Goal: Information Seeking & Learning: Check status

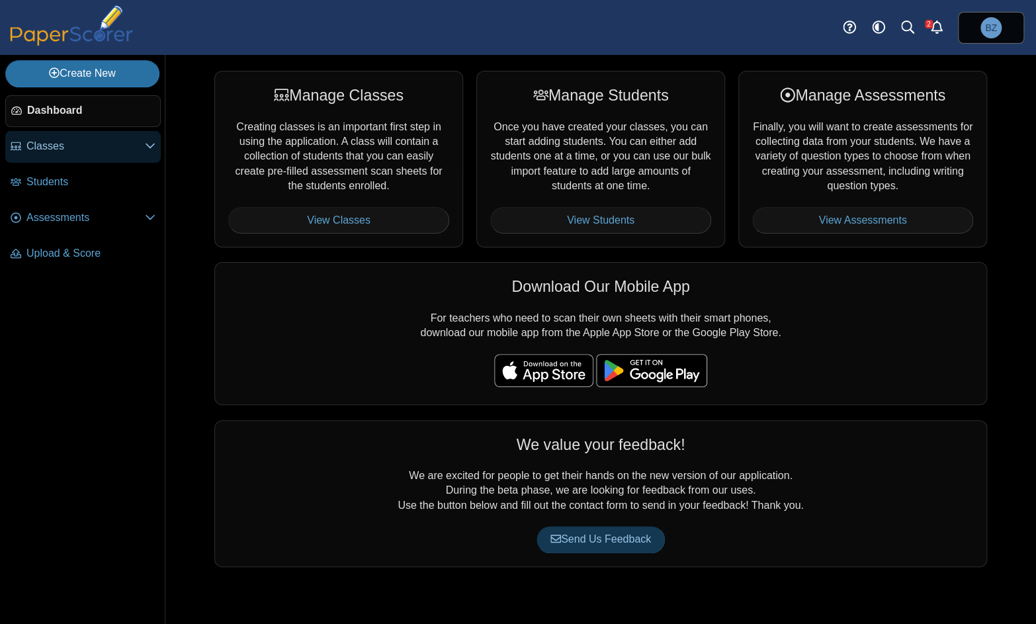
click at [53, 143] on span "Classes" at bounding box center [85, 146] width 118 height 15
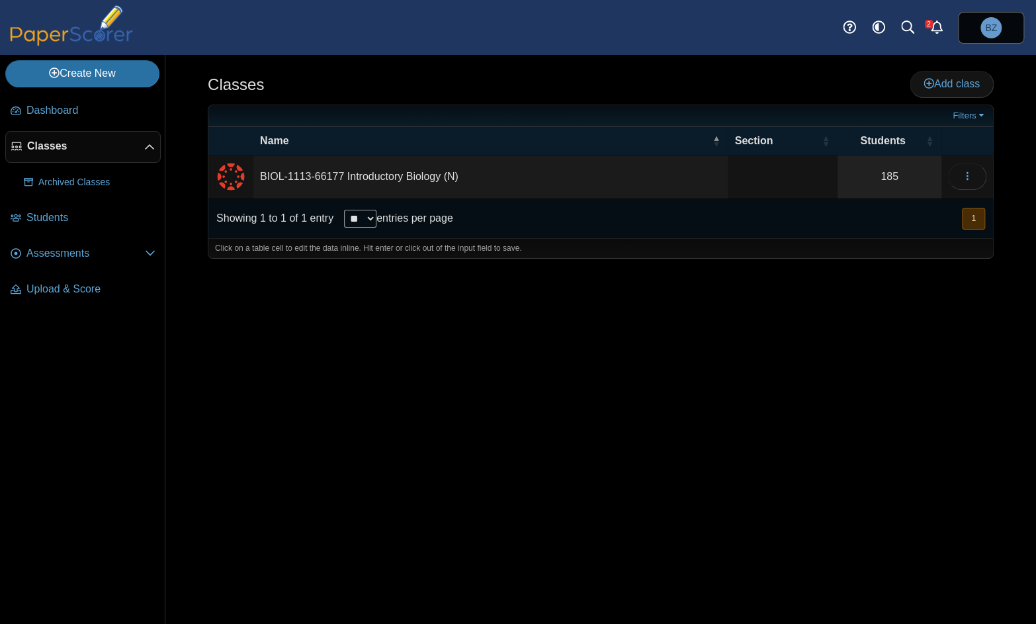
click at [291, 183] on td "BIOL-1113-66177 Introductory Biology (N)" at bounding box center [490, 177] width 474 height 43
click at [956, 175] on button "button" at bounding box center [967, 176] width 38 height 26
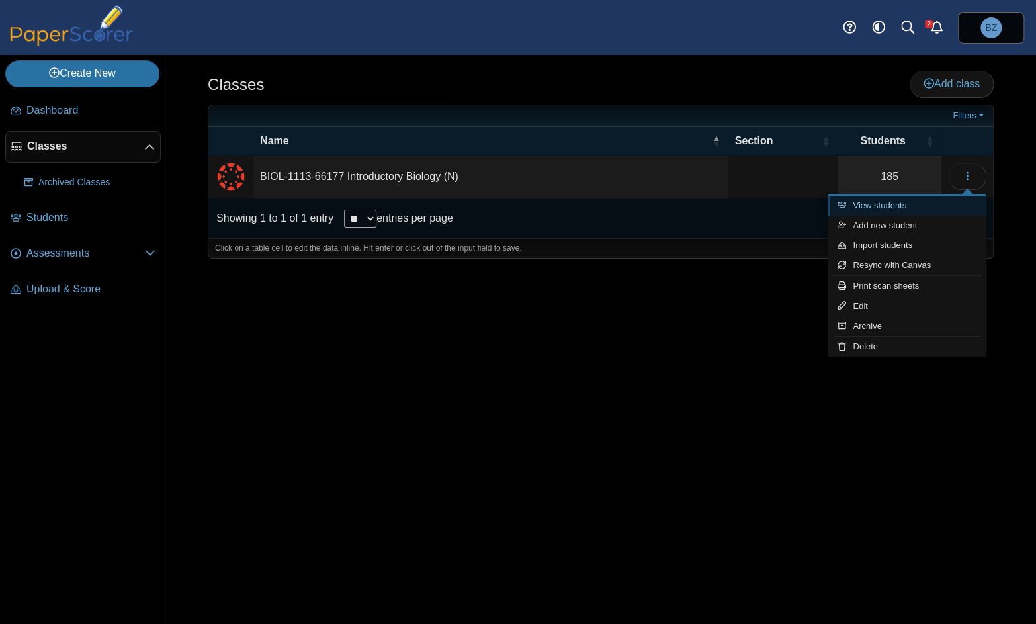
click at [875, 205] on link "View students" at bounding box center [907, 206] width 159 height 20
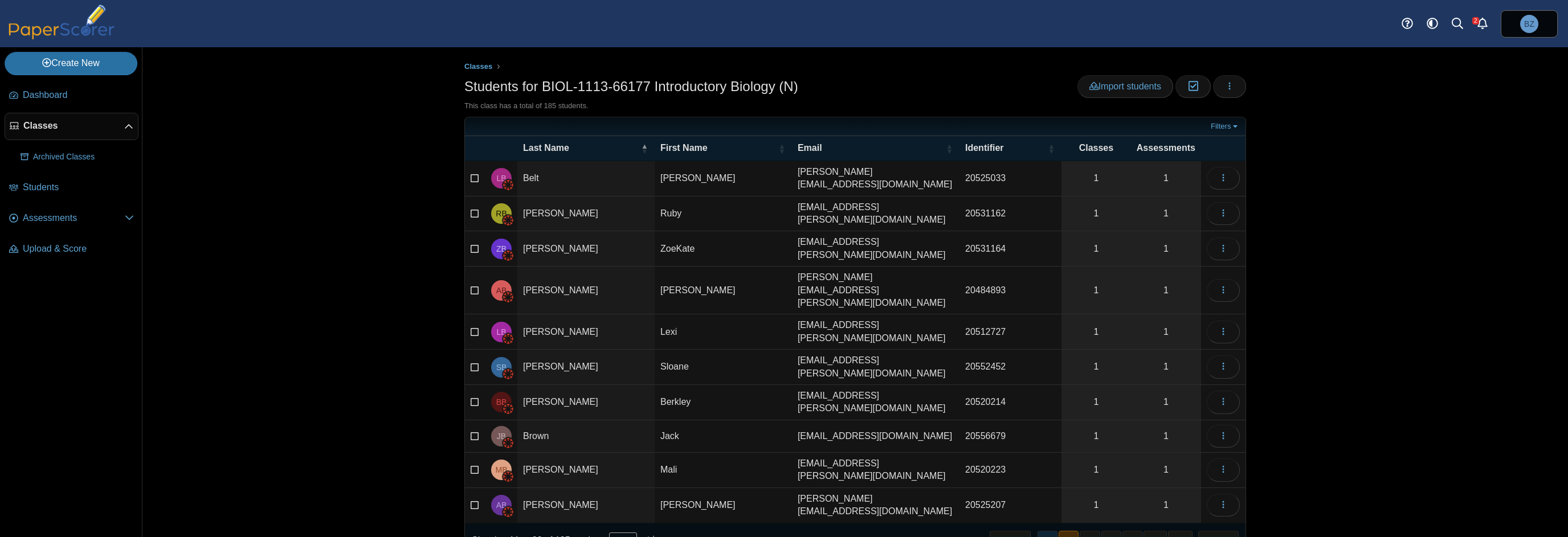
click at [892, 531] on button "1" at bounding box center [1047, 540] width 20 height 19
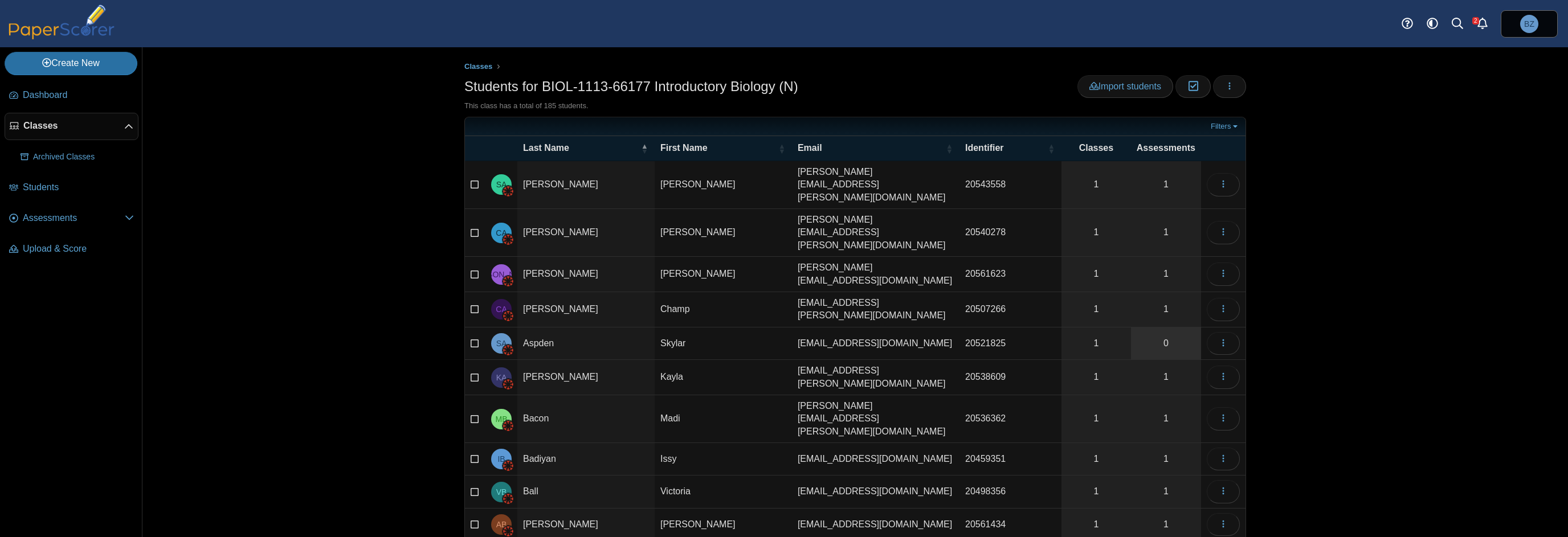
click at [892, 328] on link "0" at bounding box center [1166, 343] width 70 height 32
click at [1220, 338] on icon "button" at bounding box center [1224, 343] width 9 height 9
click at [1168, 367] on link "View assessments" at bounding box center [1168, 366] width 137 height 17
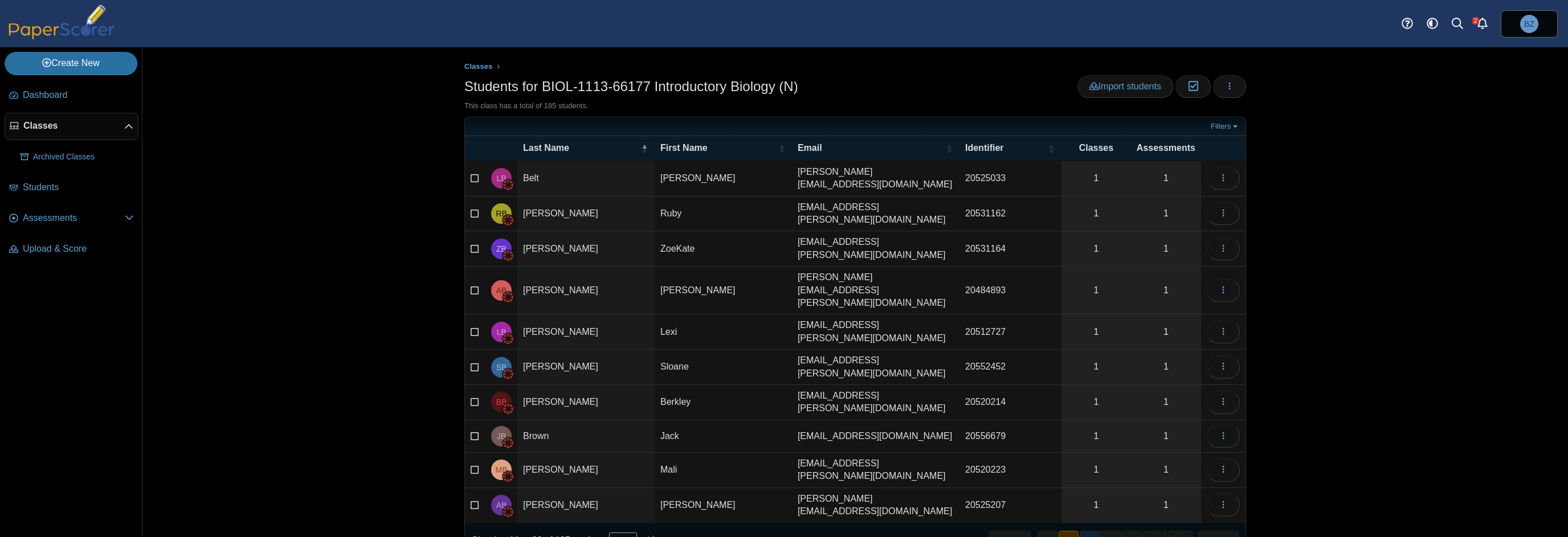
click at [1091, 531] on button "3" at bounding box center [1089, 540] width 20 height 19
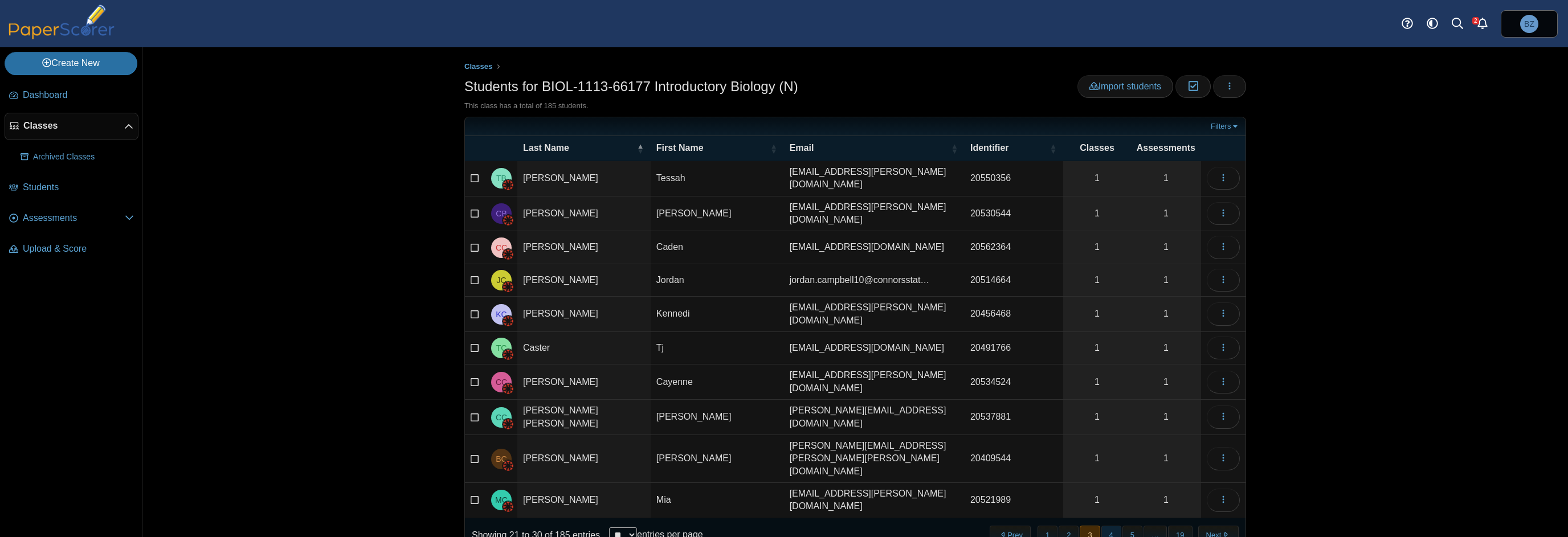
click at [1107, 526] on button "4" at bounding box center [1111, 535] width 20 height 19
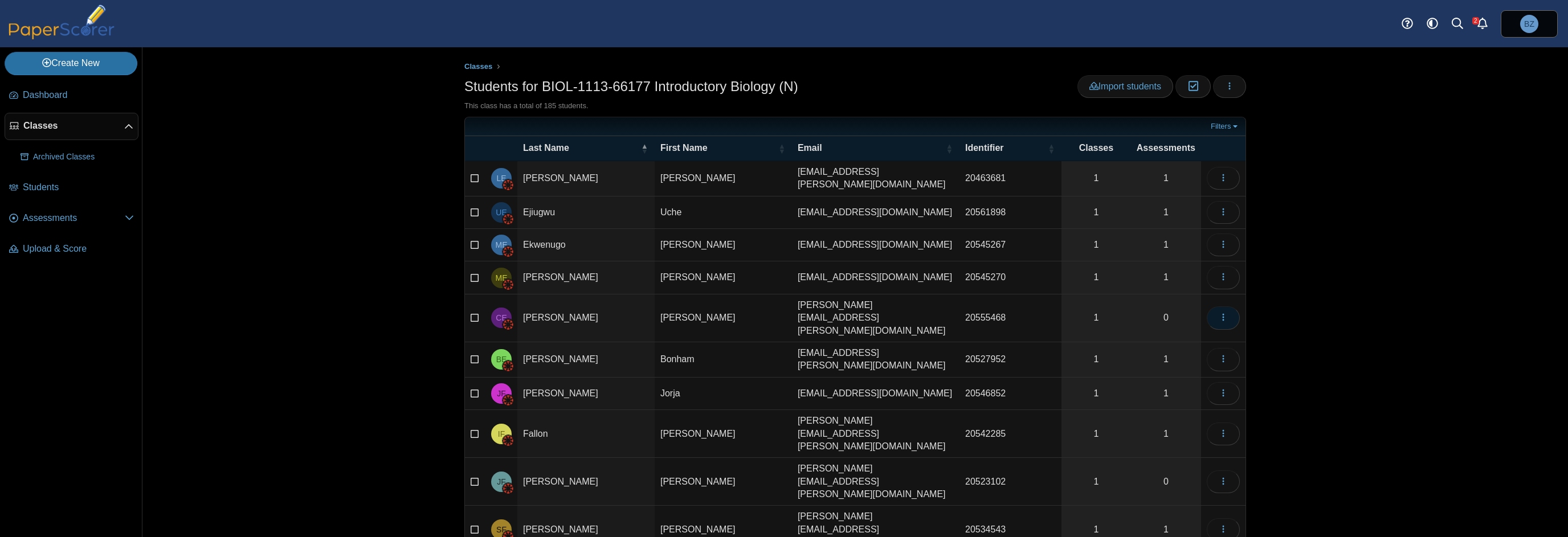
click at [1226, 306] on button "button" at bounding box center [1224, 318] width 33 height 22
click at [1199, 413] on link "Edit" at bounding box center [1168, 418] width 137 height 17
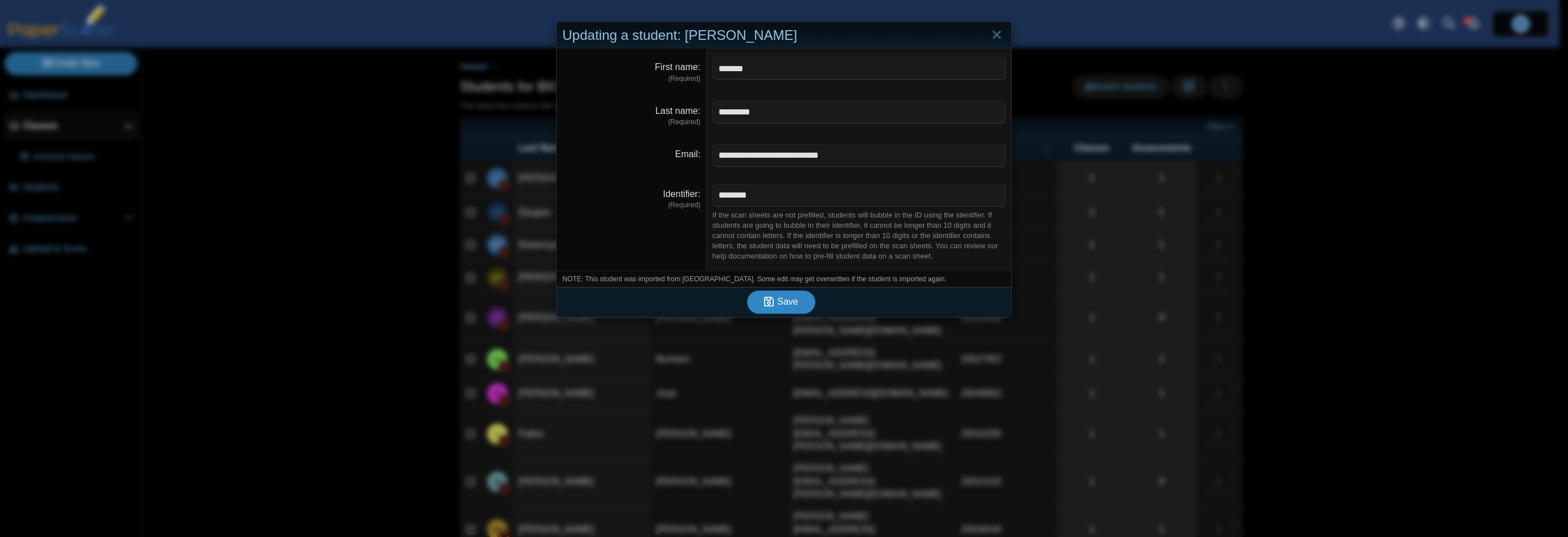
click at [793, 301] on button "Save" at bounding box center [781, 302] width 68 height 22
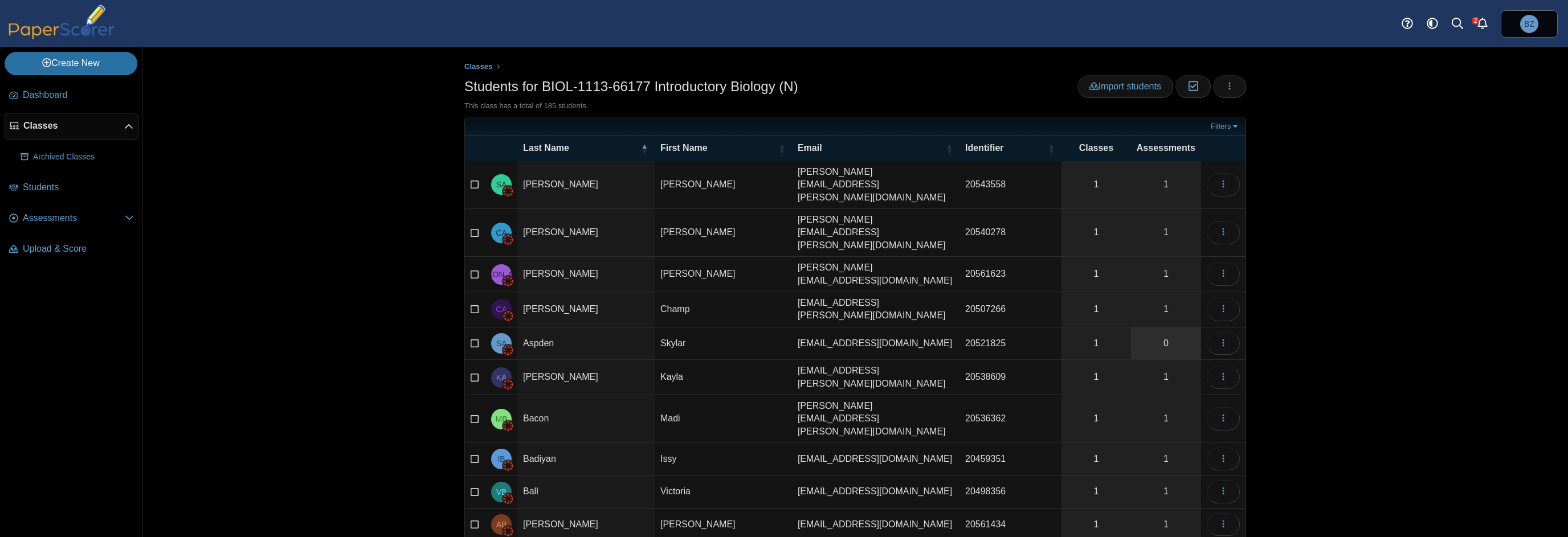
click at [1168, 328] on link "0" at bounding box center [1166, 343] width 70 height 32
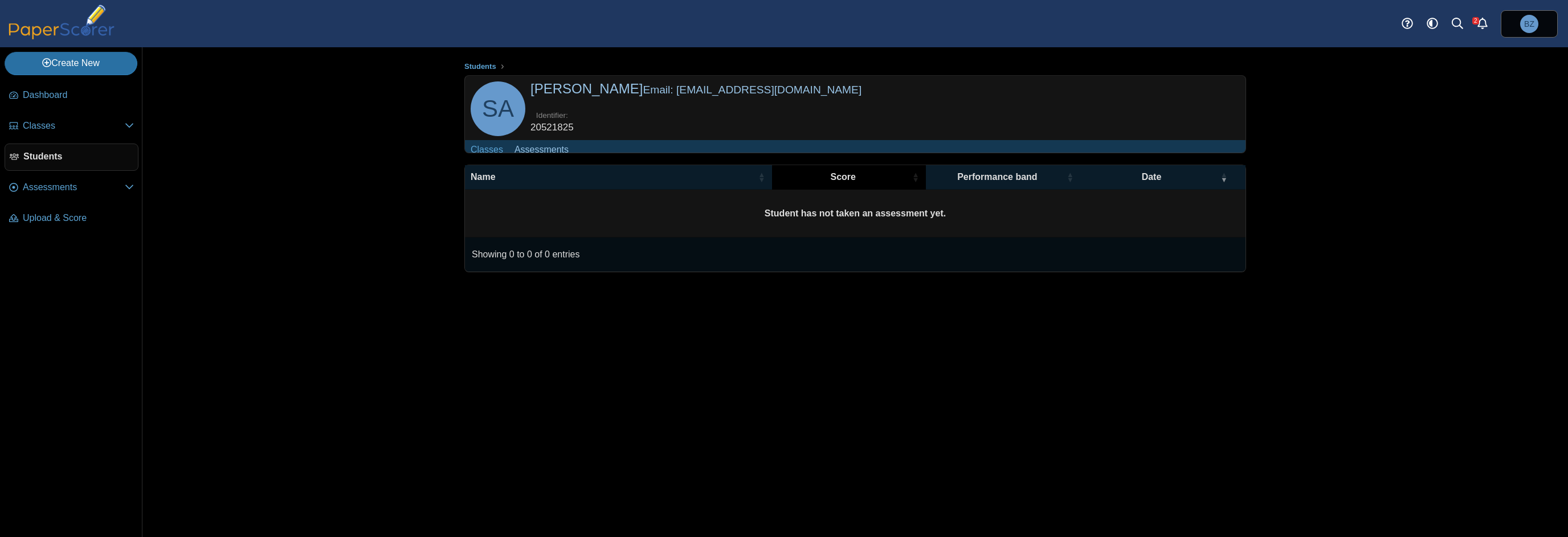
click at [829, 182] on div "Score" at bounding box center [843, 177] width 131 height 13
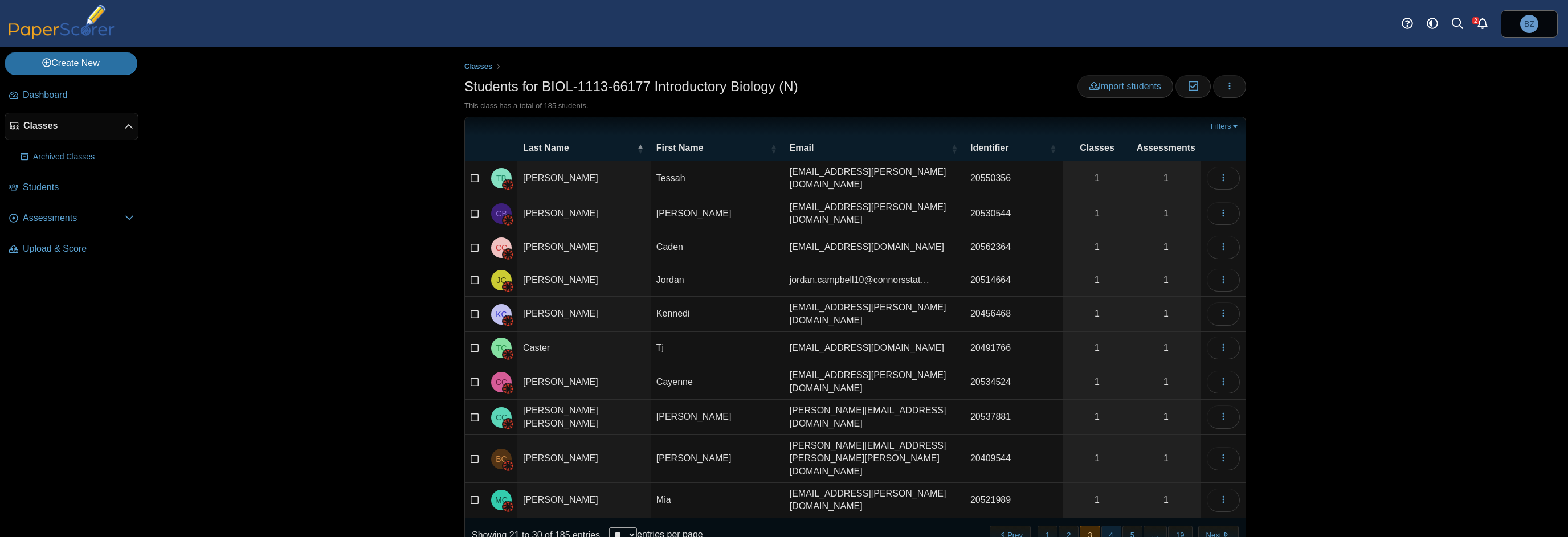
click at [1112, 526] on button "4" at bounding box center [1111, 535] width 20 height 19
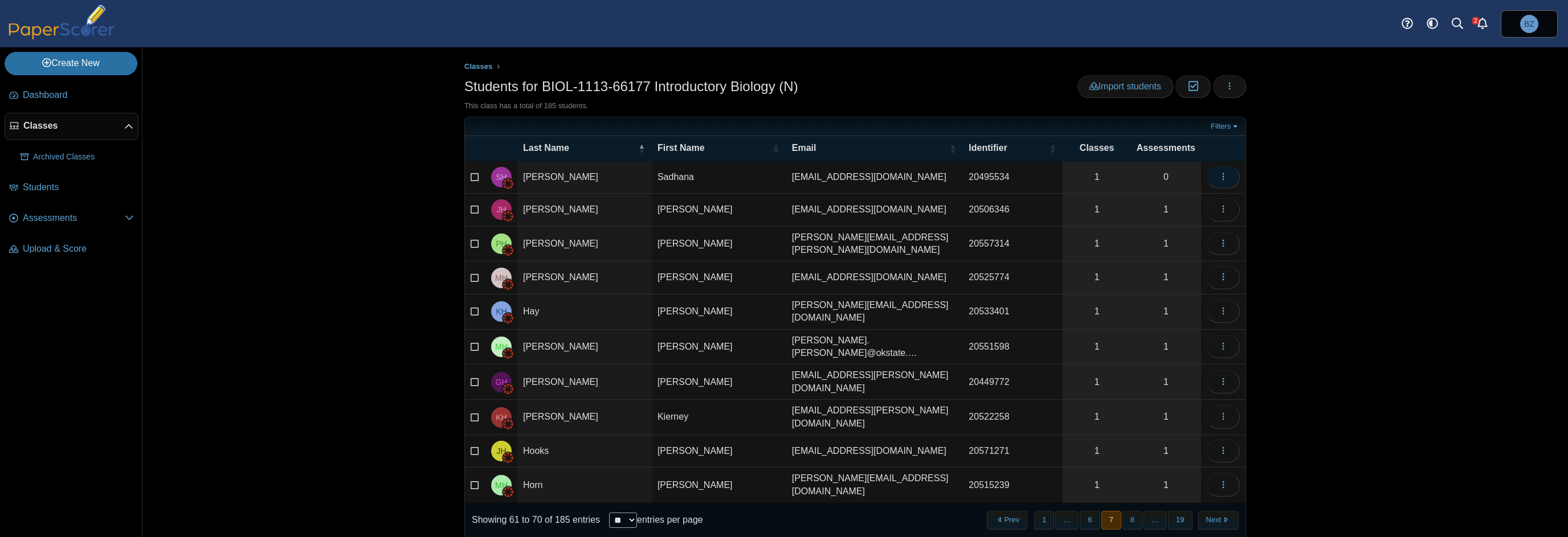
click at [1223, 179] on icon "button" at bounding box center [1224, 176] width 9 height 9
click at [1172, 237] on link "View assessments" at bounding box center [1168, 237] width 137 height 17
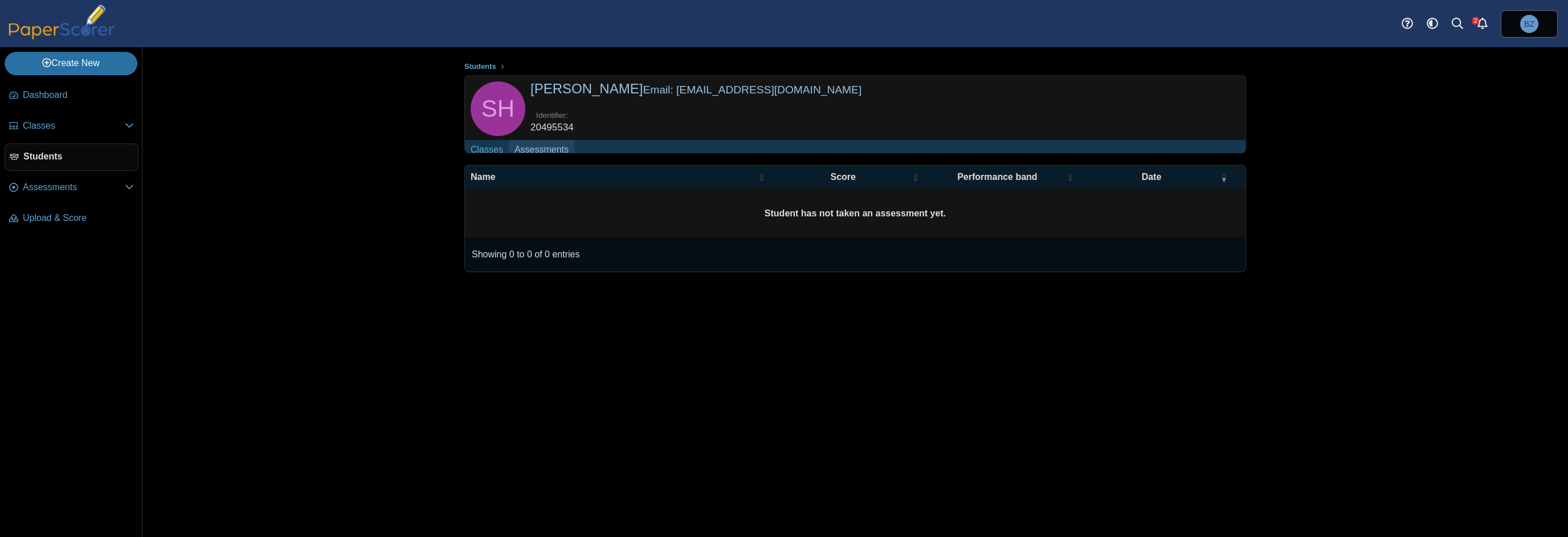
click at [528, 149] on link "Assessments" at bounding box center [542, 151] width 65 height 21
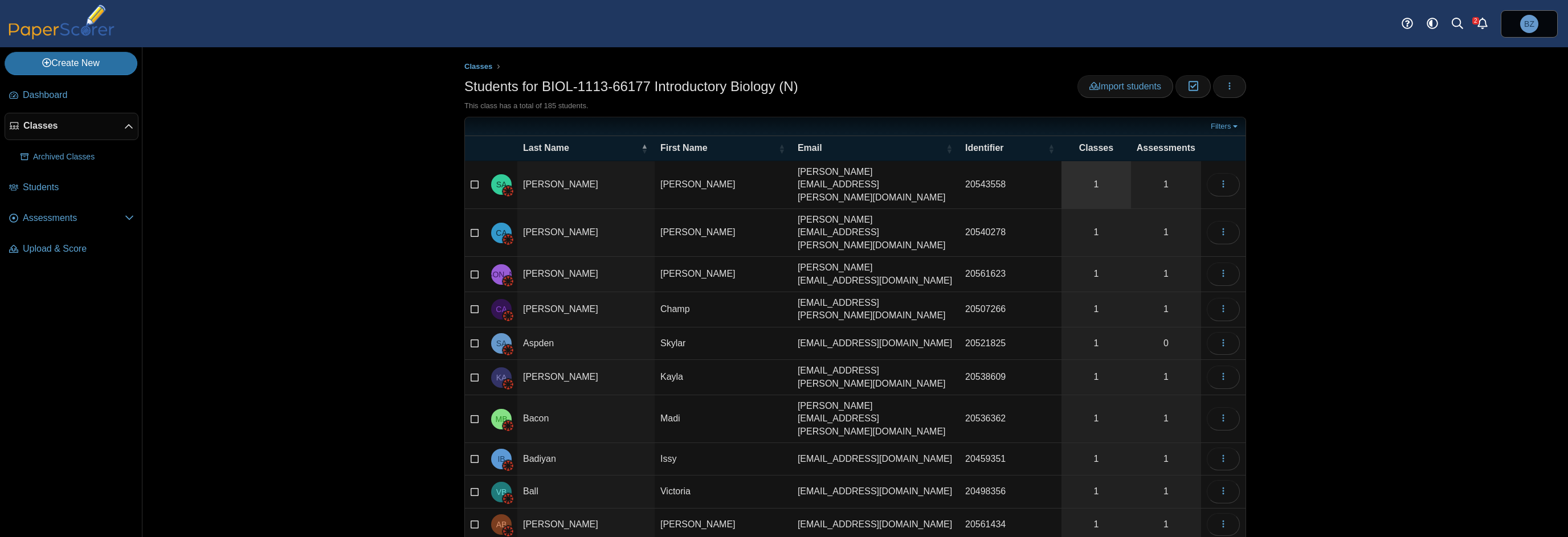
click at [1104, 172] on link "1" at bounding box center [1096, 184] width 70 height 47
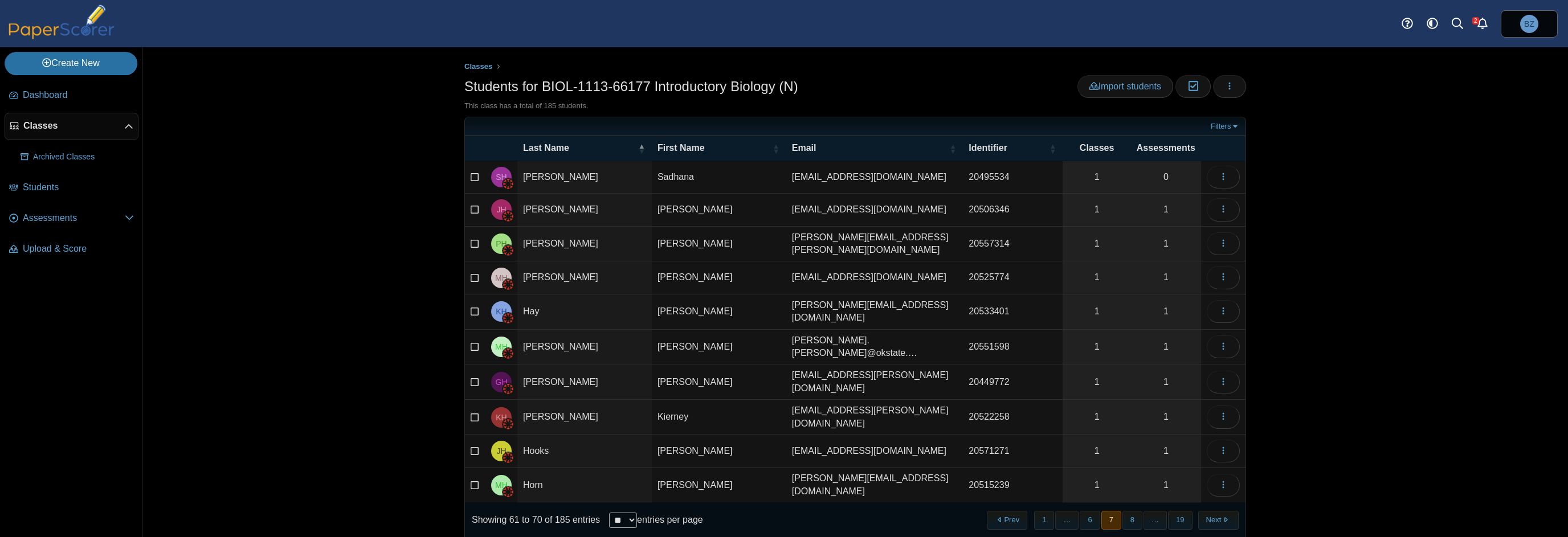
click at [1135, 511] on button "8" at bounding box center [1132, 521] width 20 height 19
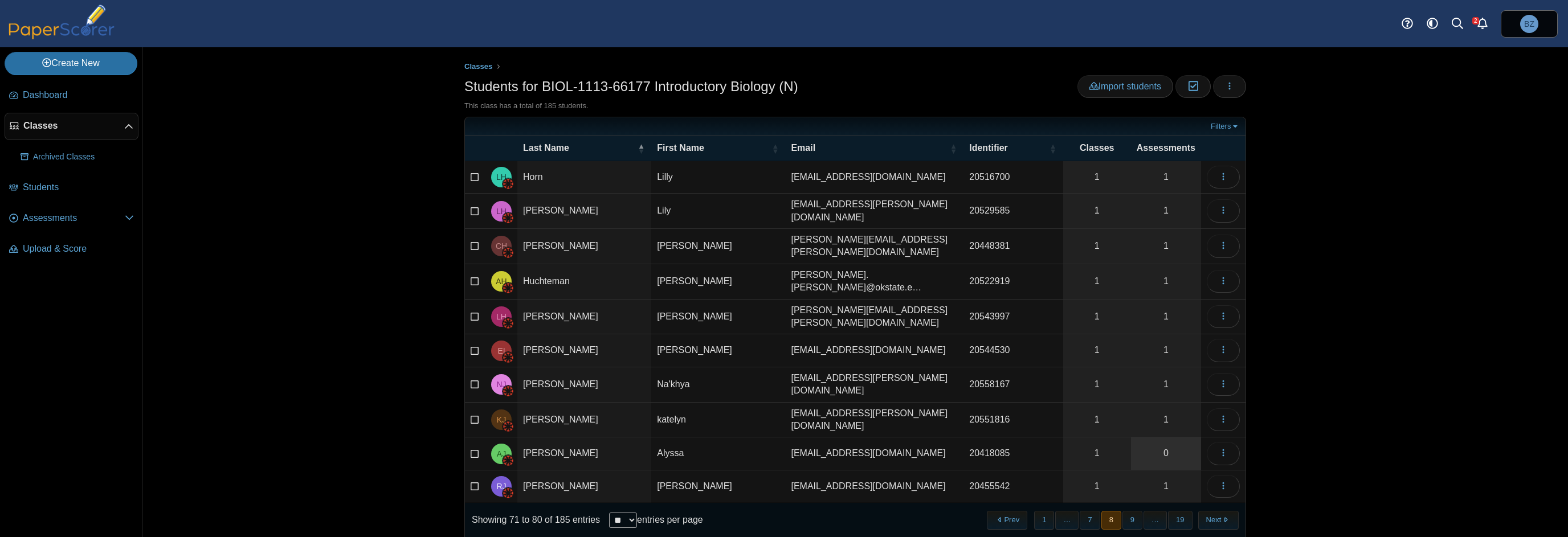
click at [1159, 437] on link "0" at bounding box center [1166, 453] width 70 height 32
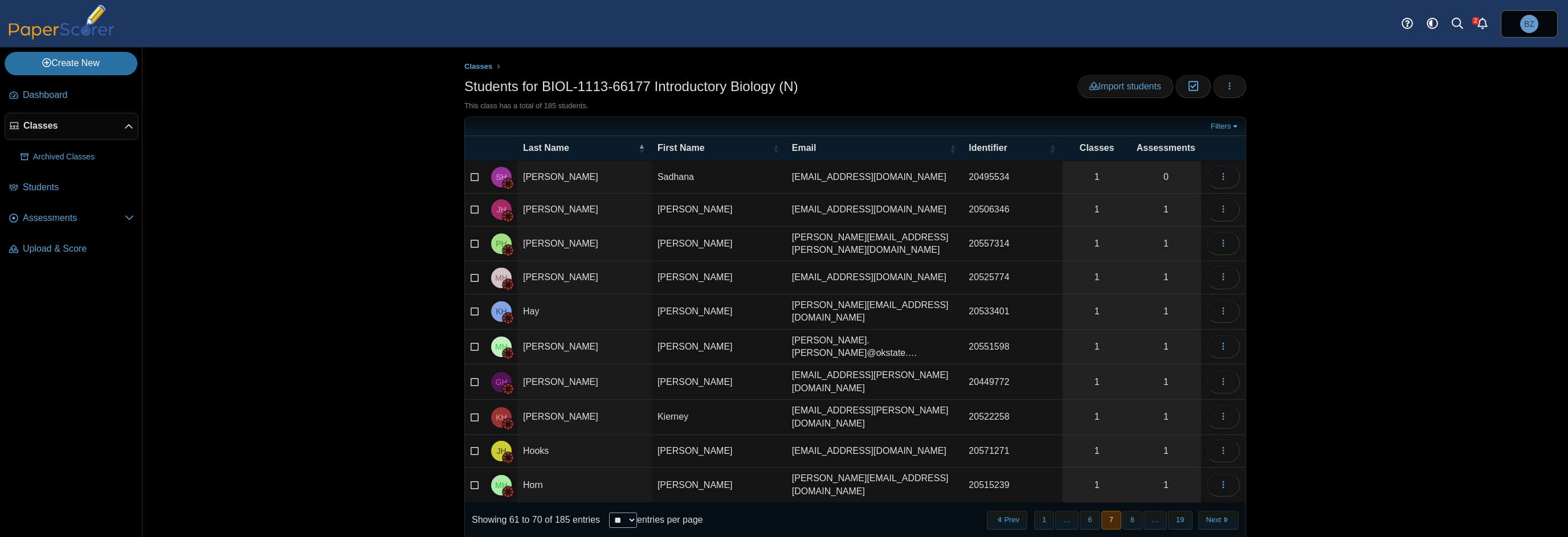
click at [1137, 511] on button "8" at bounding box center [1132, 521] width 20 height 19
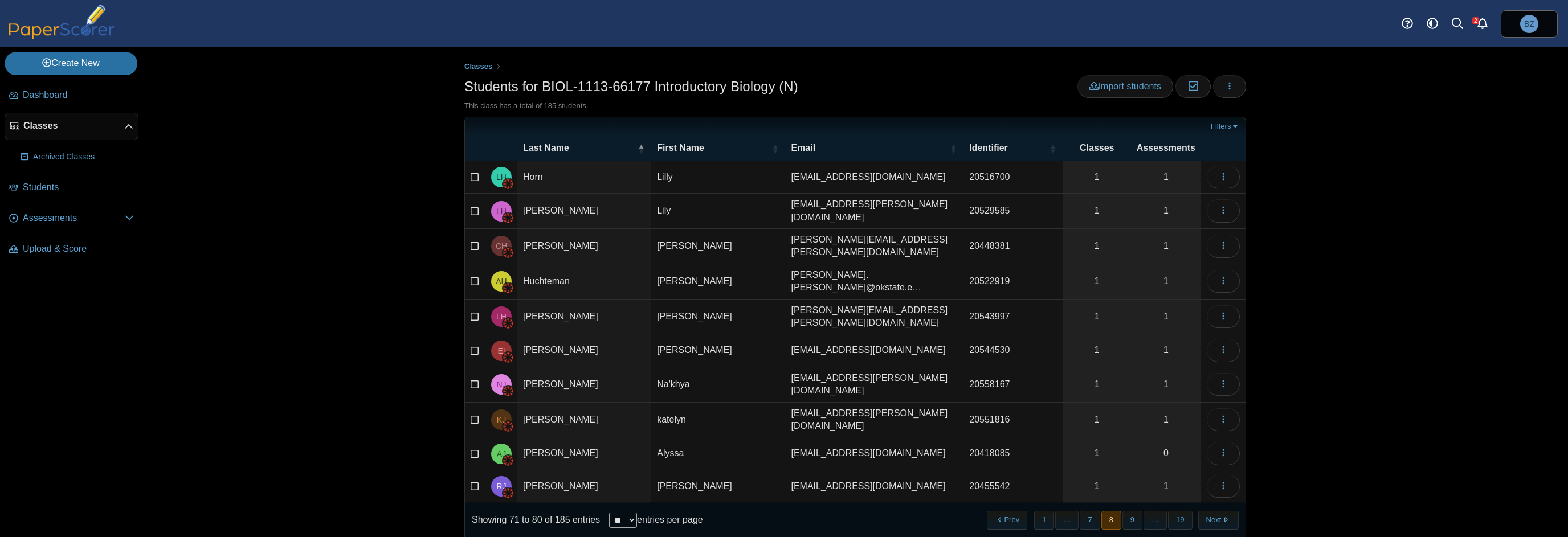
click at [1137, 511] on button "9" at bounding box center [1132, 521] width 20 height 19
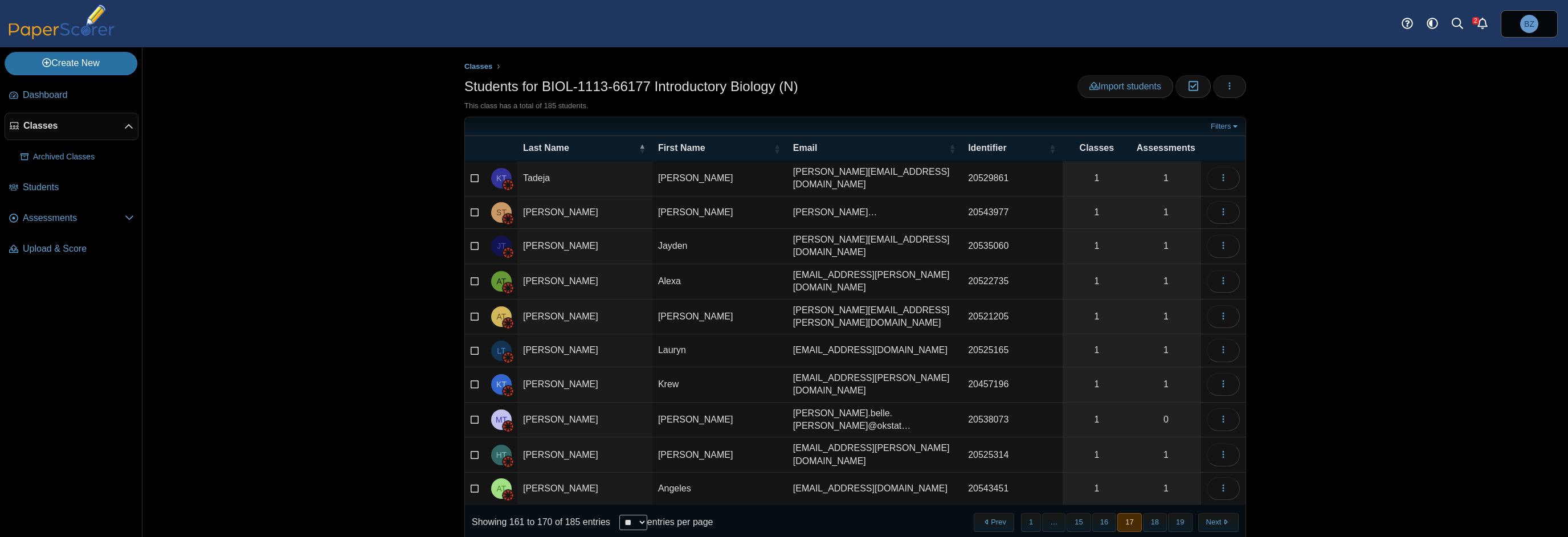
click at [1137, 513] on button "17" at bounding box center [1130, 522] width 24 height 19
click at [1169, 513] on button "19" at bounding box center [1181, 522] width 24 height 19
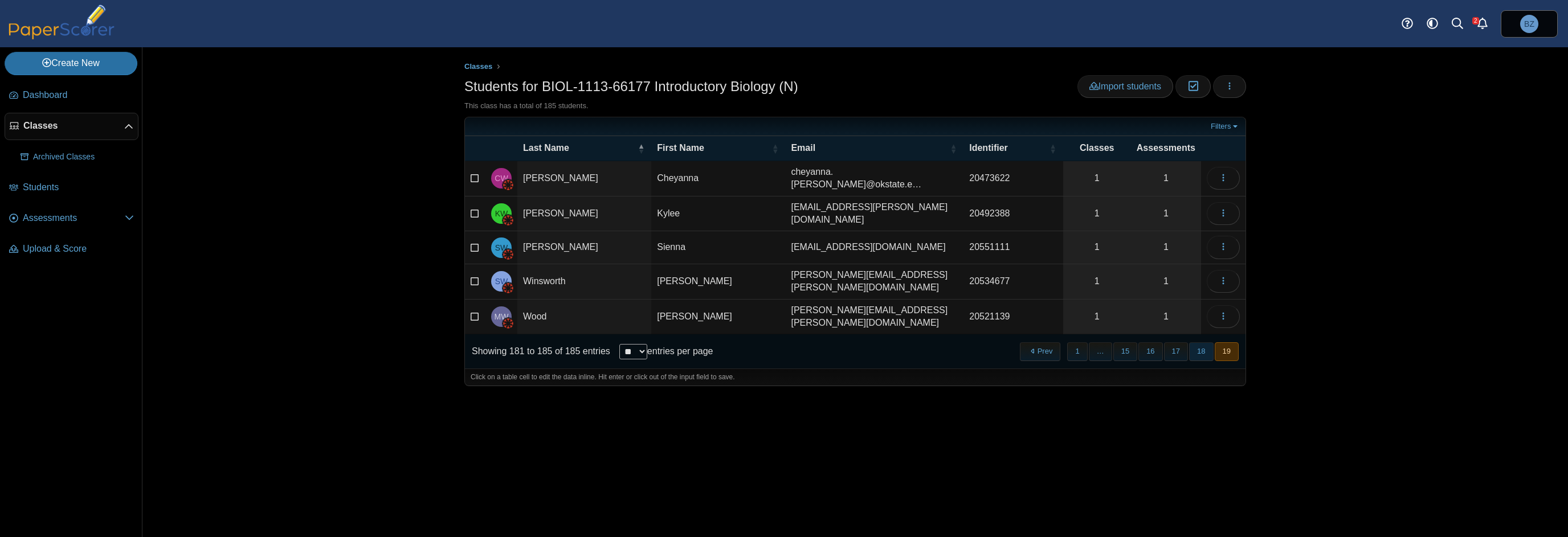
click at [1204, 343] on button "18" at bounding box center [1201, 352] width 24 height 19
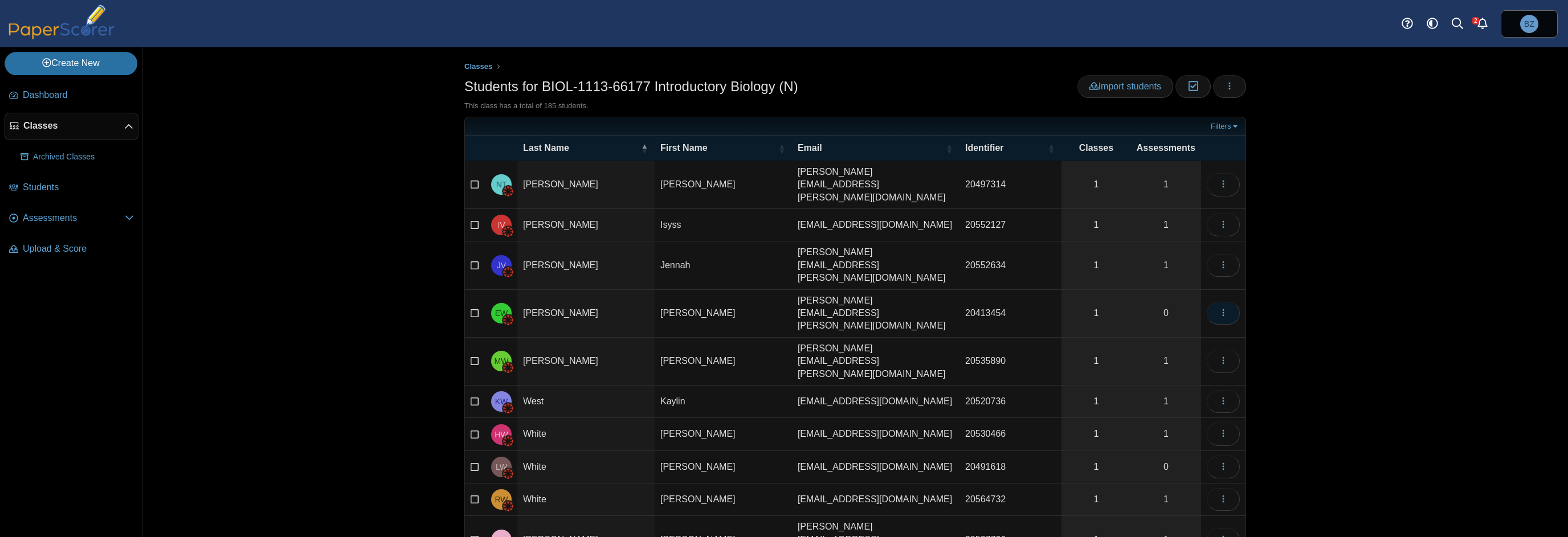
click at [1221, 302] on button "button" at bounding box center [1224, 313] width 33 height 22
click at [1213, 332] on link "View assessments" at bounding box center [1168, 333] width 137 height 17
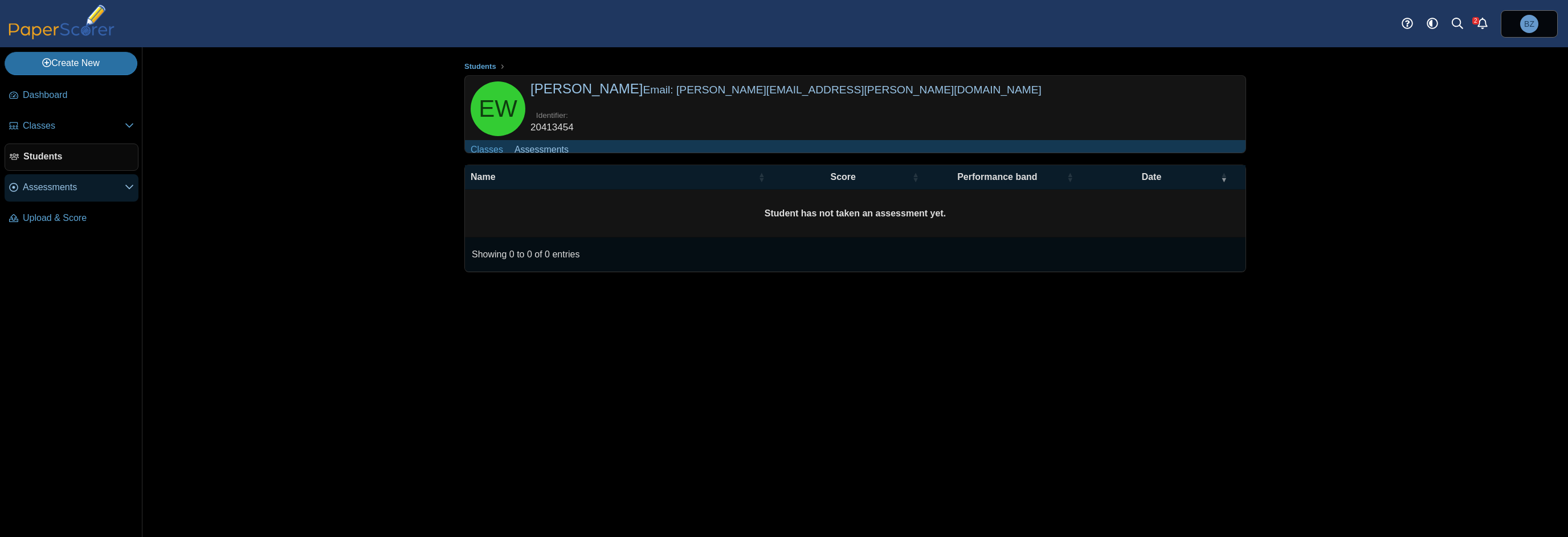
click at [46, 194] on link "Assessments" at bounding box center [71, 188] width 134 height 28
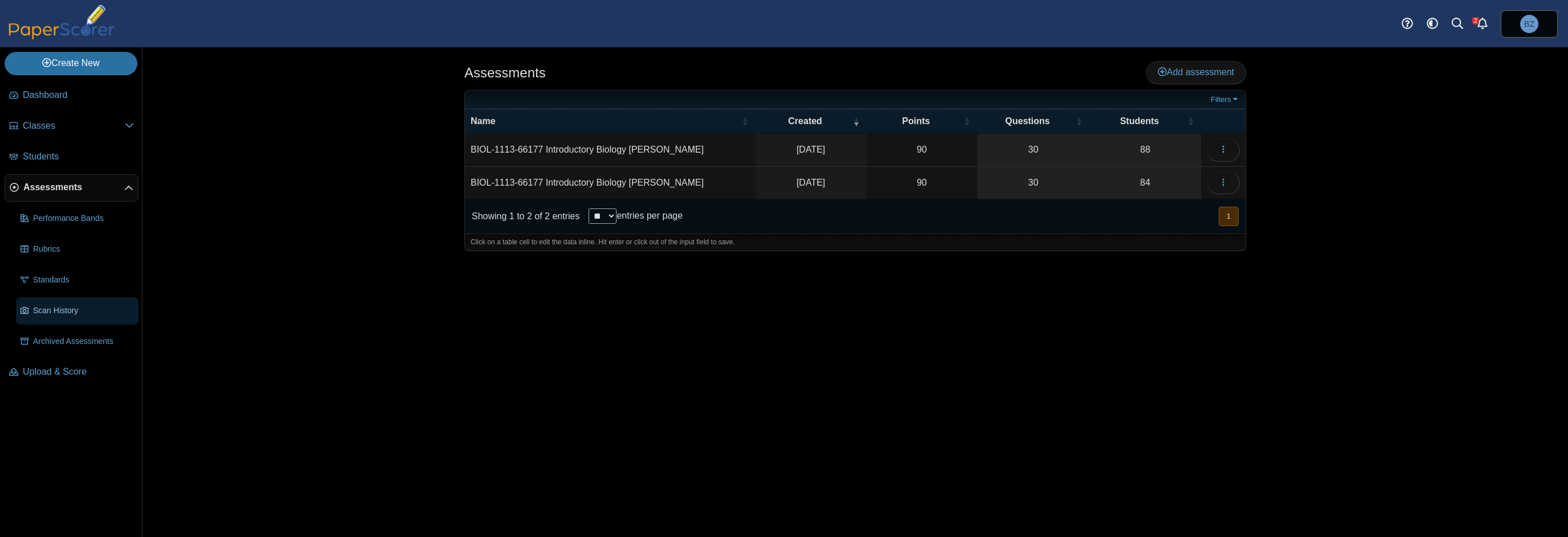
click at [64, 316] on link "Scan History" at bounding box center [77, 311] width 122 height 28
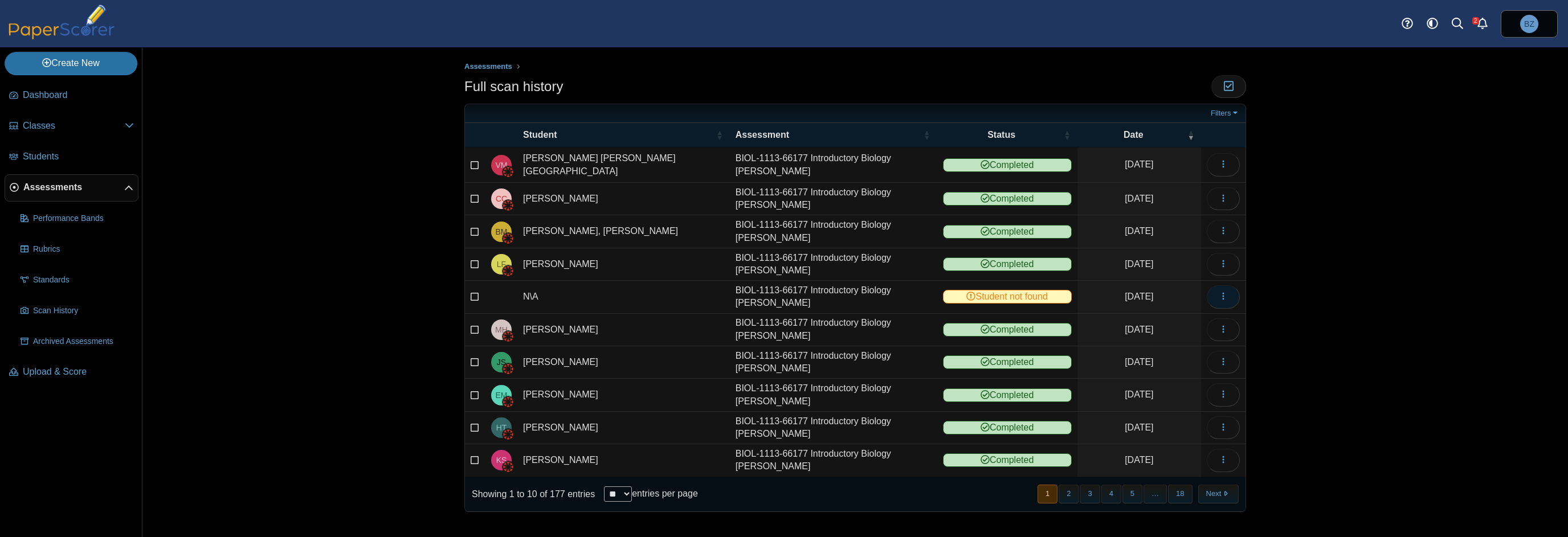
click at [1232, 291] on button "button" at bounding box center [1224, 297] width 33 height 22
click at [1193, 316] on link "View scanned test" at bounding box center [1172, 318] width 137 height 17
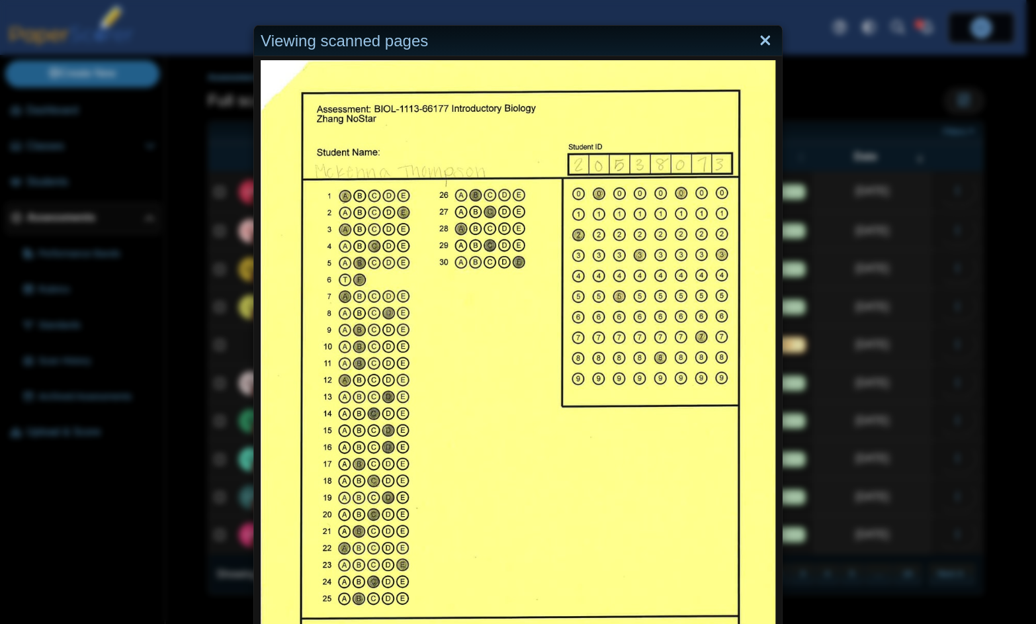
click at [760, 39] on link "Close" at bounding box center [765, 41] width 21 height 23
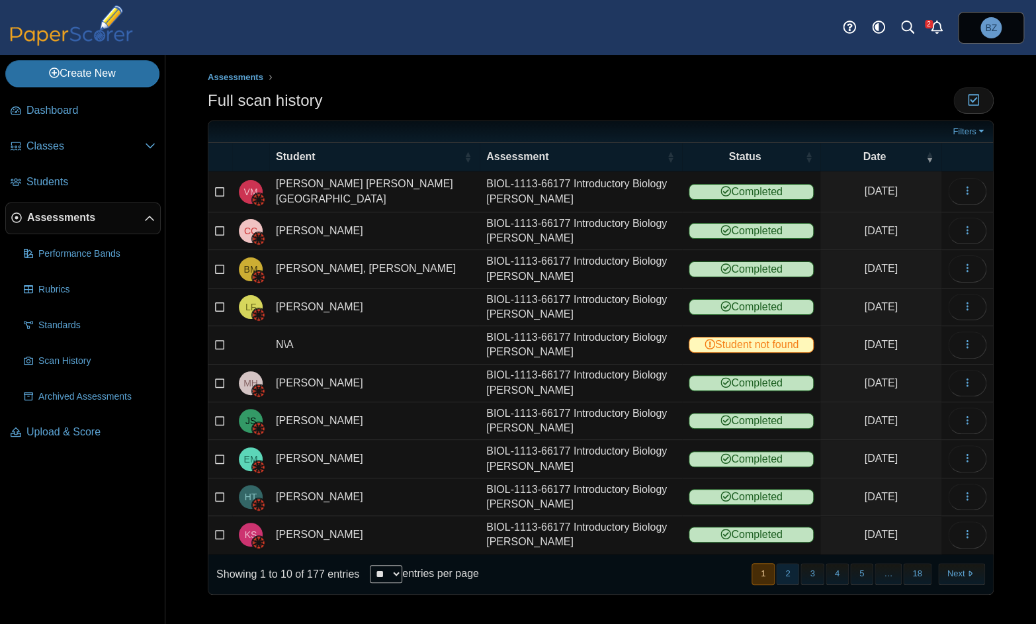
click at [790, 563] on button "2" at bounding box center [787, 574] width 23 height 22
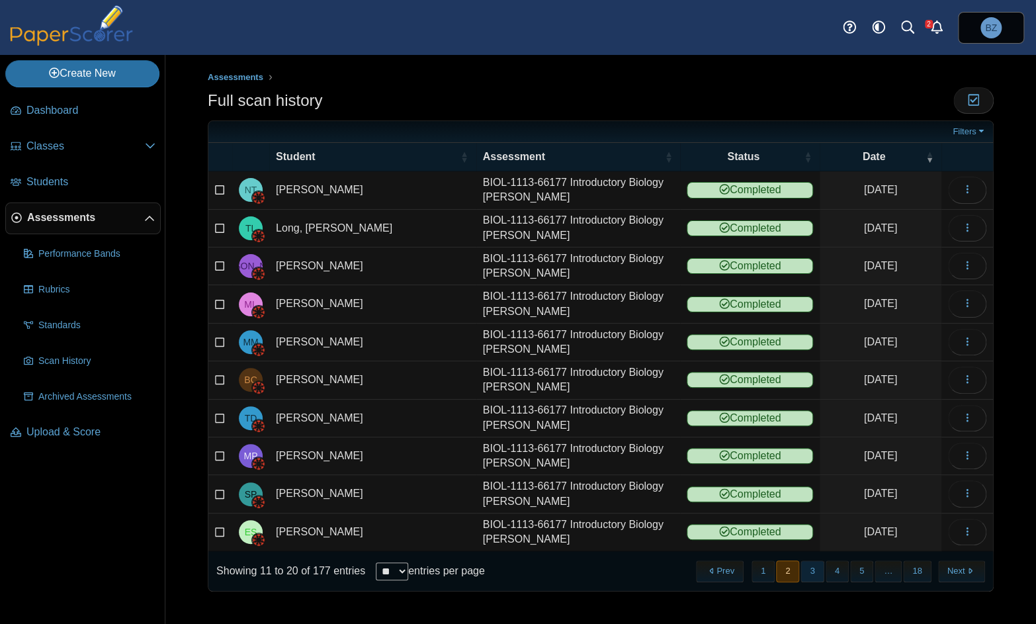
click at [809, 564] on button "3" at bounding box center [812, 572] width 23 height 22
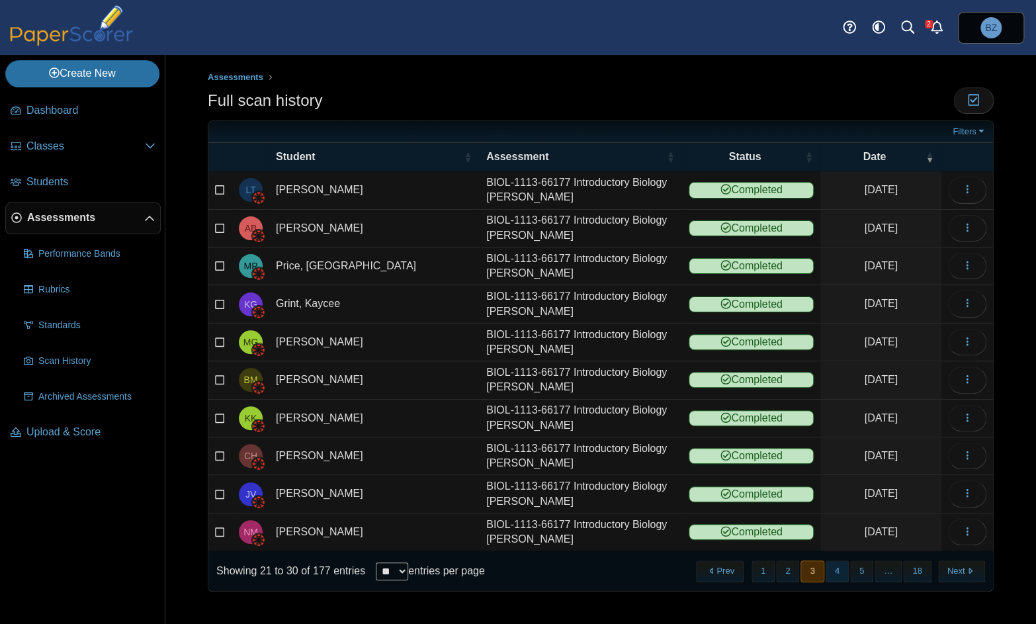
click at [831, 568] on button "4" at bounding box center [837, 572] width 23 height 22
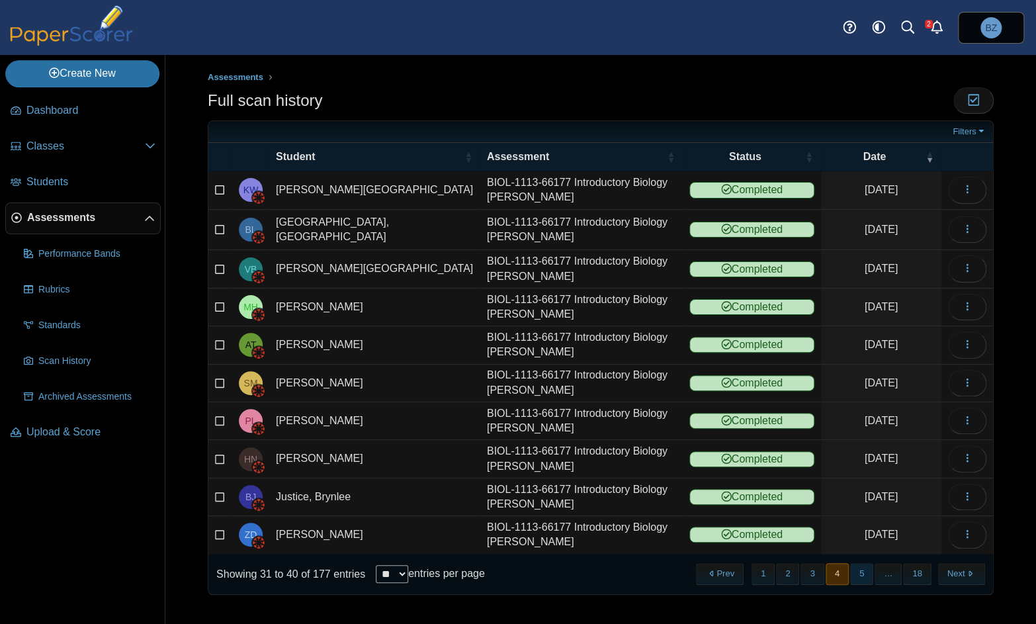
click at [857, 566] on button "5" at bounding box center [861, 574] width 23 height 22
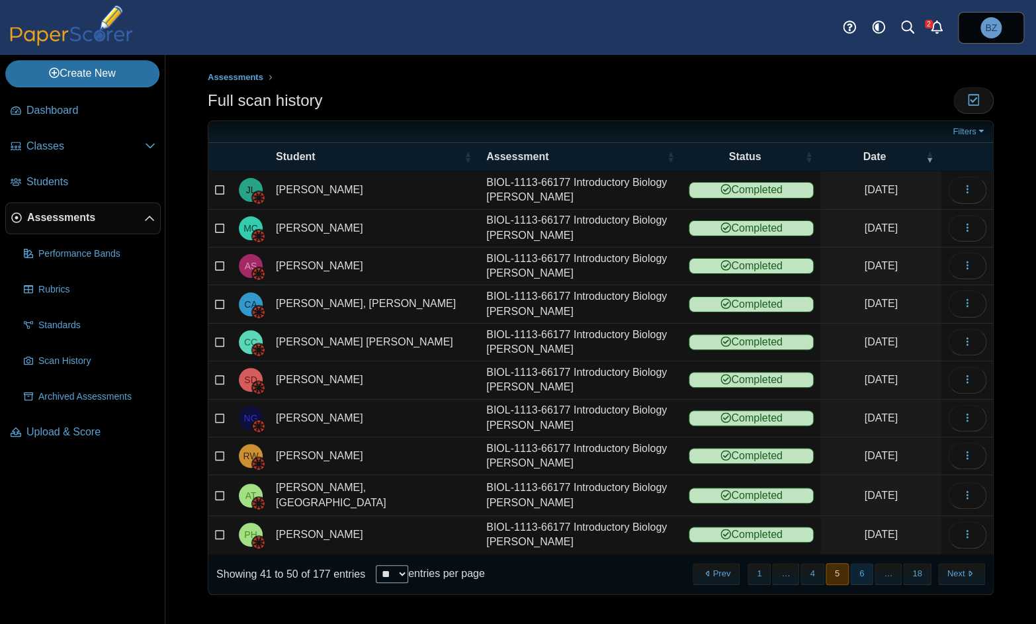
click at [861, 568] on button "6" at bounding box center [861, 574] width 23 height 22
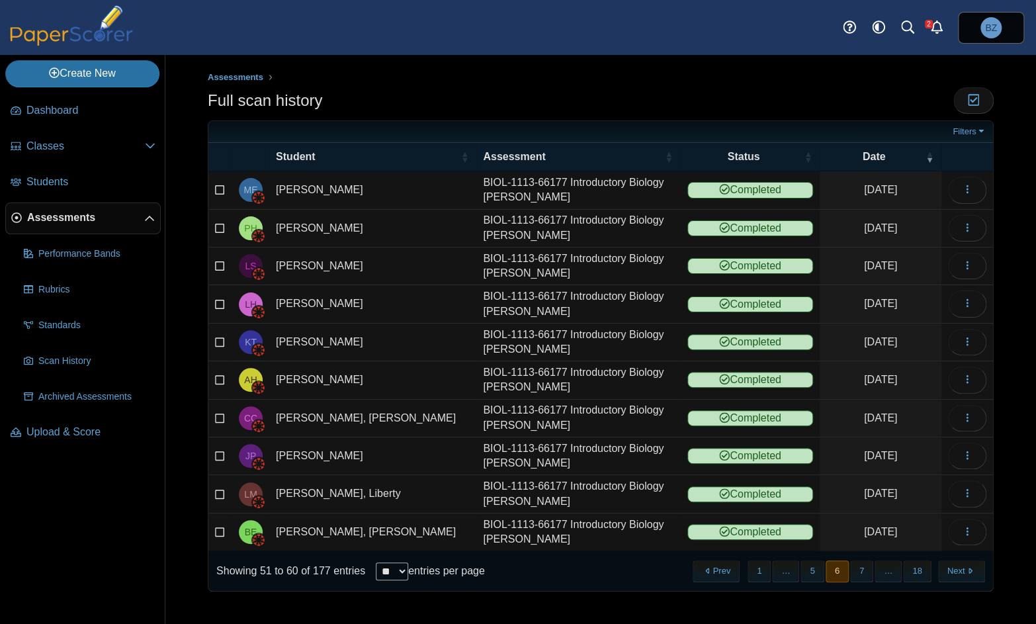
click at [861, 568] on button "7" at bounding box center [861, 572] width 23 height 22
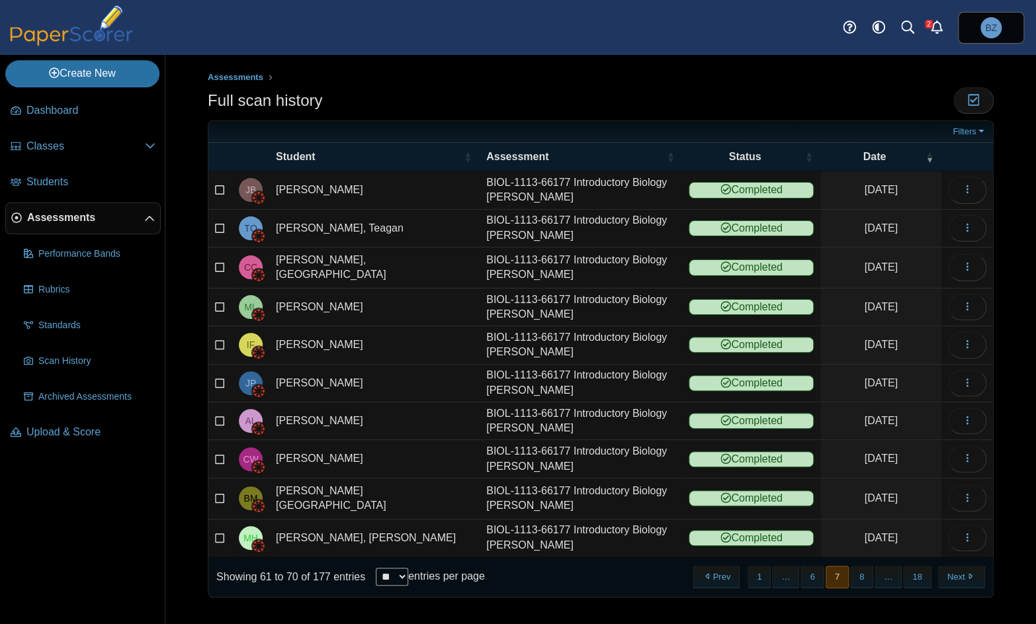
click at [861, 568] on button "8" at bounding box center [861, 577] width 23 height 22
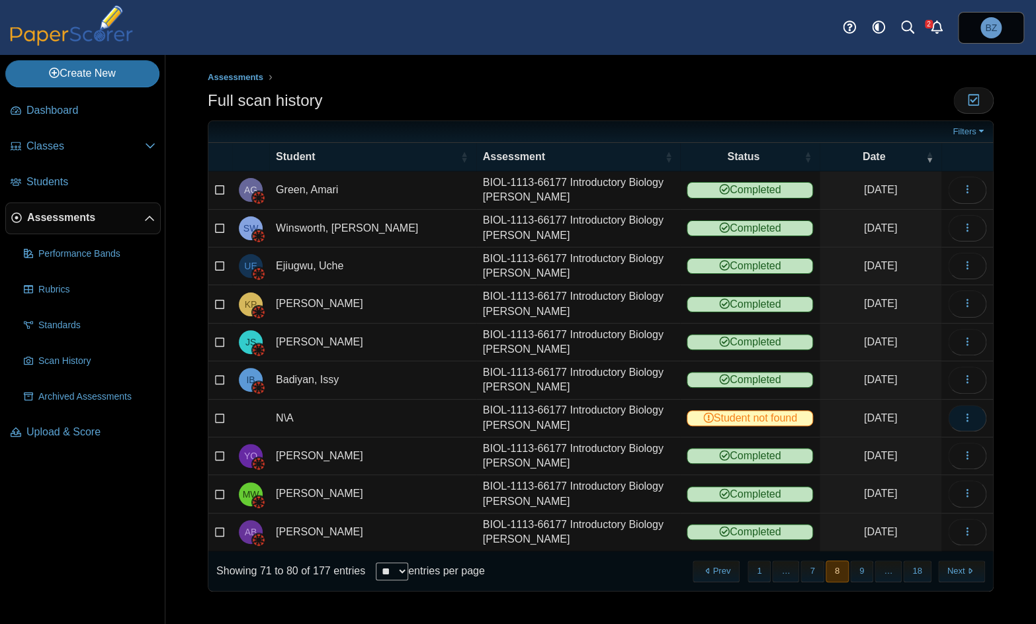
click at [968, 419] on icon "button" at bounding box center [967, 417] width 11 height 11
click at [940, 448] on link "View scanned test" at bounding box center [907, 445] width 159 height 20
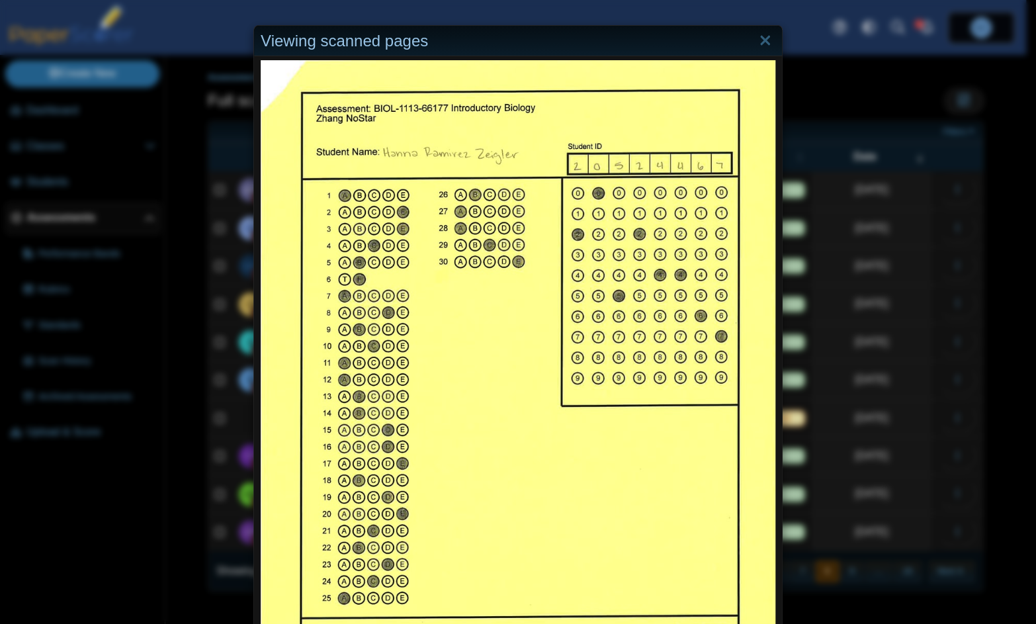
scroll to position [66, 0]
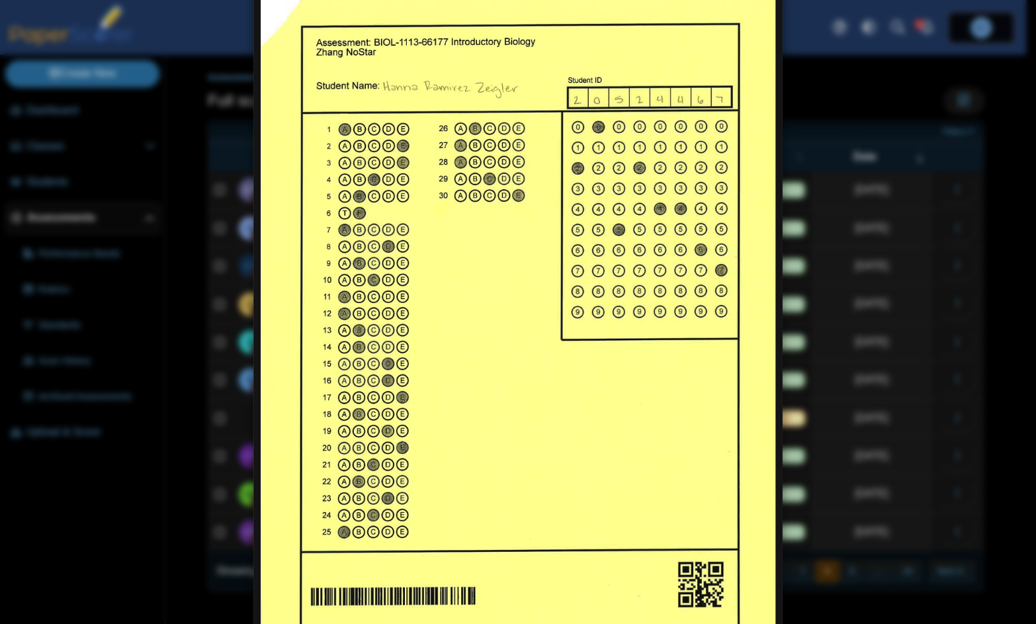
click at [945, 191] on div "Viewing scanned pages" at bounding box center [518, 312] width 1036 height 624
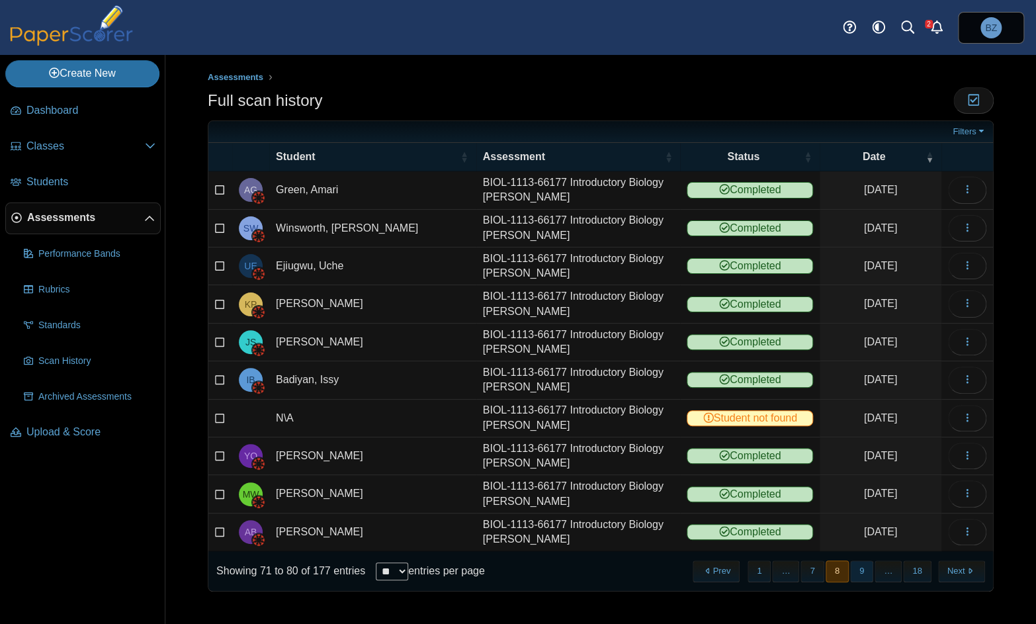
click at [866, 568] on button "9" at bounding box center [861, 572] width 23 height 22
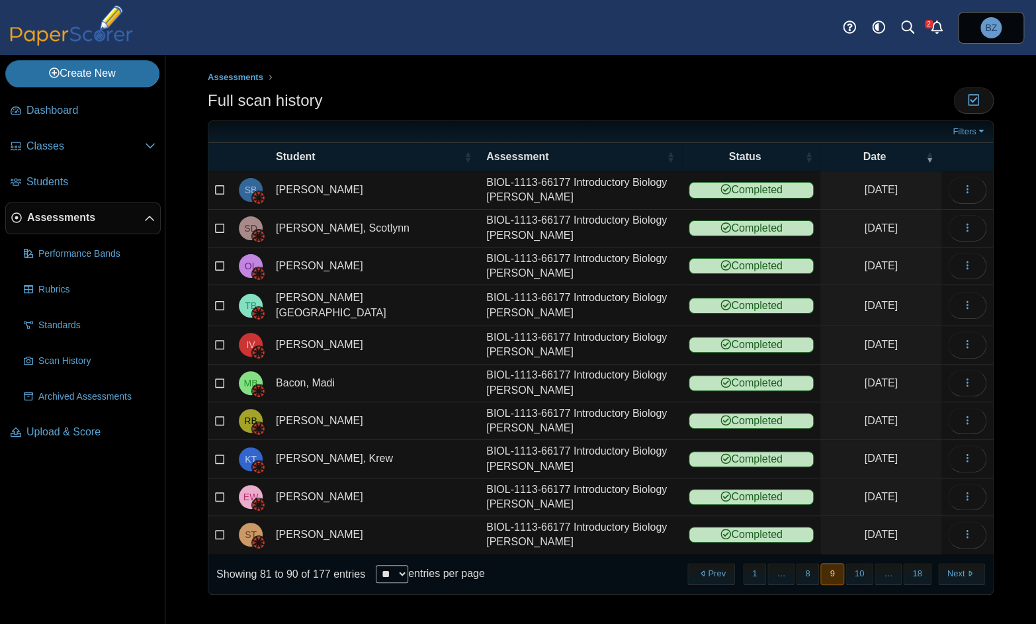
click at [866, 568] on button "10" at bounding box center [860, 574] width 28 height 22
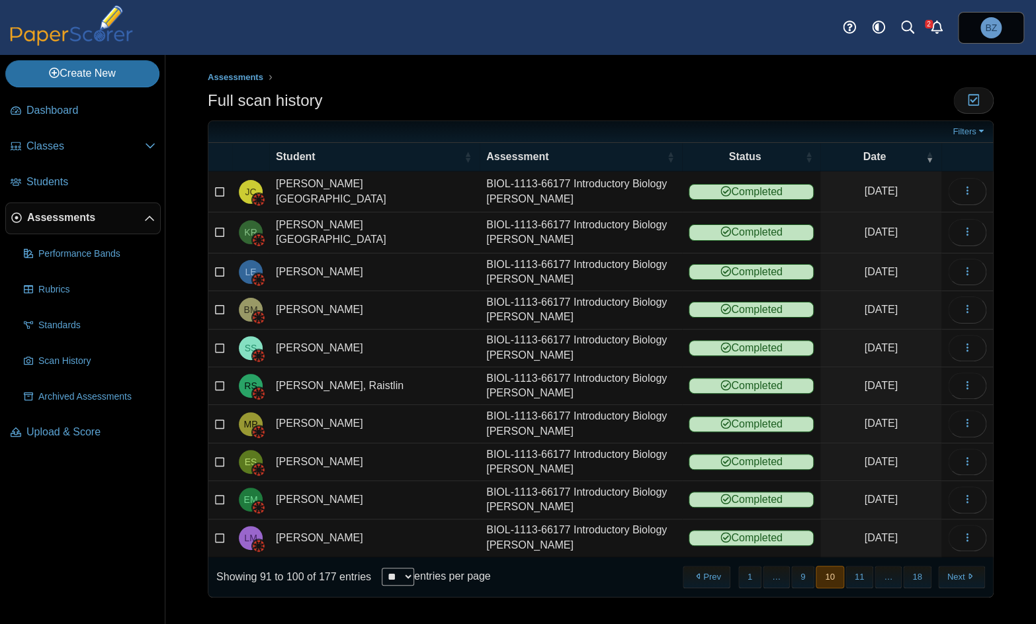
click at [866, 568] on button "11" at bounding box center [860, 577] width 28 height 22
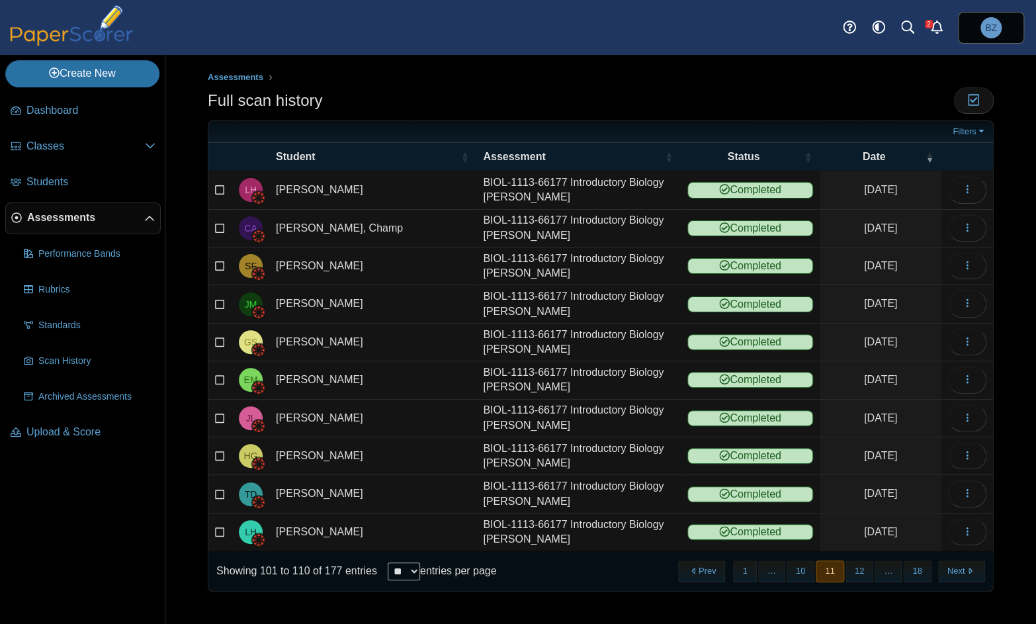
click at [866, 568] on button "12" at bounding box center [860, 572] width 28 height 22
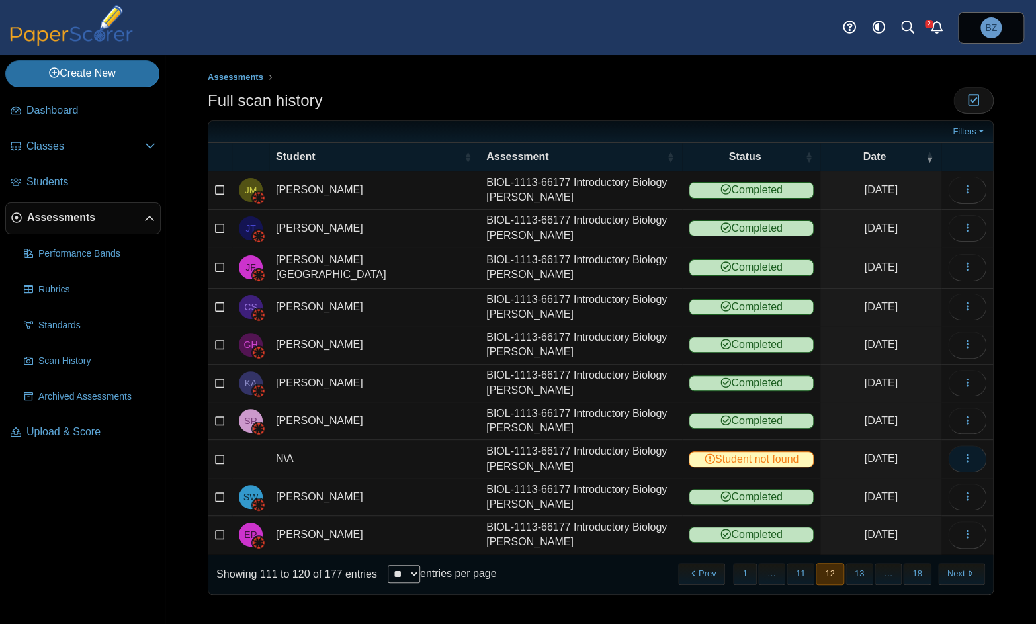
click at [977, 453] on button "button" at bounding box center [967, 458] width 38 height 26
click at [890, 485] on link "View scanned test" at bounding box center [907, 483] width 159 height 20
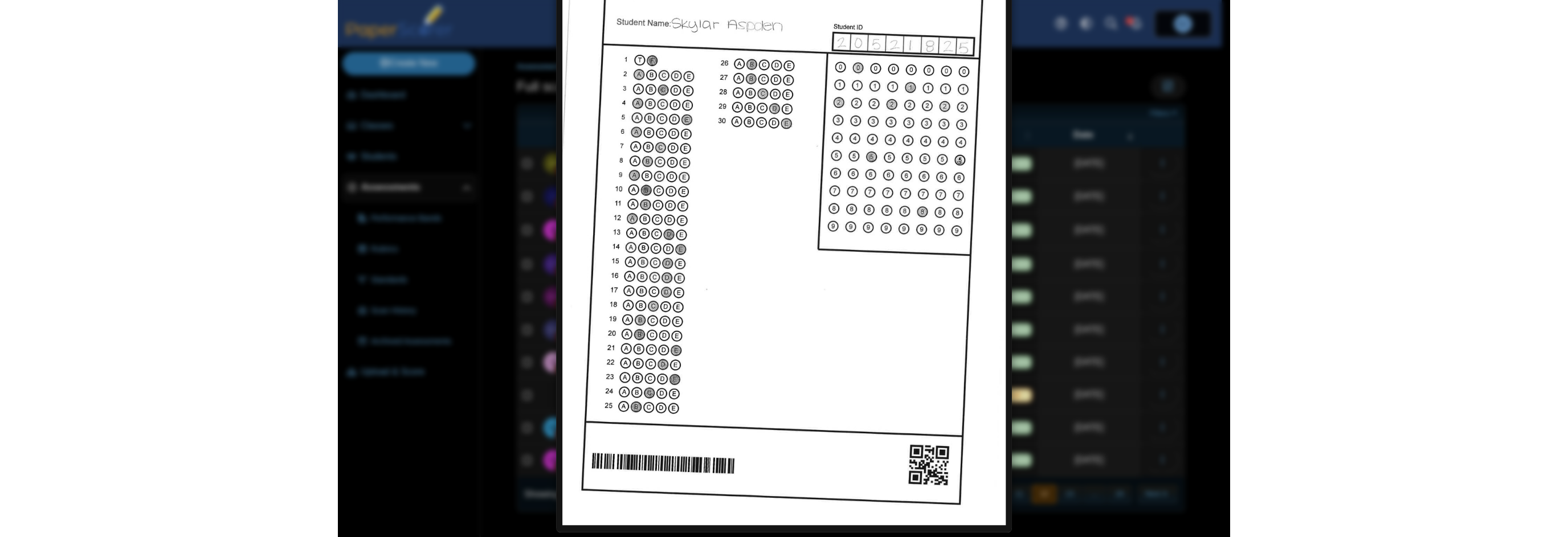
scroll to position [100, 0]
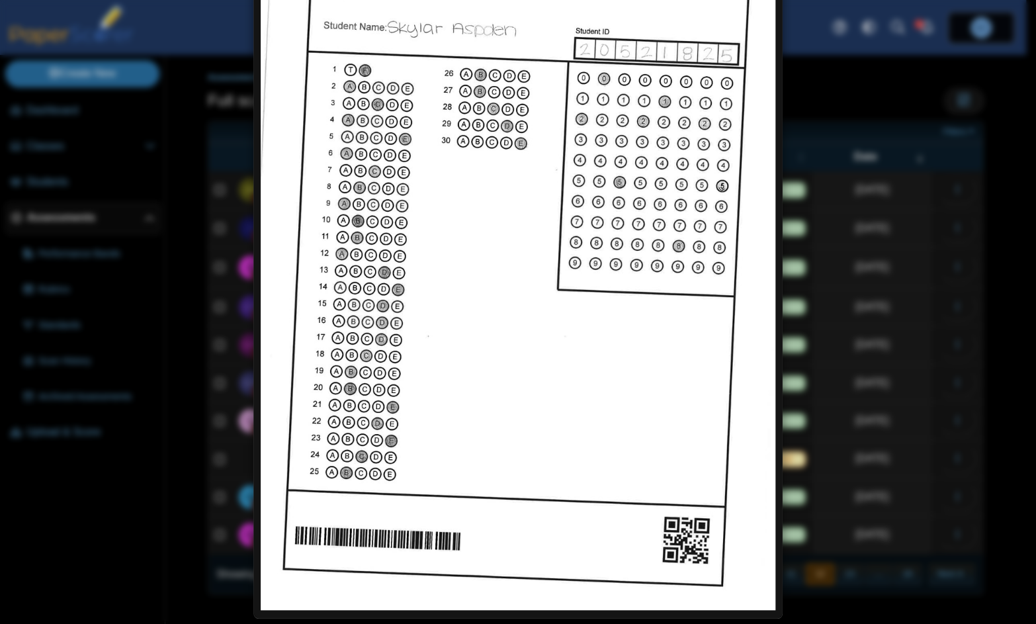
click at [932, 183] on div "Viewing scanned pages" at bounding box center [518, 312] width 1036 height 624
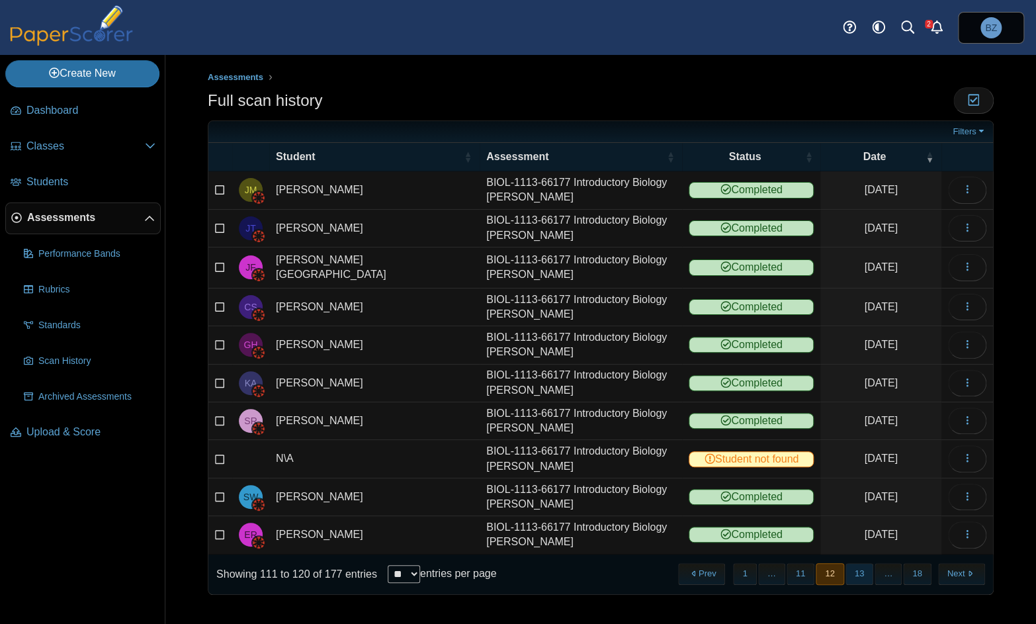
click at [867, 570] on button "13" at bounding box center [860, 574] width 28 height 22
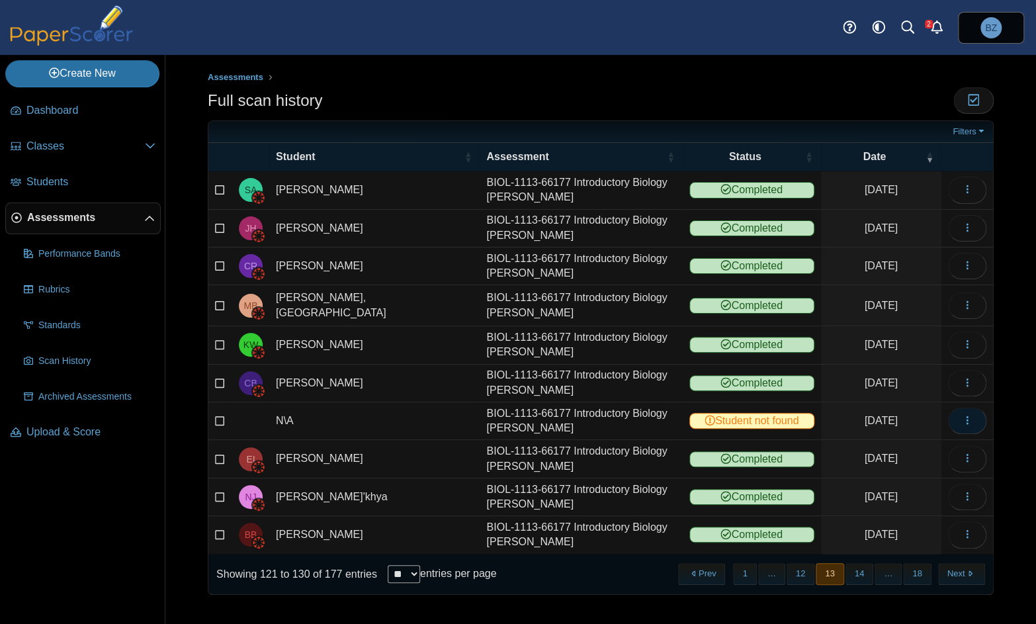
click at [968, 419] on icon "button" at bounding box center [967, 420] width 11 height 11
click at [885, 446] on link "View scanned test" at bounding box center [907, 445] width 159 height 20
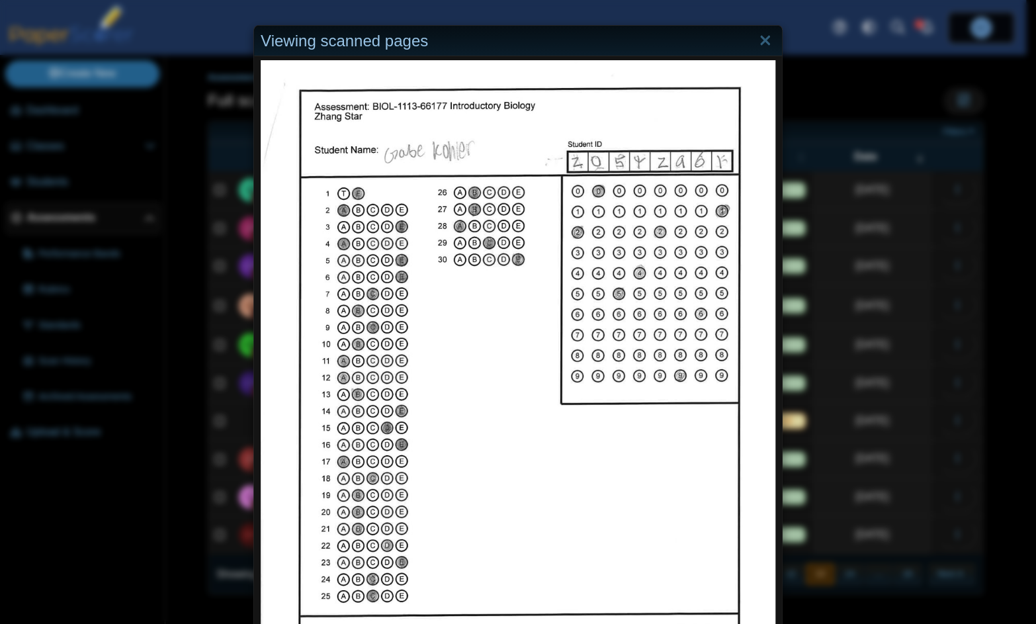
click at [911, 531] on div "Viewing scanned pages" at bounding box center [518, 312] width 1036 height 624
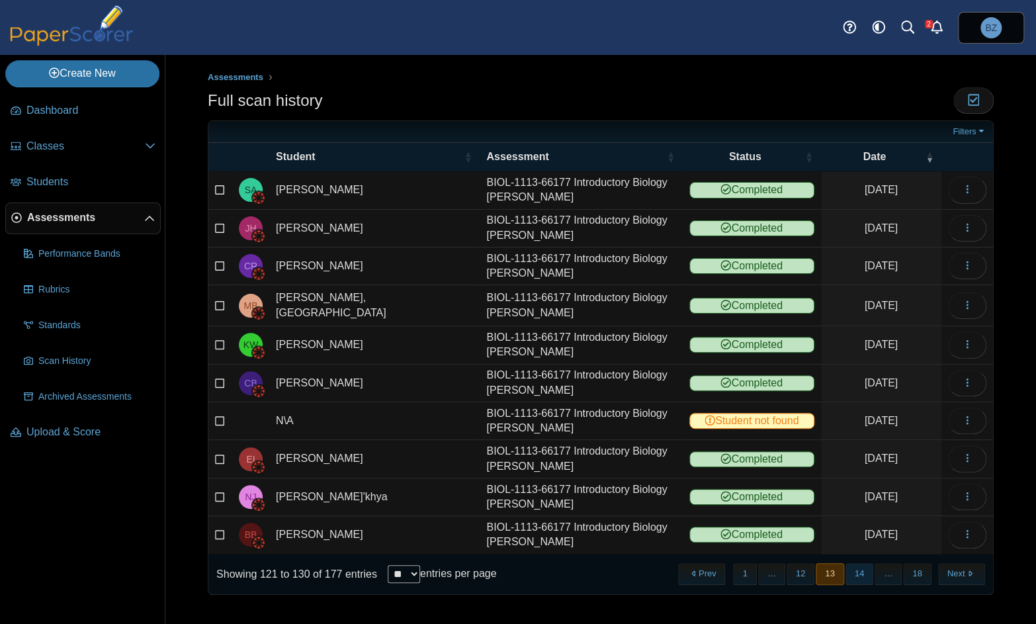
click at [860, 566] on button "14" at bounding box center [860, 574] width 28 height 22
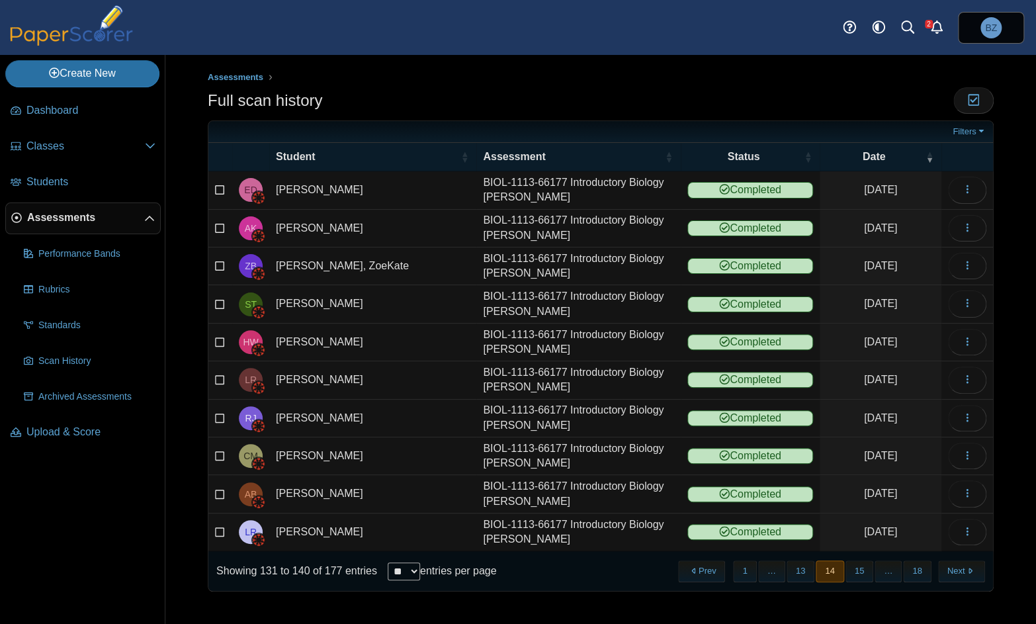
click at [860, 566] on button "15" at bounding box center [860, 572] width 28 height 22
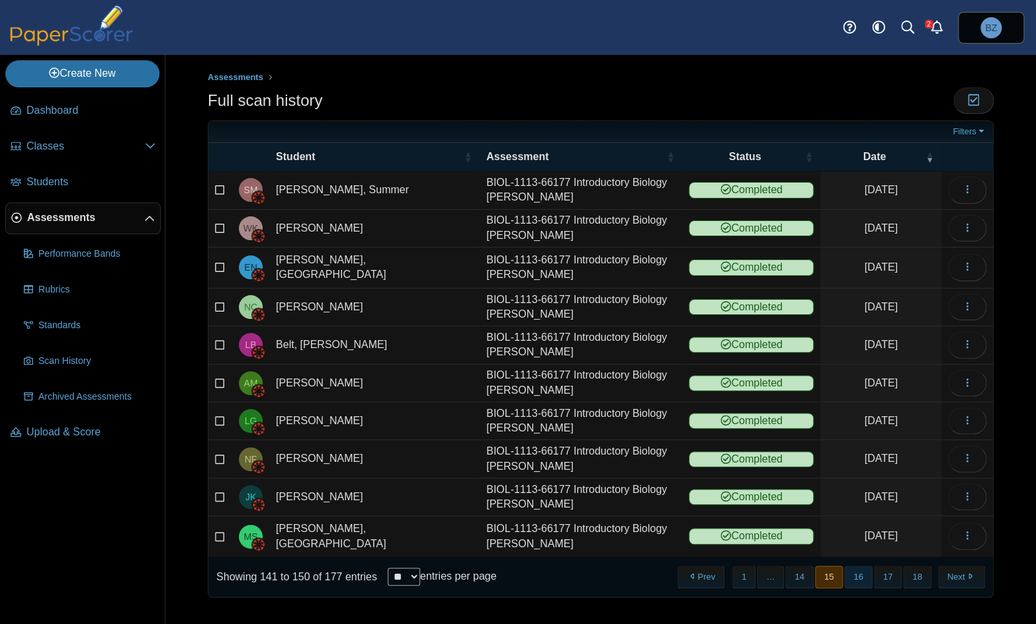
click at [858, 566] on button "16" at bounding box center [858, 577] width 28 height 22
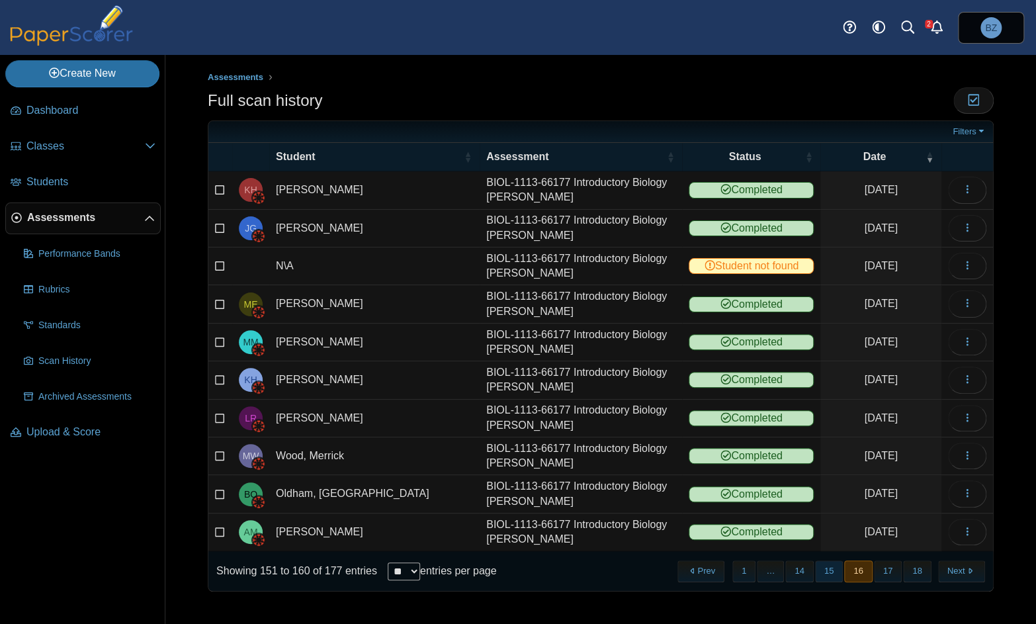
click at [831, 563] on button "15" at bounding box center [829, 572] width 28 height 22
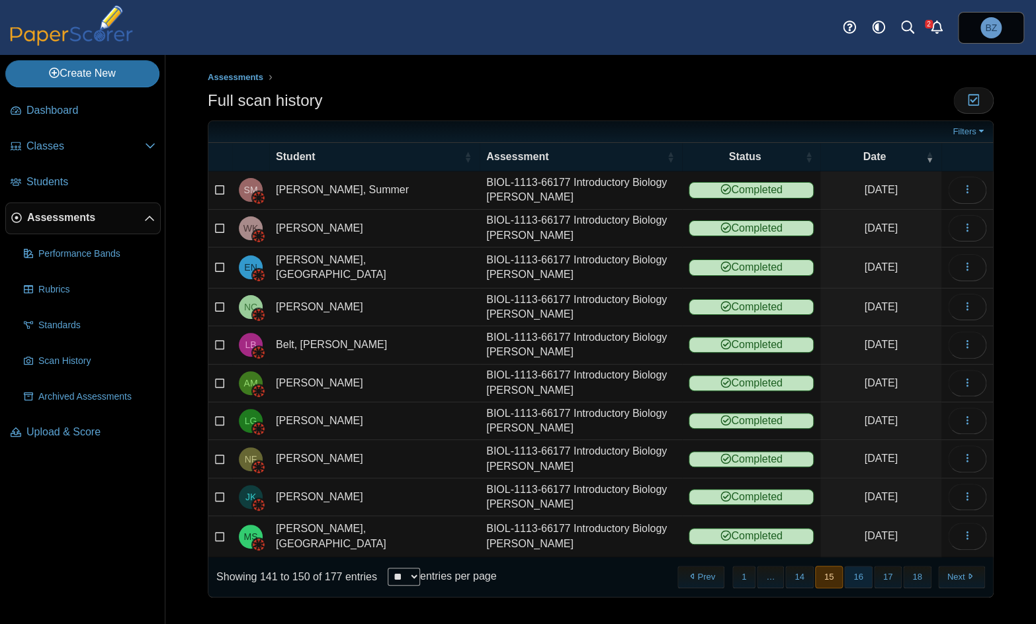
click at [854, 566] on button "16" at bounding box center [858, 577] width 28 height 22
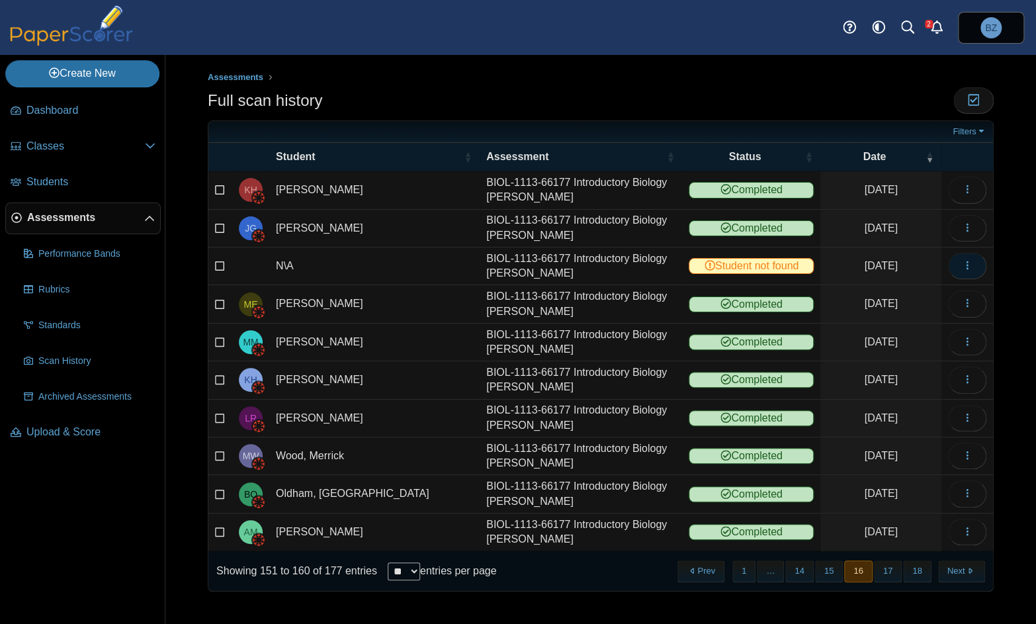
click at [963, 265] on icon "button" at bounding box center [967, 265] width 11 height 11
click at [901, 294] on link "View scanned test" at bounding box center [907, 295] width 159 height 20
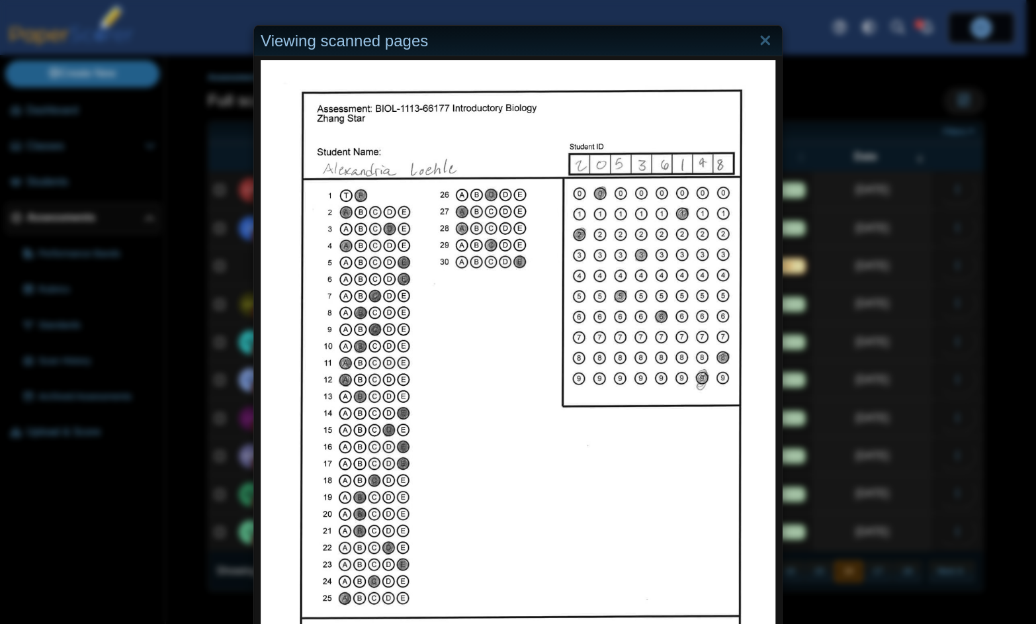
click at [963, 545] on div "Viewing scanned pages" at bounding box center [518, 312] width 1036 height 624
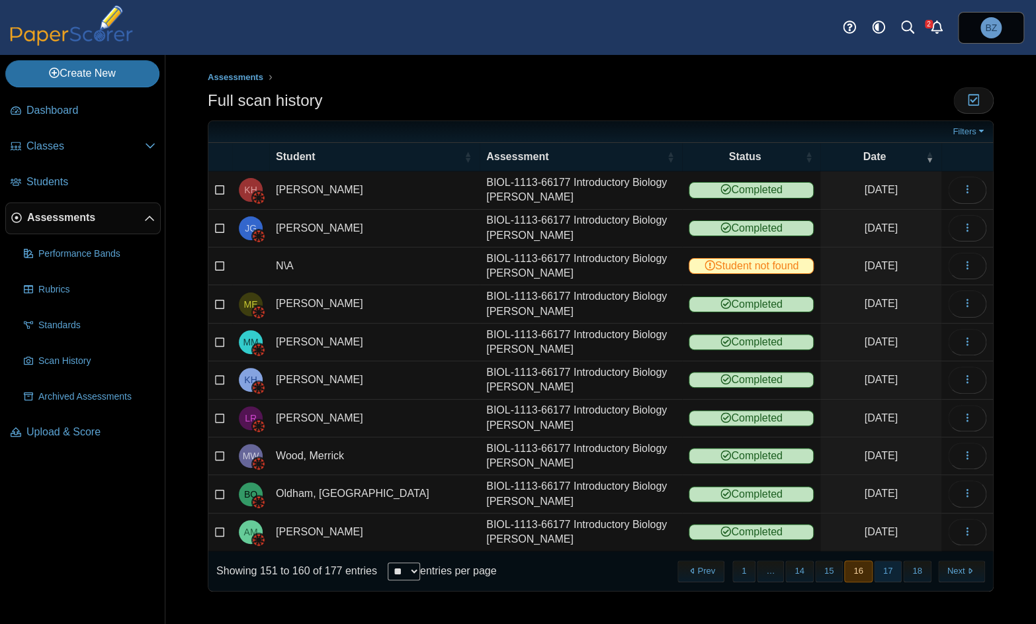
click at [892, 564] on button "17" at bounding box center [888, 572] width 28 height 22
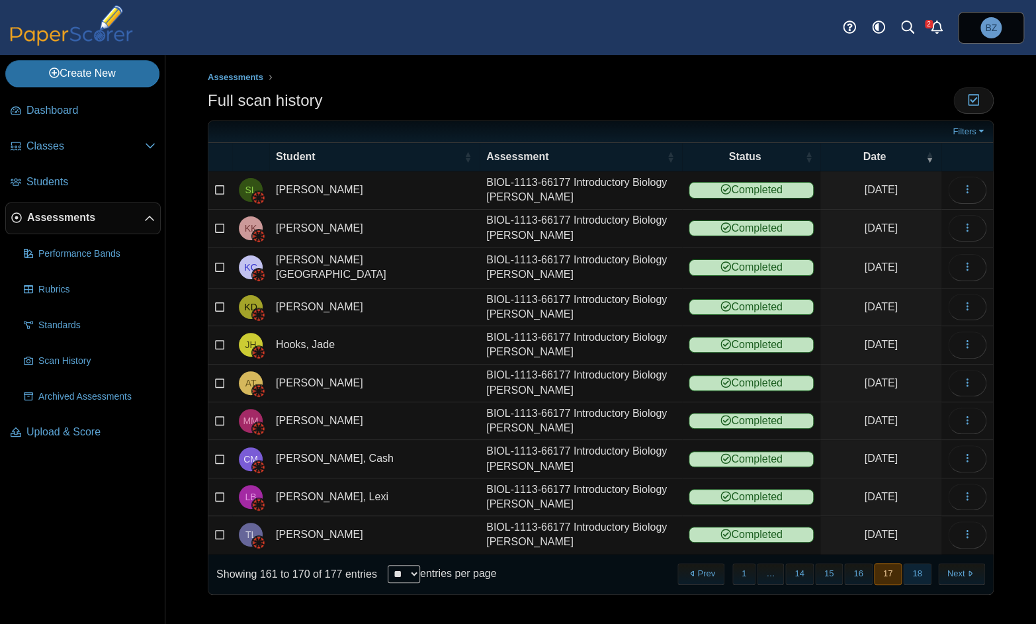
click at [908, 566] on button "18" at bounding box center [917, 574] width 28 height 22
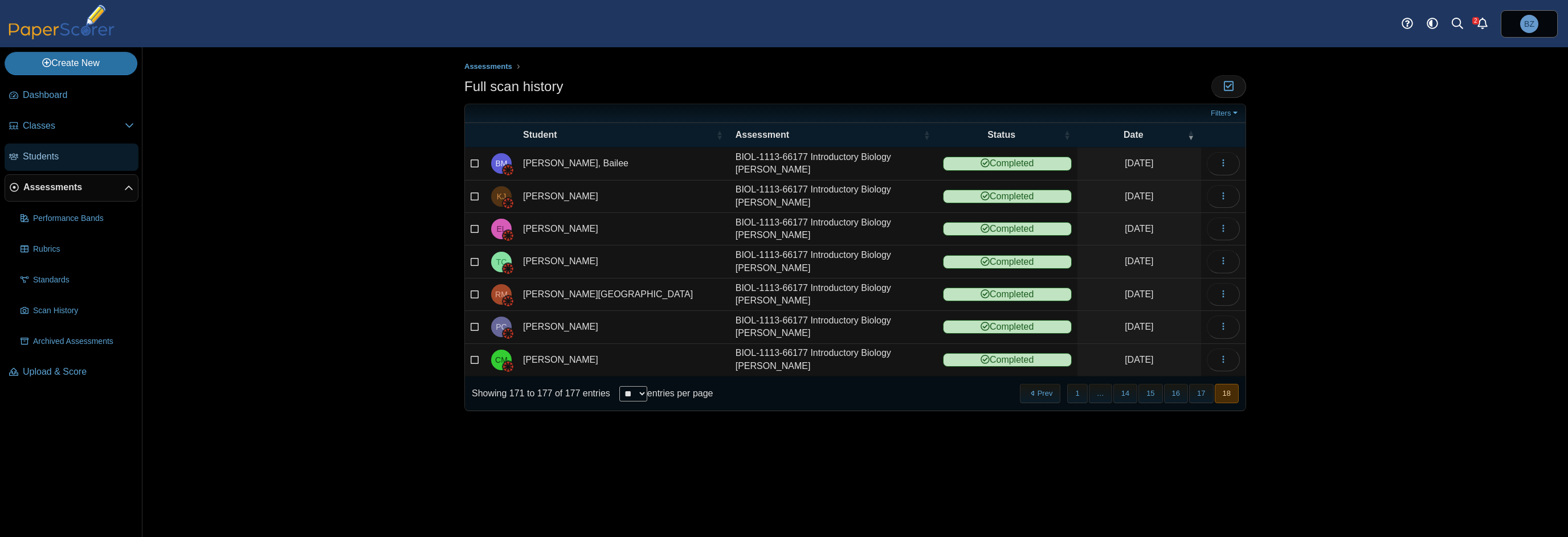
click at [48, 151] on span "Students" at bounding box center [77, 157] width 111 height 13
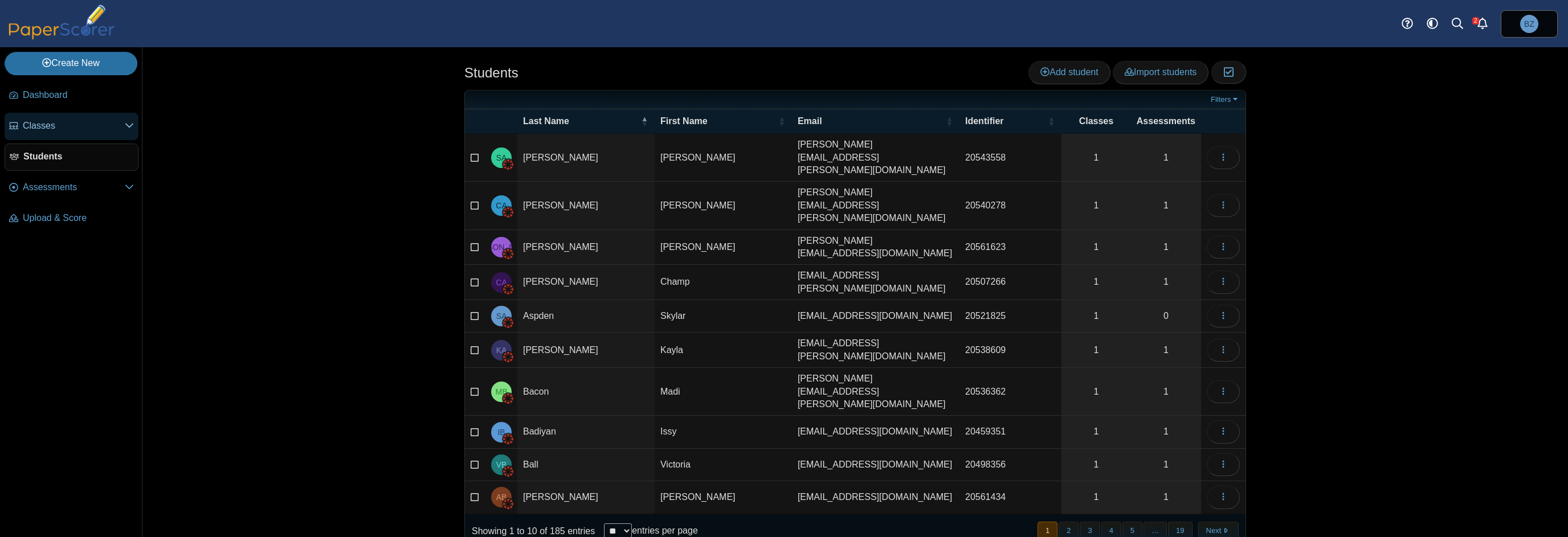
click at [25, 127] on span "Classes" at bounding box center [73, 126] width 102 height 13
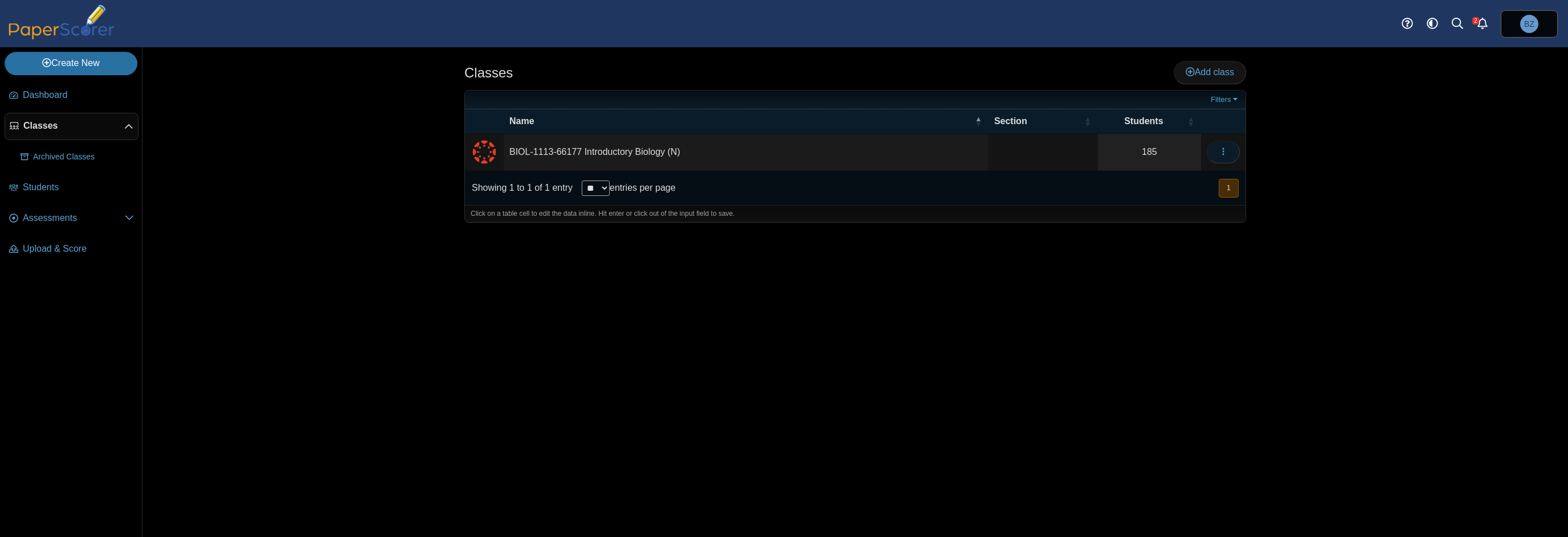
click at [1223, 147] on icon "button" at bounding box center [1224, 151] width 9 height 9
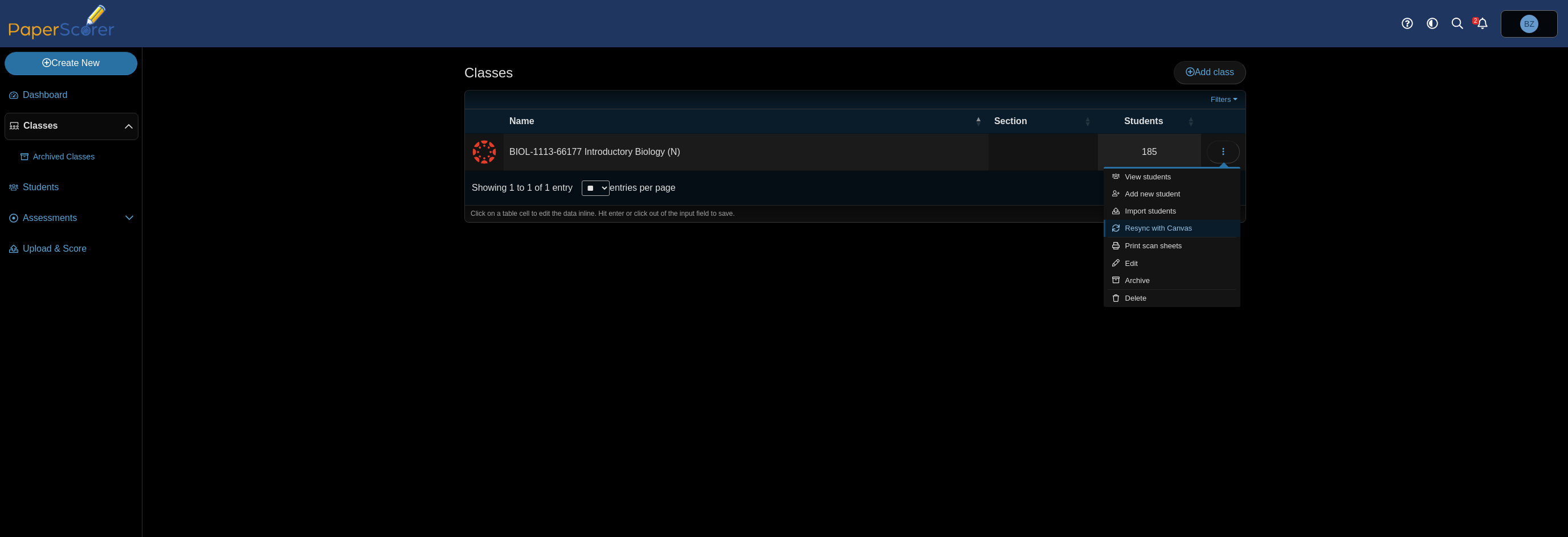
click at [1217, 228] on link "Resync with Canvas" at bounding box center [1172, 228] width 137 height 17
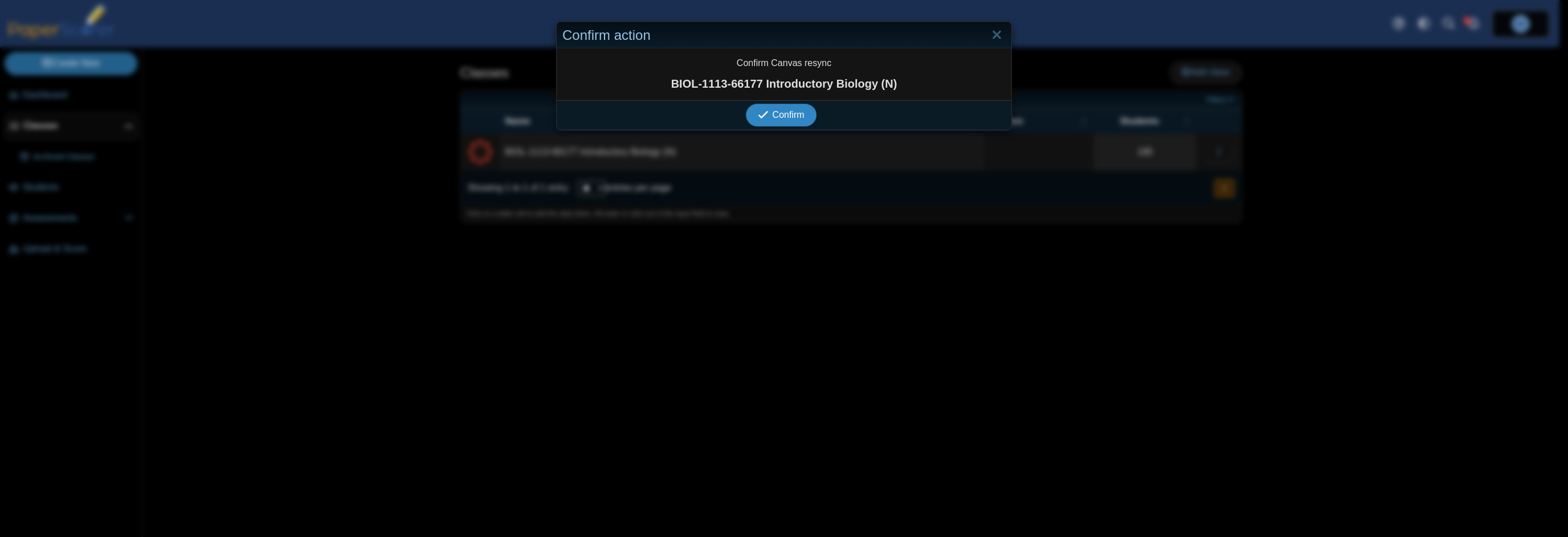
click at [772, 117] on span "Confirm" at bounding box center [788, 114] width 32 height 9
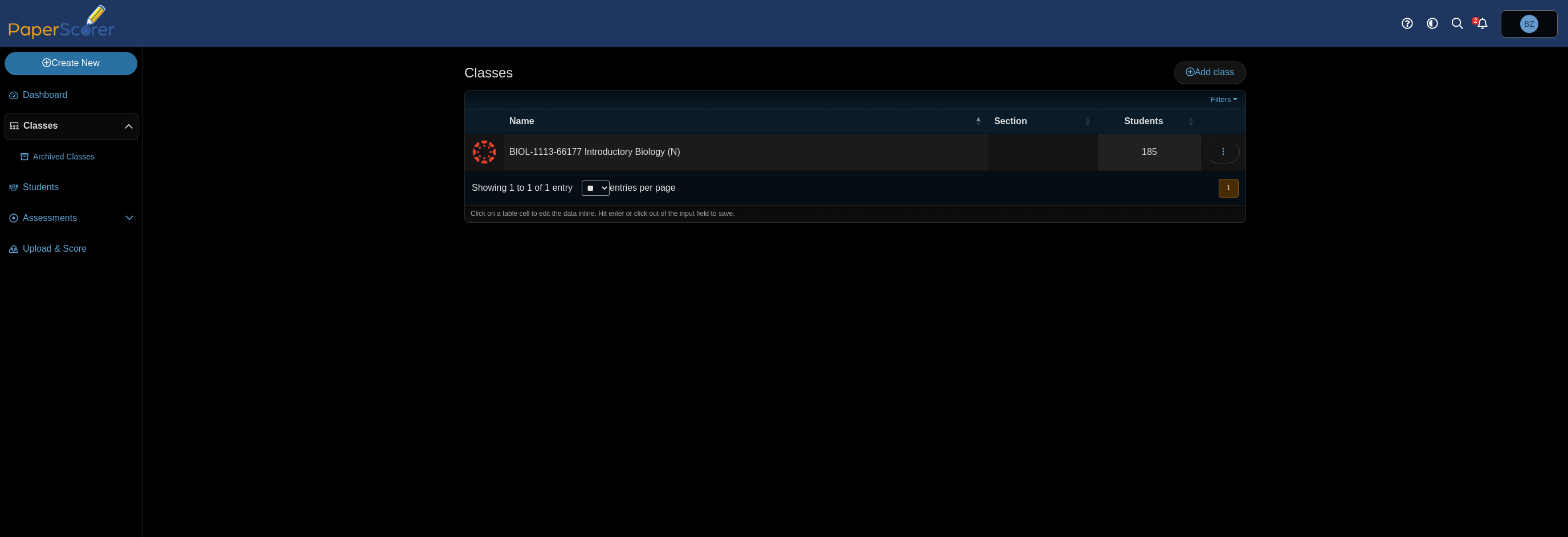
click at [1246, 96] on div "Classes Add class Filters 185" at bounding box center [855, 292] width 855 height 490
click at [1223, 96] on link "Filters" at bounding box center [1225, 99] width 34 height 11
click at [1334, 156] on div "Classes Add class 185" at bounding box center [855, 292] width 1426 height 490
click at [1226, 147] on icon "button" at bounding box center [1224, 151] width 9 height 9
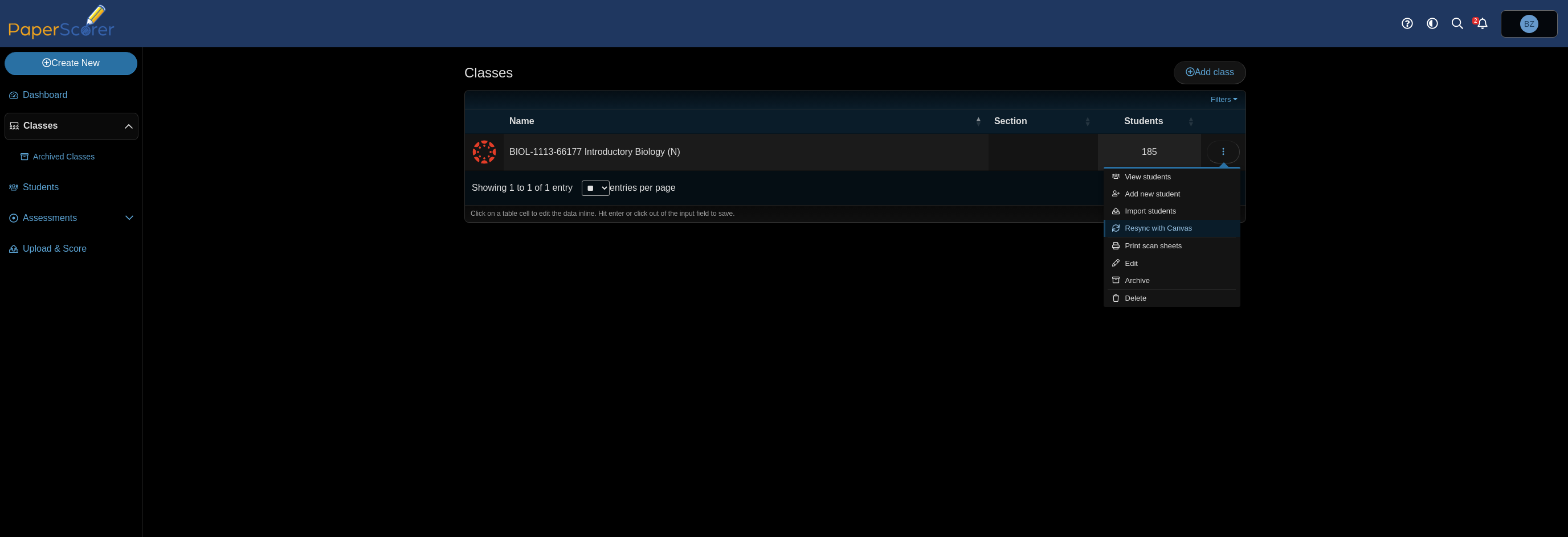
click at [1190, 228] on link "Resync with Canvas" at bounding box center [1172, 228] width 137 height 17
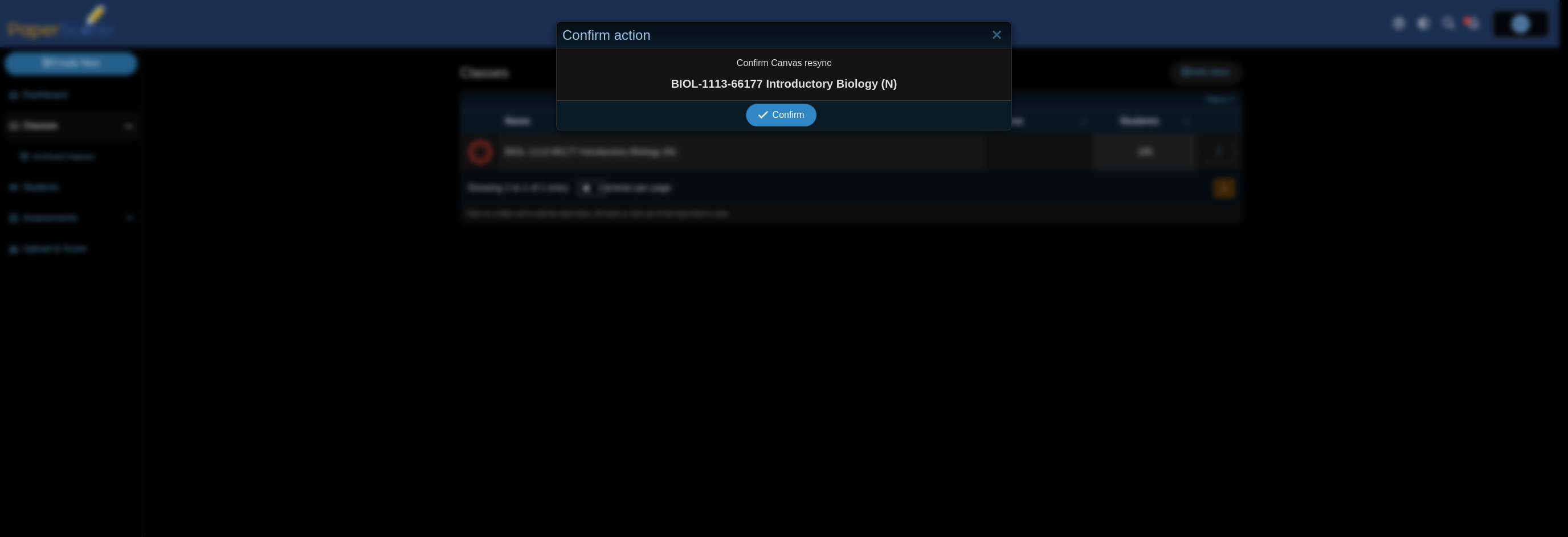
click at [772, 114] on span "Confirm" at bounding box center [788, 114] width 32 height 9
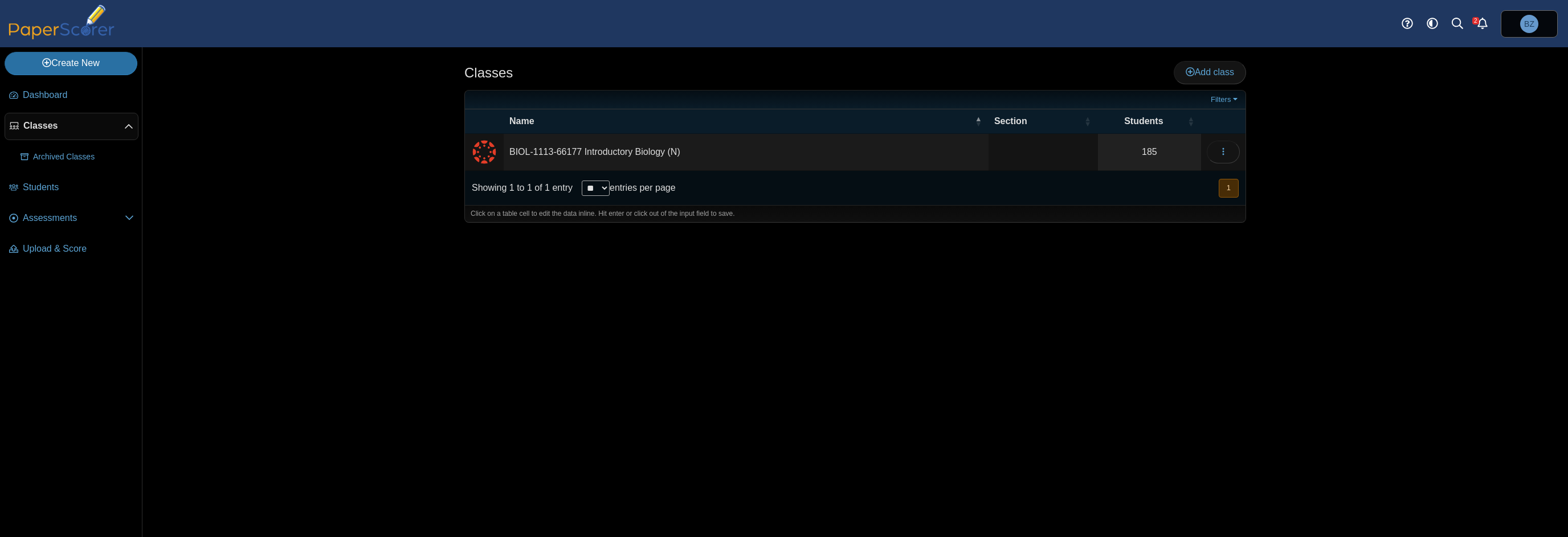
click at [656, 153] on td "BIOL-1113-66177 Introductory Biology (N)" at bounding box center [746, 152] width 485 height 37
click at [1225, 147] on icon "button" at bounding box center [1224, 151] width 9 height 9
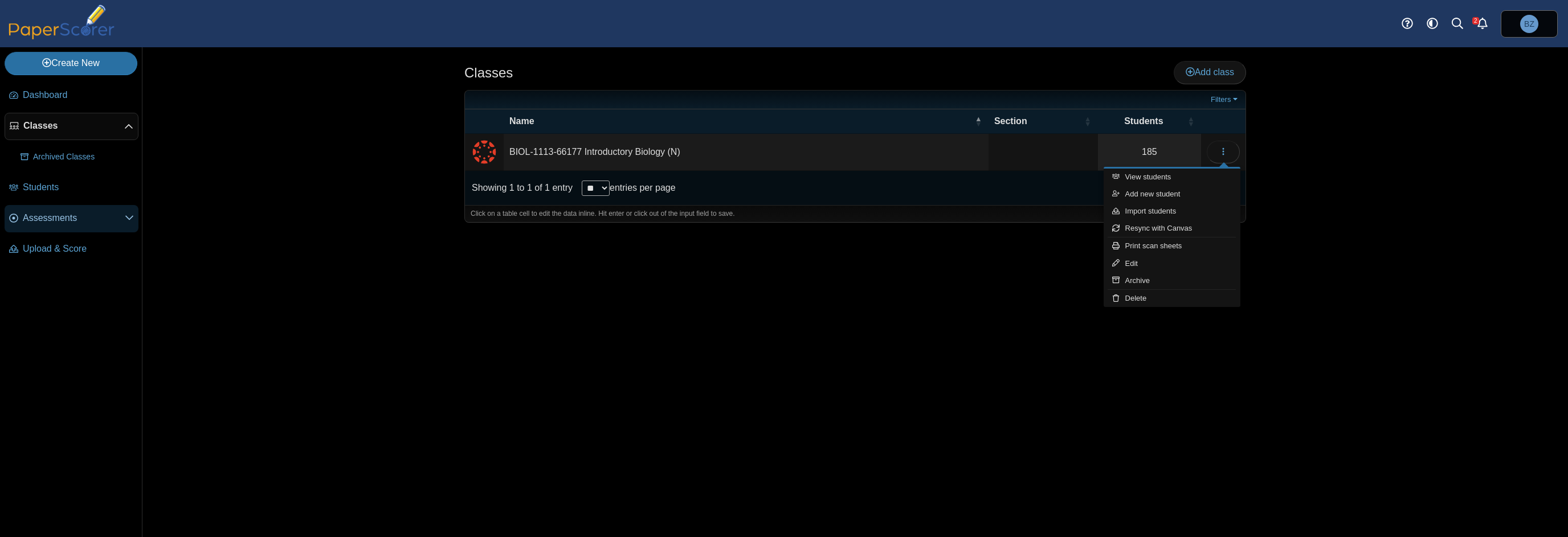
click at [46, 219] on span "Assessments" at bounding box center [73, 218] width 102 height 13
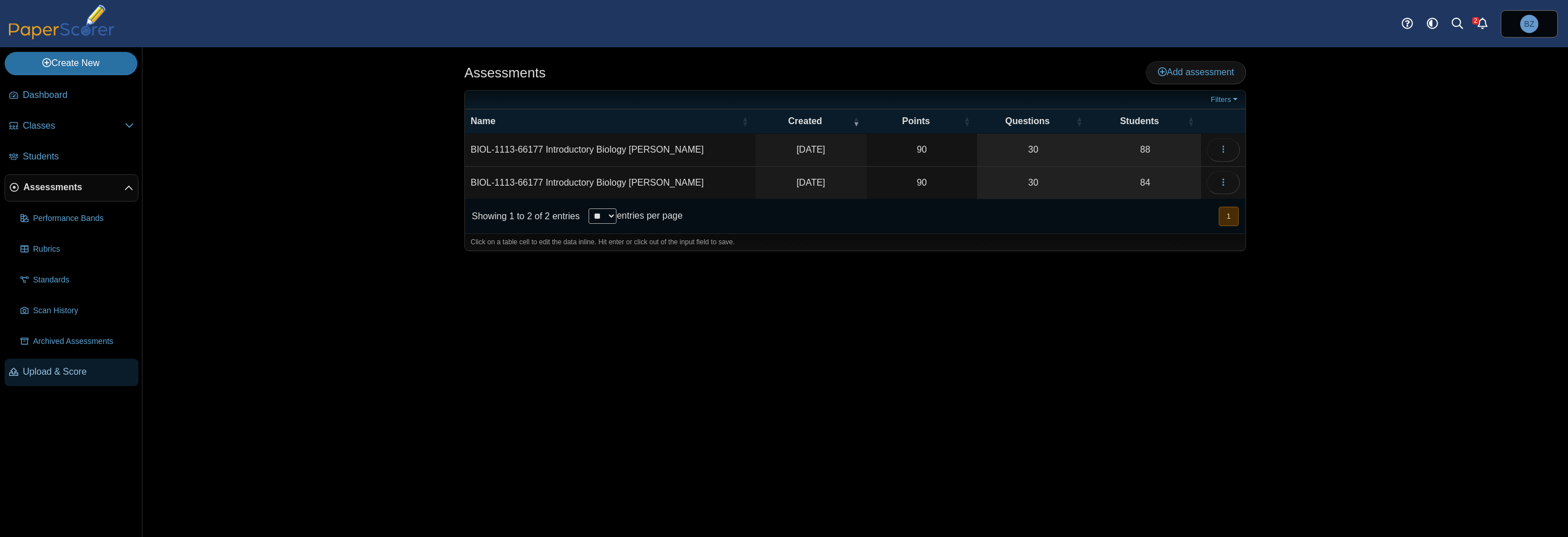
click at [51, 371] on span "Upload & Score" at bounding box center [77, 372] width 111 height 13
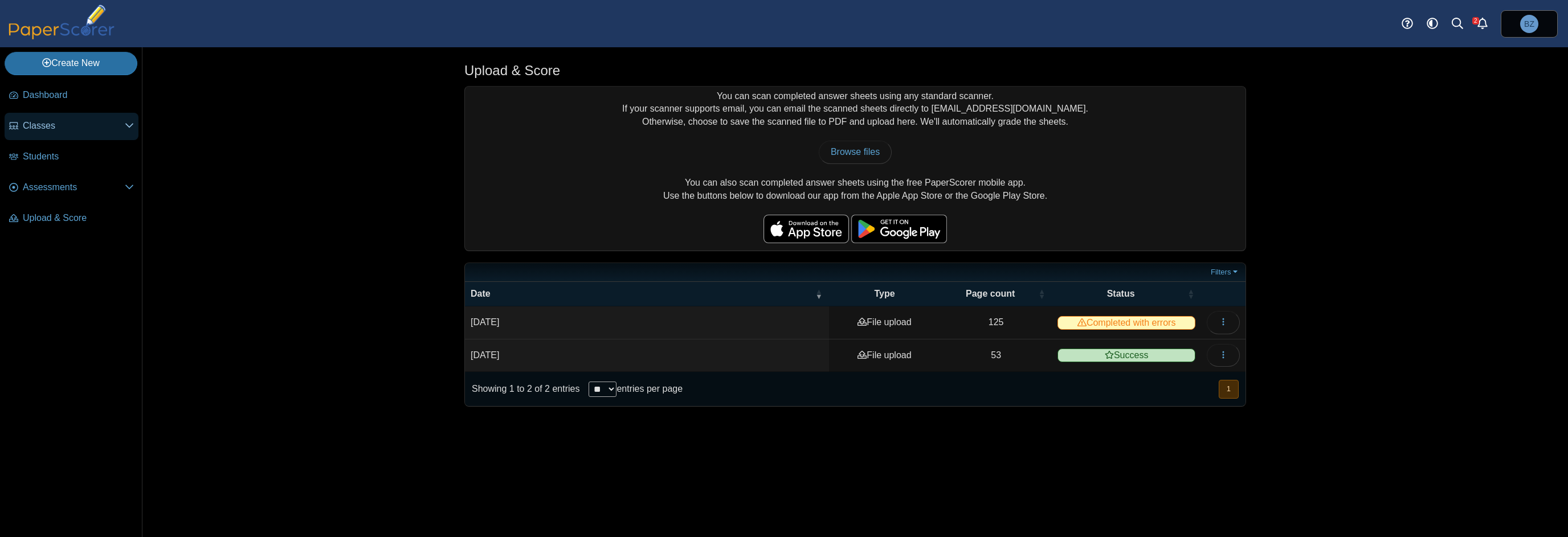
click at [46, 133] on link "Classes" at bounding box center [71, 127] width 134 height 28
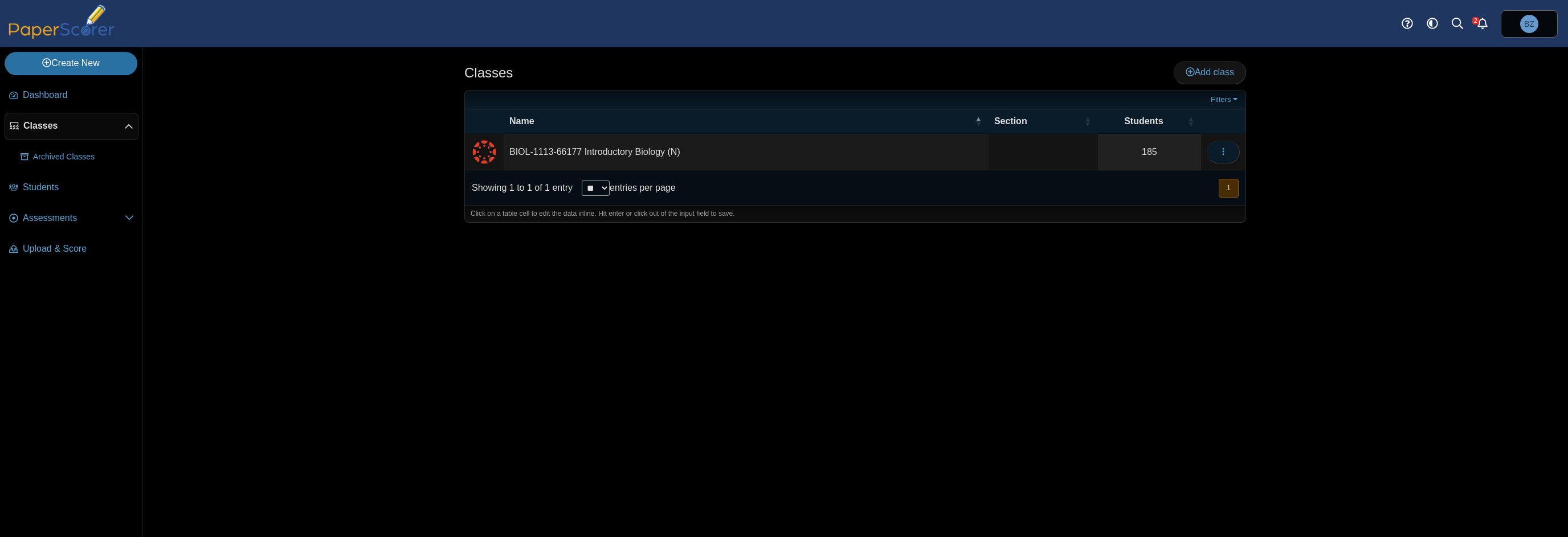
click at [1221, 151] on icon "button" at bounding box center [1224, 151] width 9 height 9
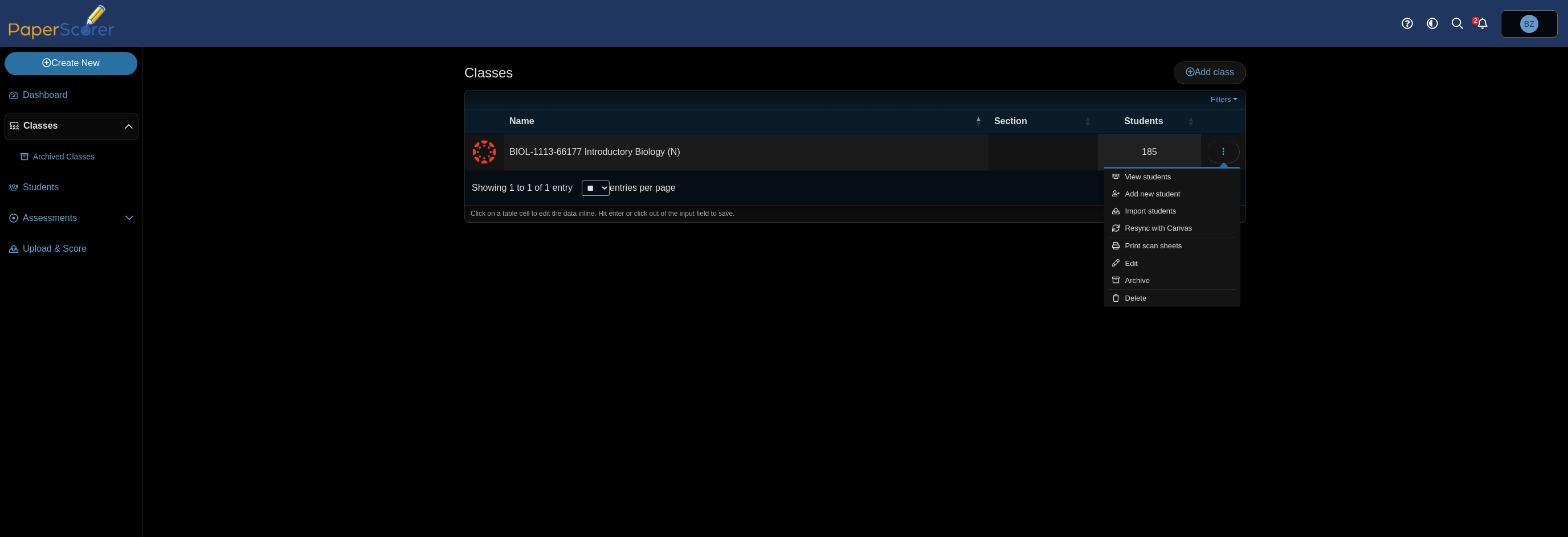
click at [561, 149] on td "BIOL-1113-66177 Introductory Biology (N)" at bounding box center [746, 152] width 485 height 37
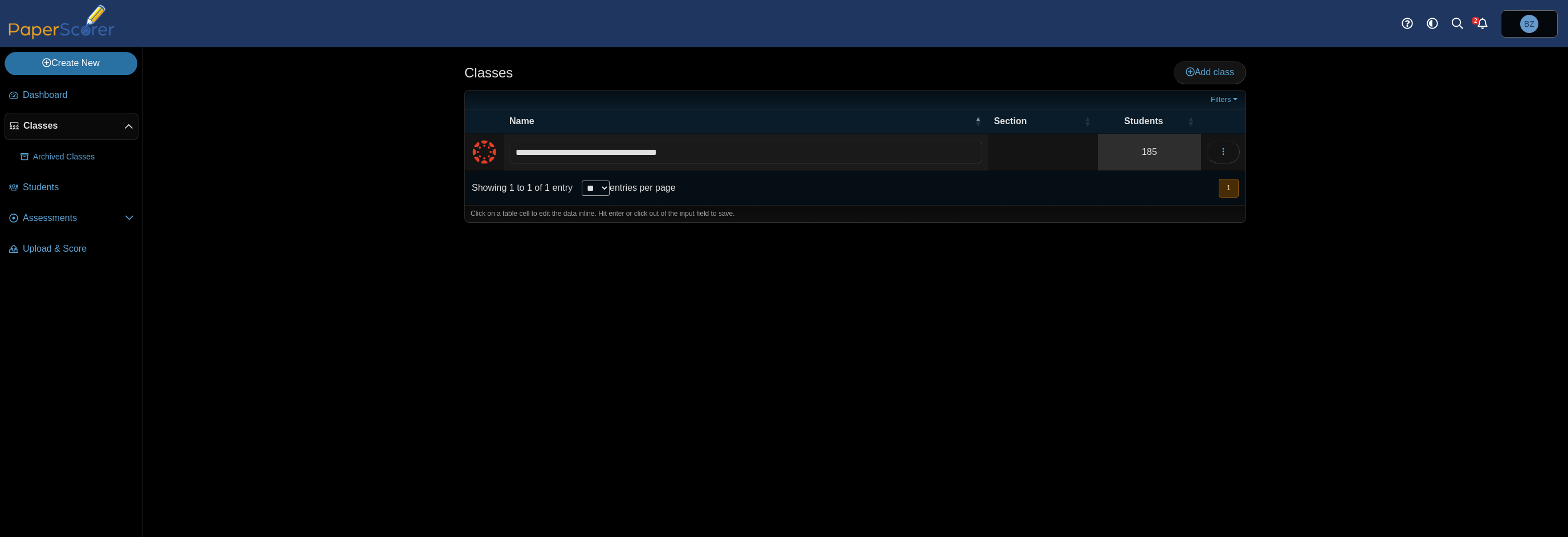
click at [1163, 150] on link "185" at bounding box center [1150, 152] width 103 height 36
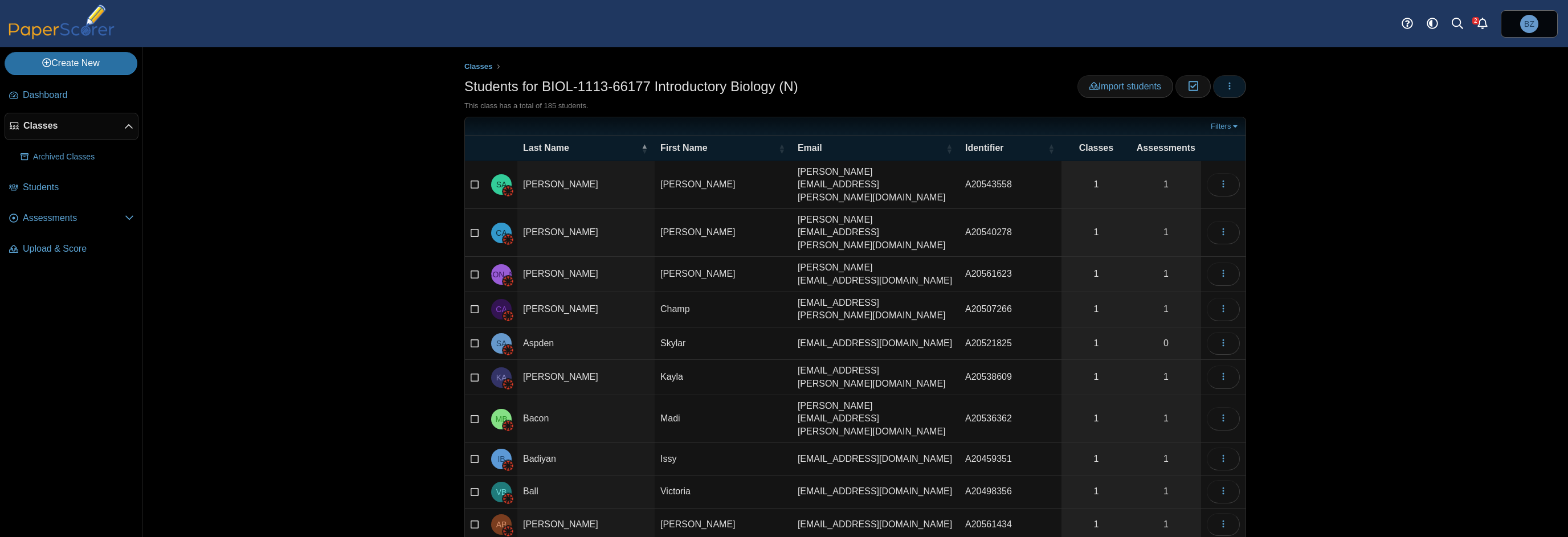
click at [1236, 84] on button "button" at bounding box center [1230, 86] width 33 height 22
click at [1193, 163] on link "Resync with Canvas" at bounding box center [1174, 164] width 137 height 17
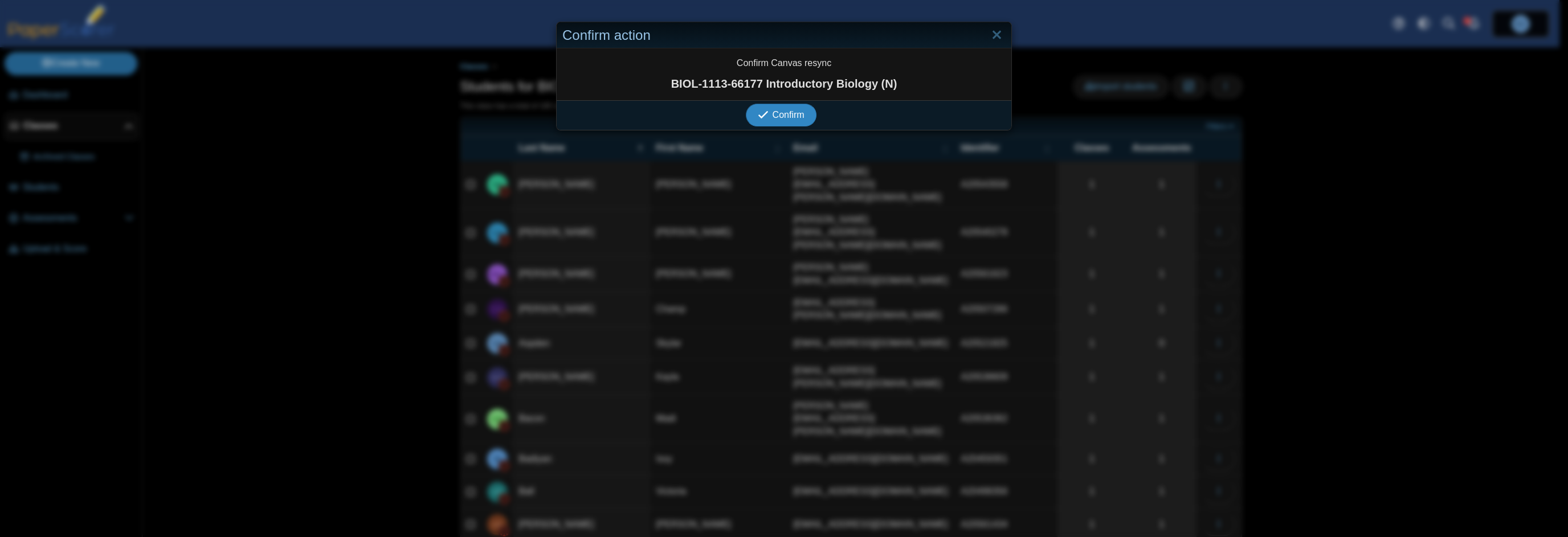
click at [793, 113] on span "Confirm" at bounding box center [788, 114] width 32 height 9
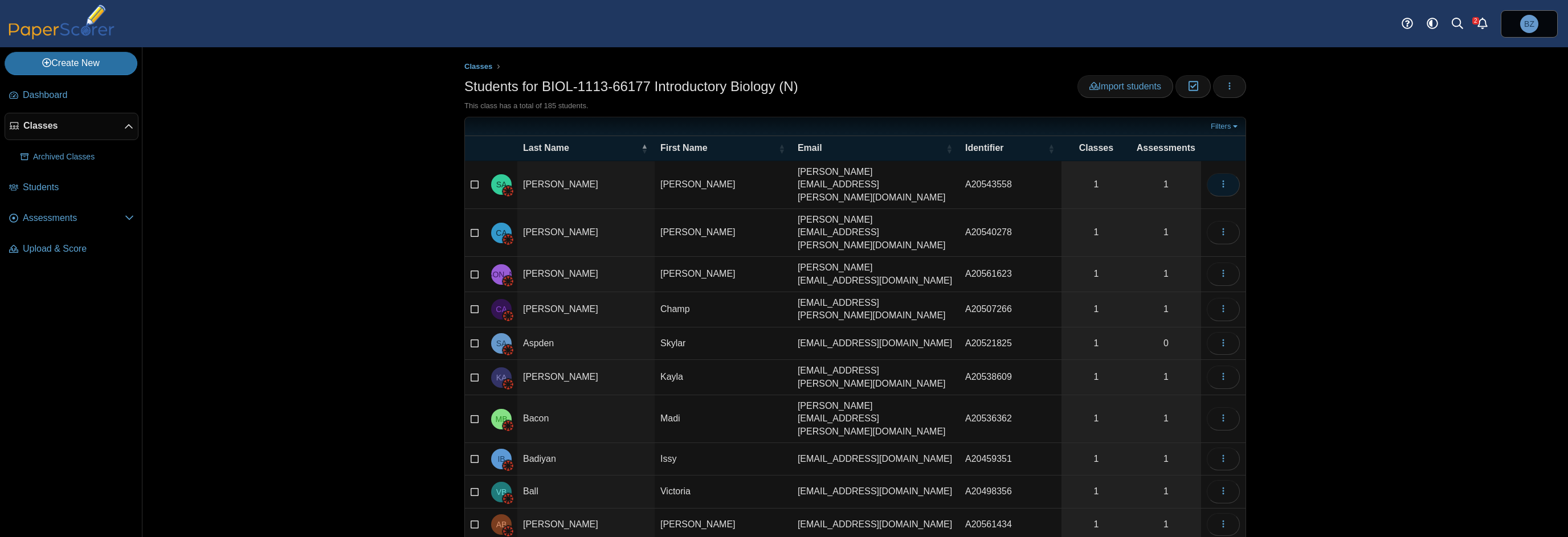
click at [1226, 173] on button "button" at bounding box center [1224, 184] width 33 height 22
click at [1176, 275] on link "Insert into class" at bounding box center [1168, 272] width 137 height 17
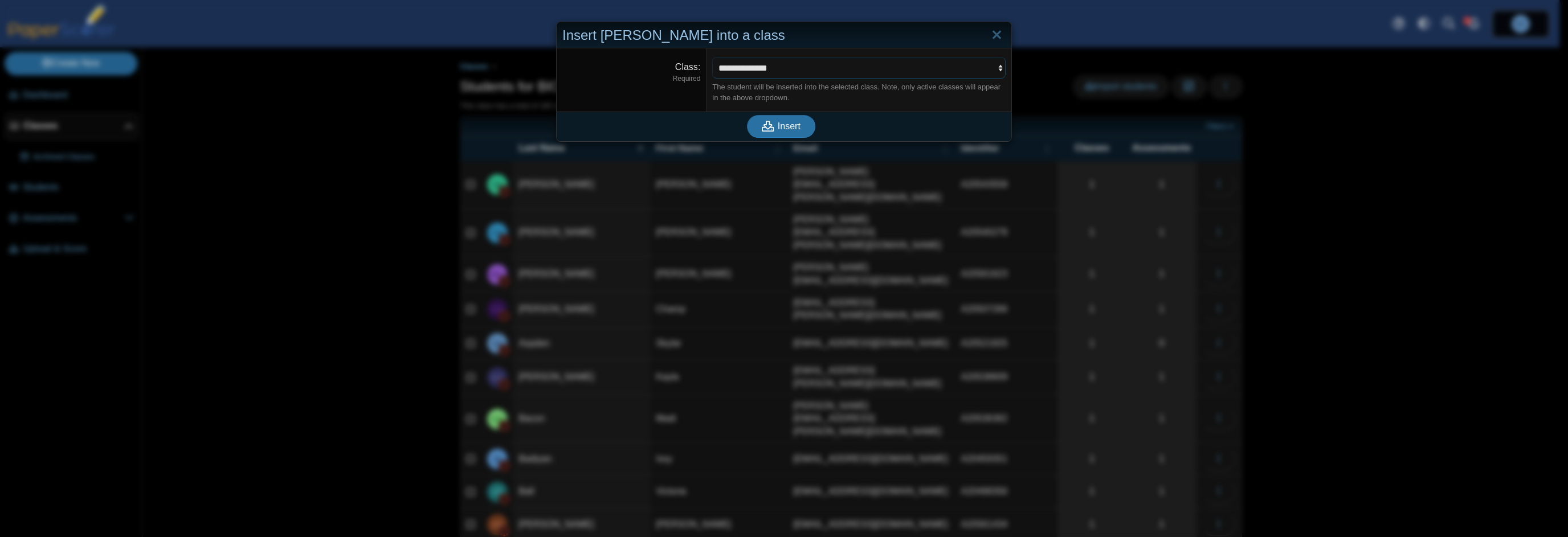
click at [993, 67] on select "**********" at bounding box center [858, 67] width 294 height 22
select select "**********"
click at [712, 57] on select "**********" at bounding box center [858, 67] width 294 height 22
click at [996, 36] on link "Close" at bounding box center [997, 35] width 18 height 20
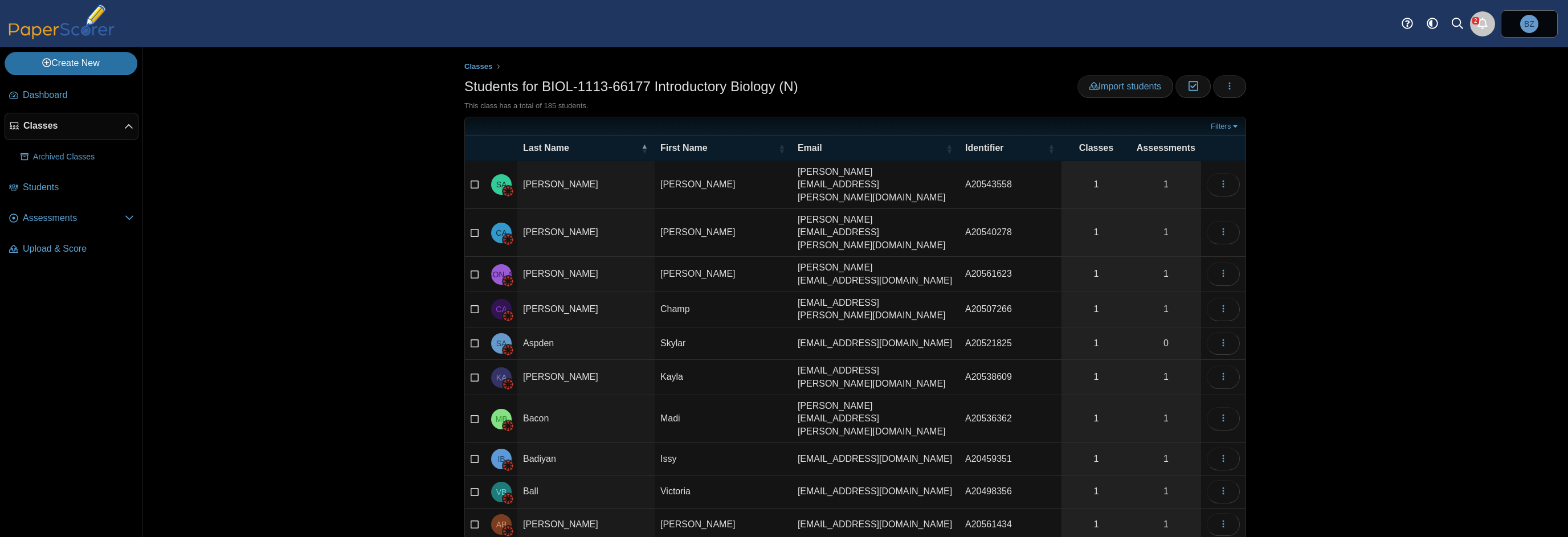
click at [1484, 19] on use "Alerts" at bounding box center [1483, 23] width 10 height 11
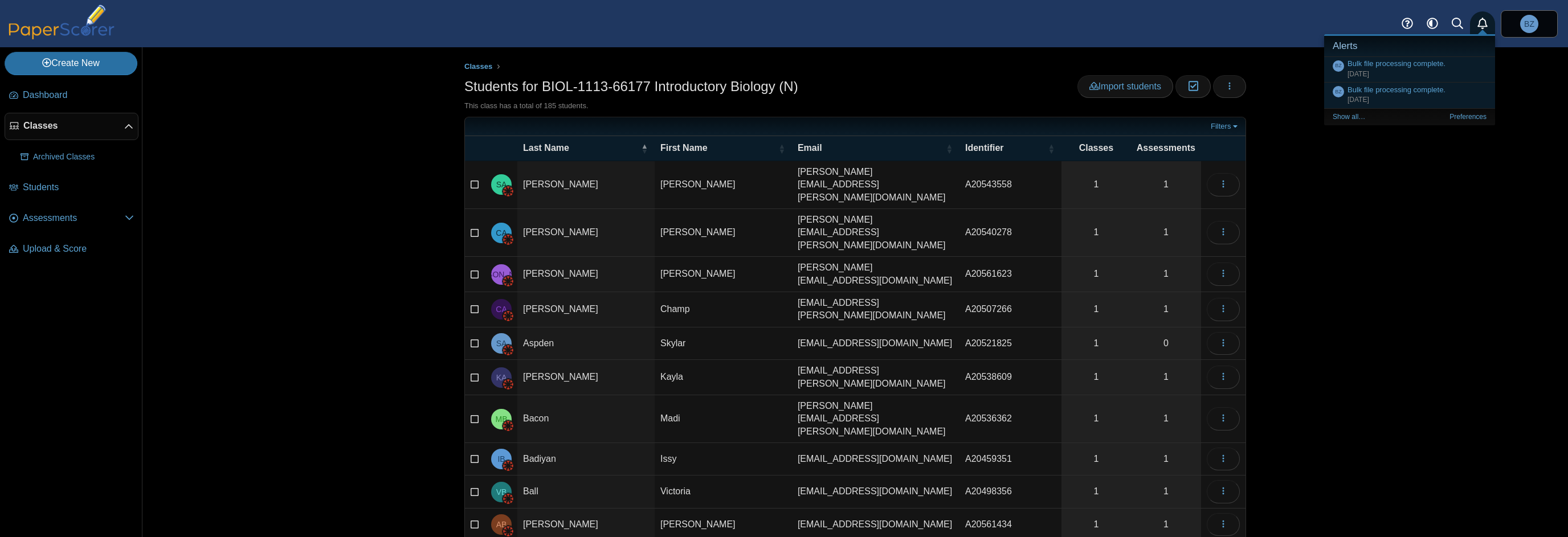
drag, startPoint x: 1472, startPoint y: 167, endPoint x: 1424, endPoint y: 166, distance: 48.0
click at [1472, 167] on div "Classes Students for BIOL-1113-66177 Introductory Biology (N) Import students M…" at bounding box center [855, 292] width 1426 height 490
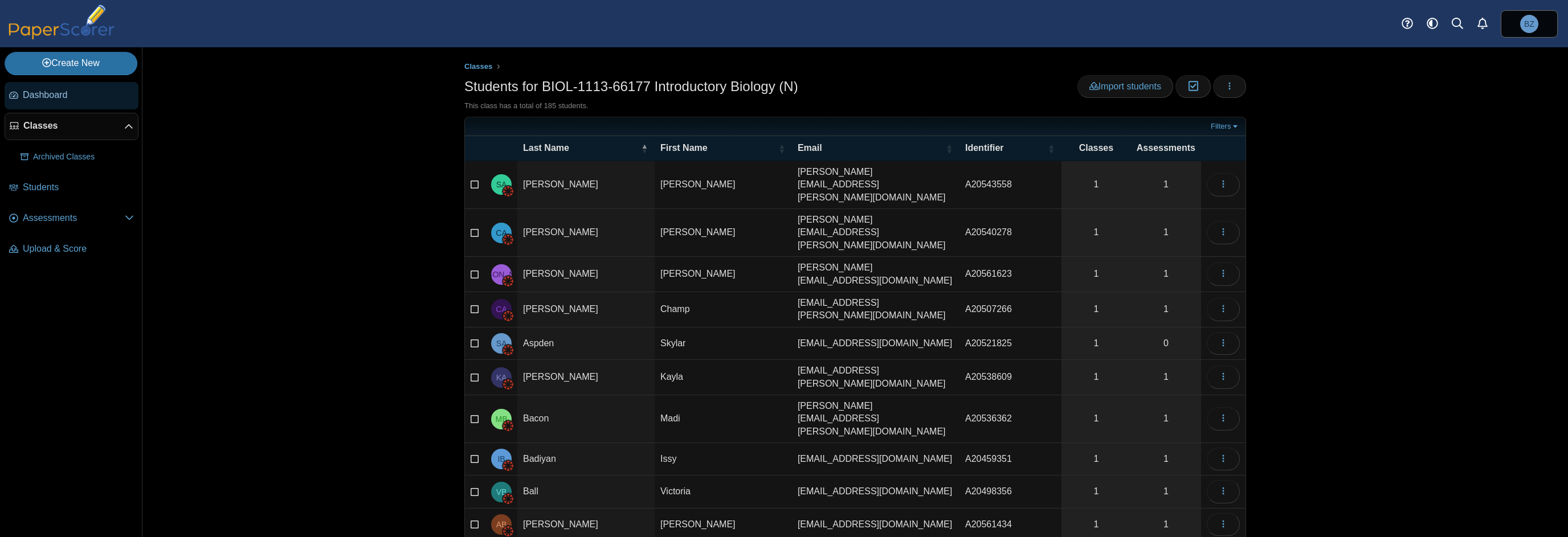
click at [59, 97] on span "Dashboard" at bounding box center [77, 95] width 111 height 13
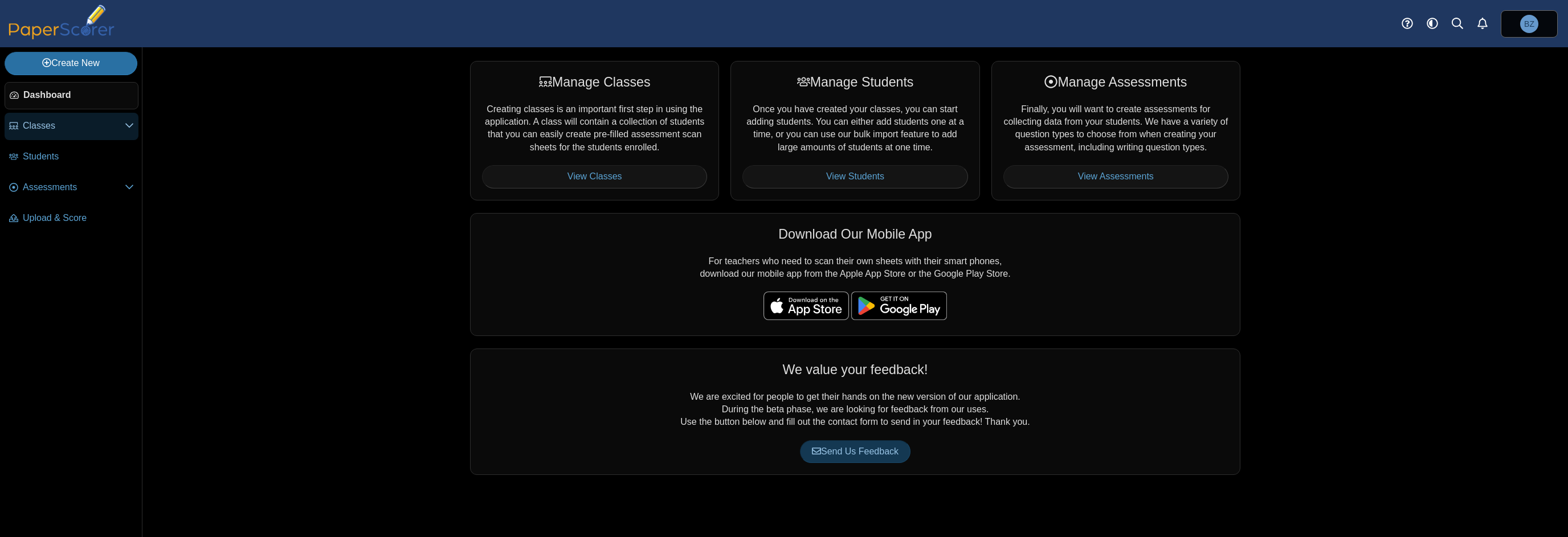
click at [33, 125] on span "Classes" at bounding box center [73, 126] width 102 height 13
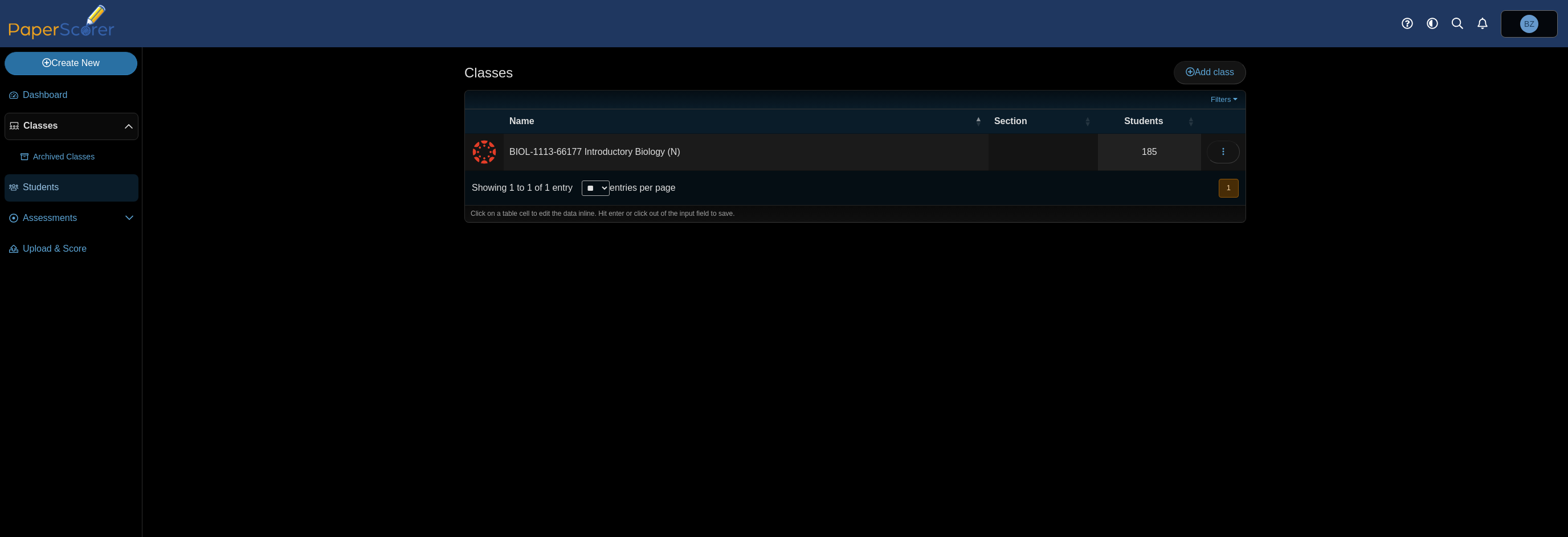
click at [45, 189] on span "Students" at bounding box center [77, 187] width 111 height 13
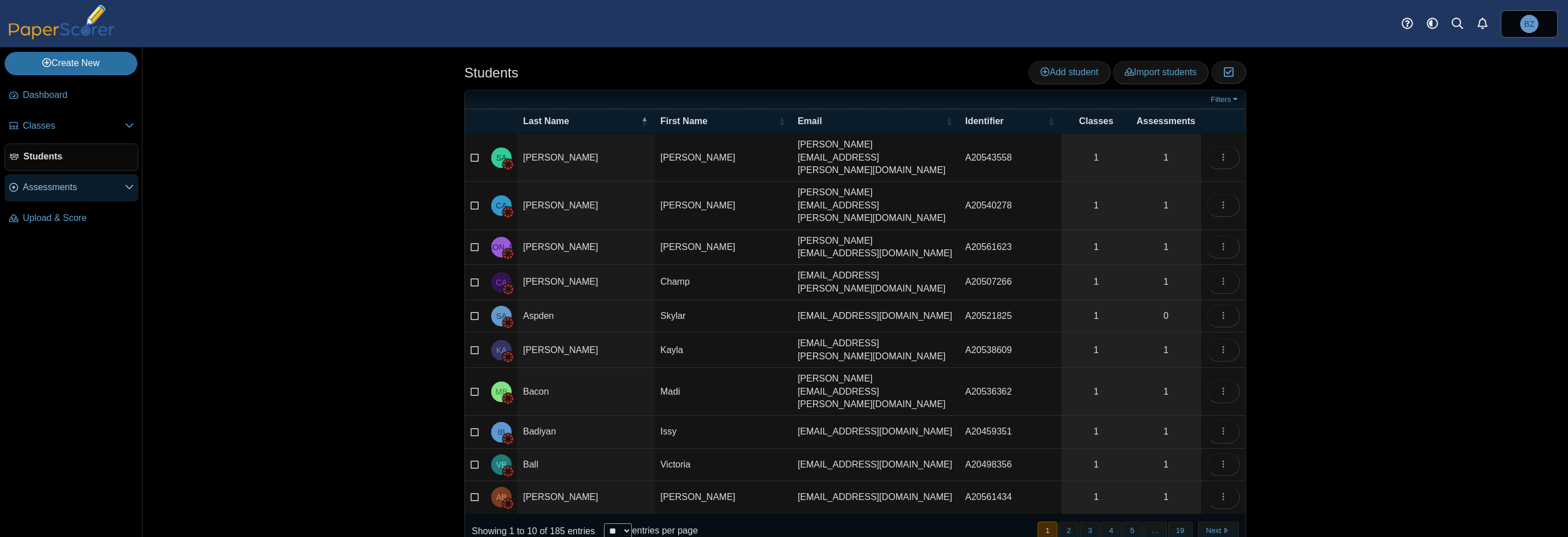
click at [45, 189] on span "Assessments" at bounding box center [73, 187] width 102 height 13
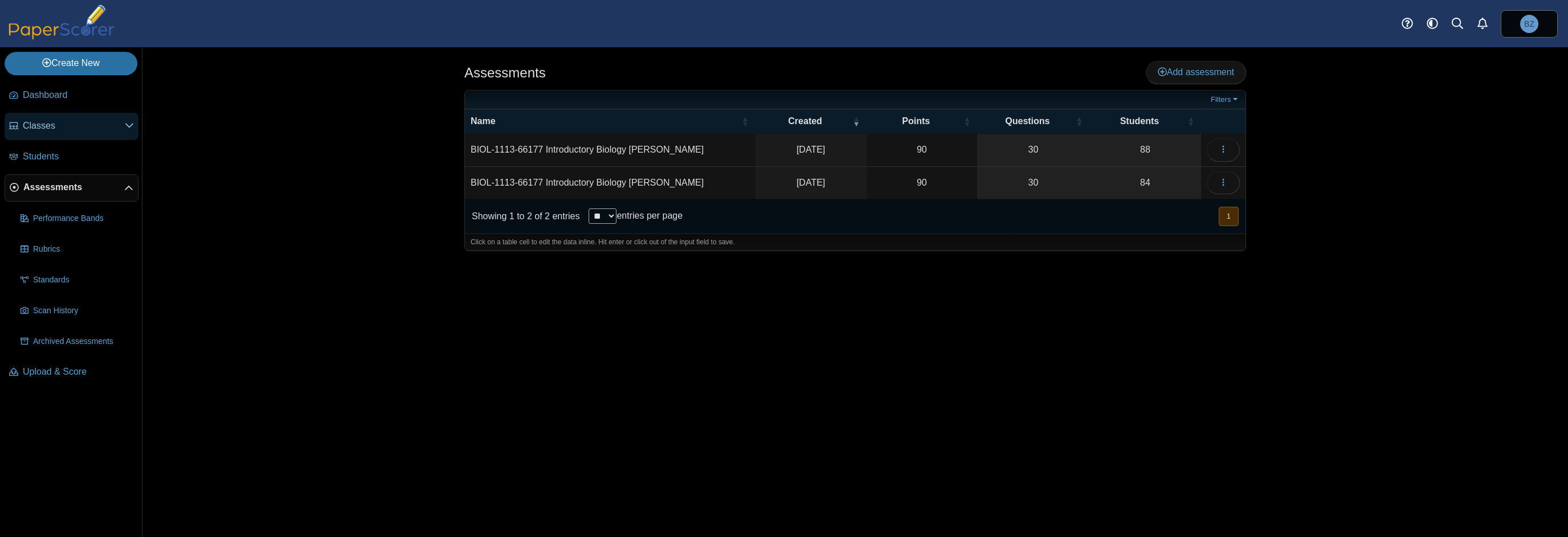
click at [42, 127] on span "Classes" at bounding box center [73, 126] width 102 height 13
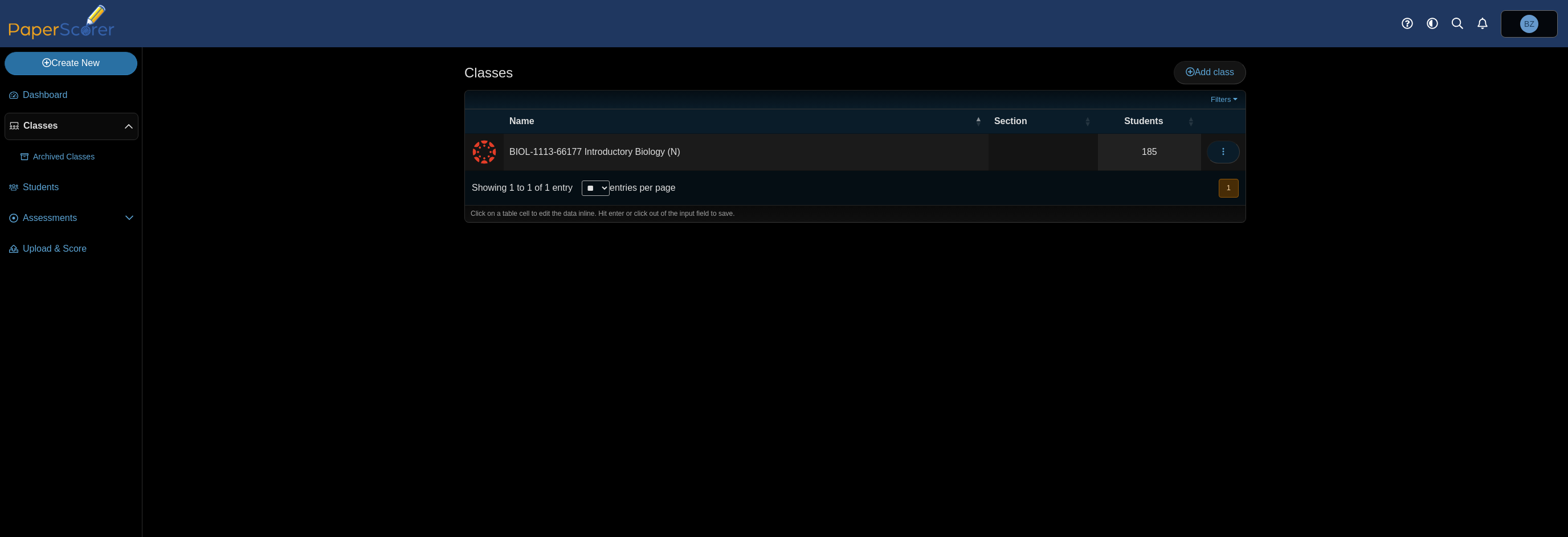
click at [1221, 149] on icon "button" at bounding box center [1224, 151] width 9 height 9
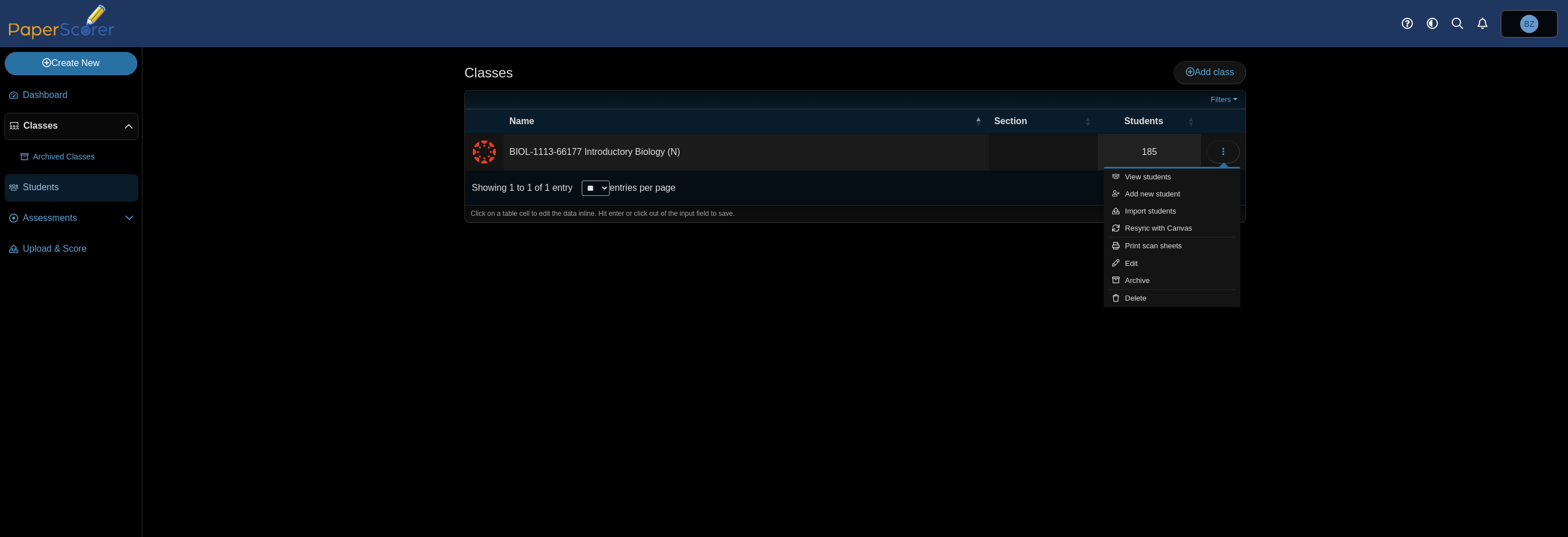
click at [41, 191] on span "Students" at bounding box center [77, 187] width 111 height 13
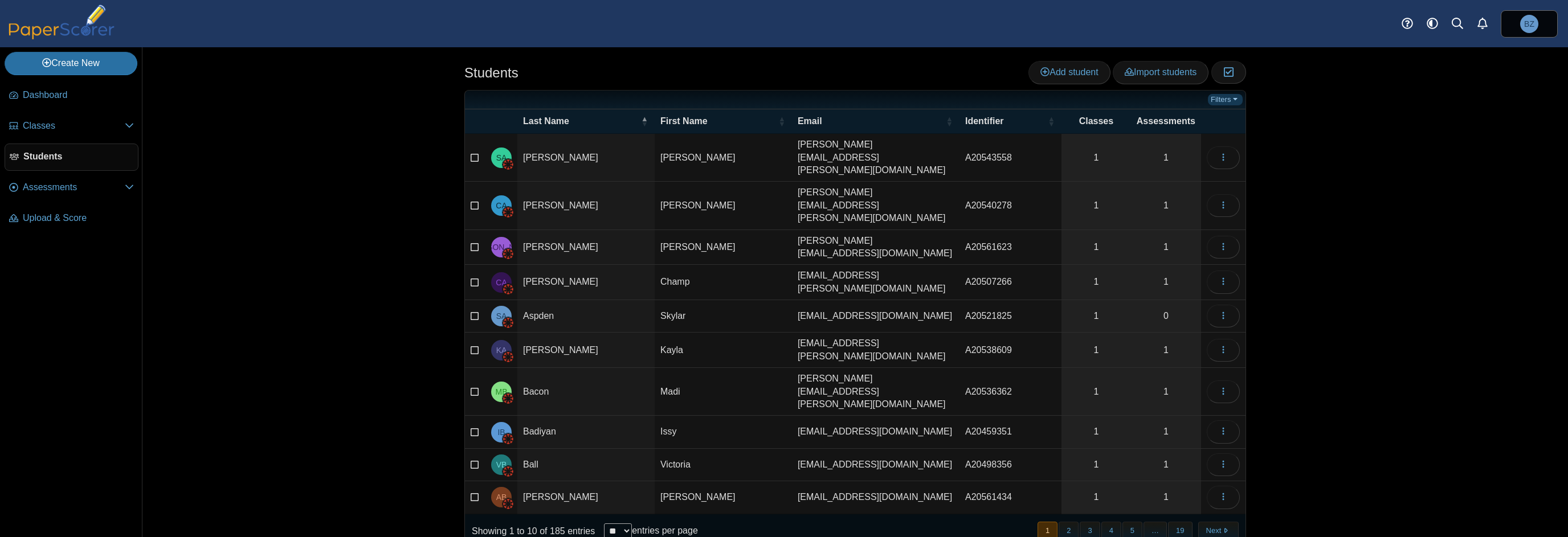
click at [1232, 102] on link "Filters" at bounding box center [1225, 99] width 34 height 11
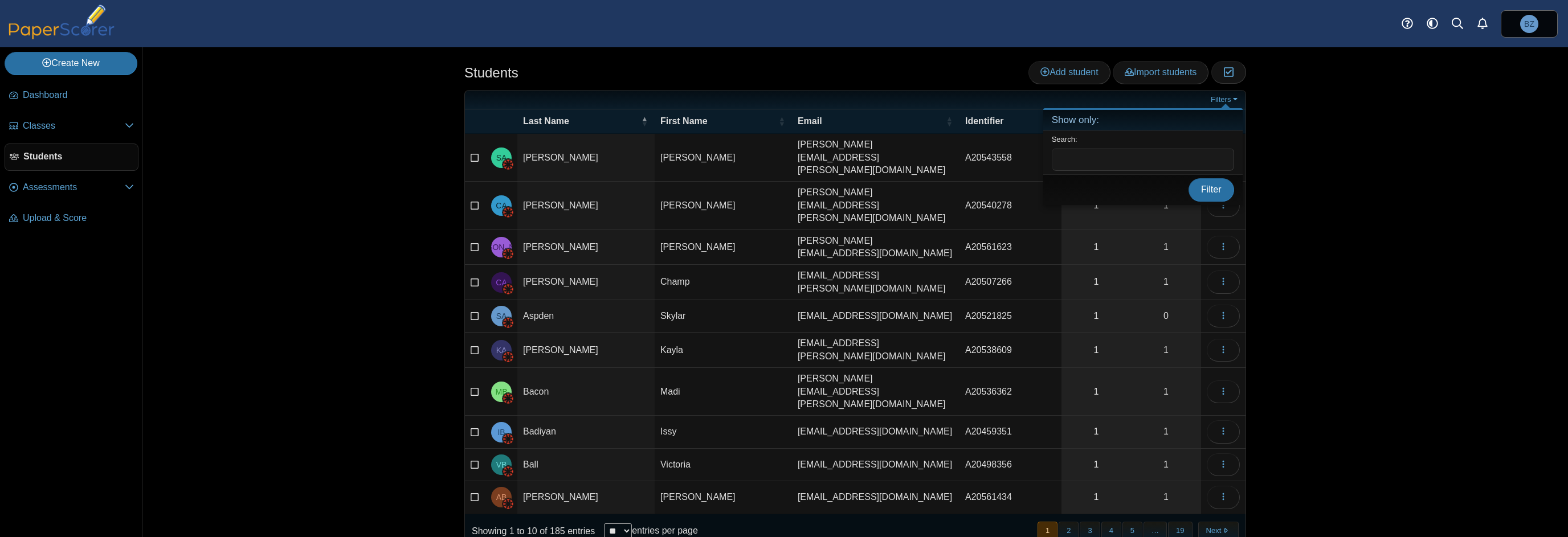
click at [1323, 102] on div "Students Add student Import students Moderation 0" at bounding box center [855, 292] width 1426 height 490
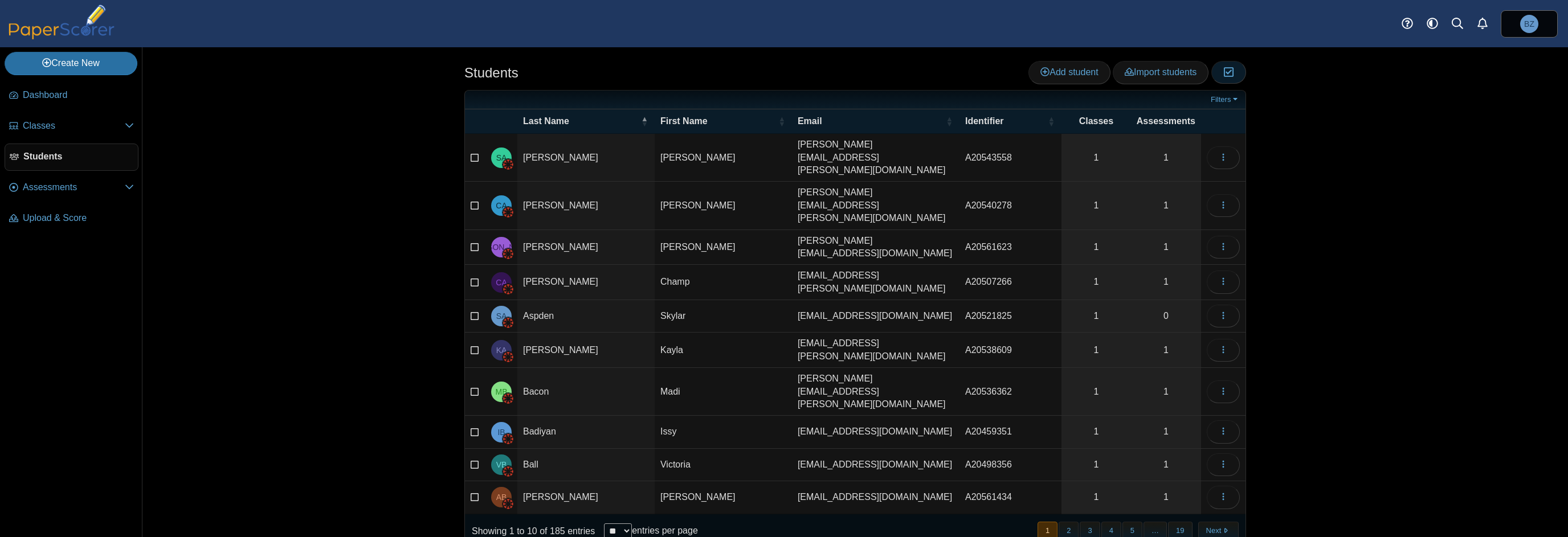
click at [1218, 71] on button "Moderation 0" at bounding box center [1229, 72] width 34 height 22
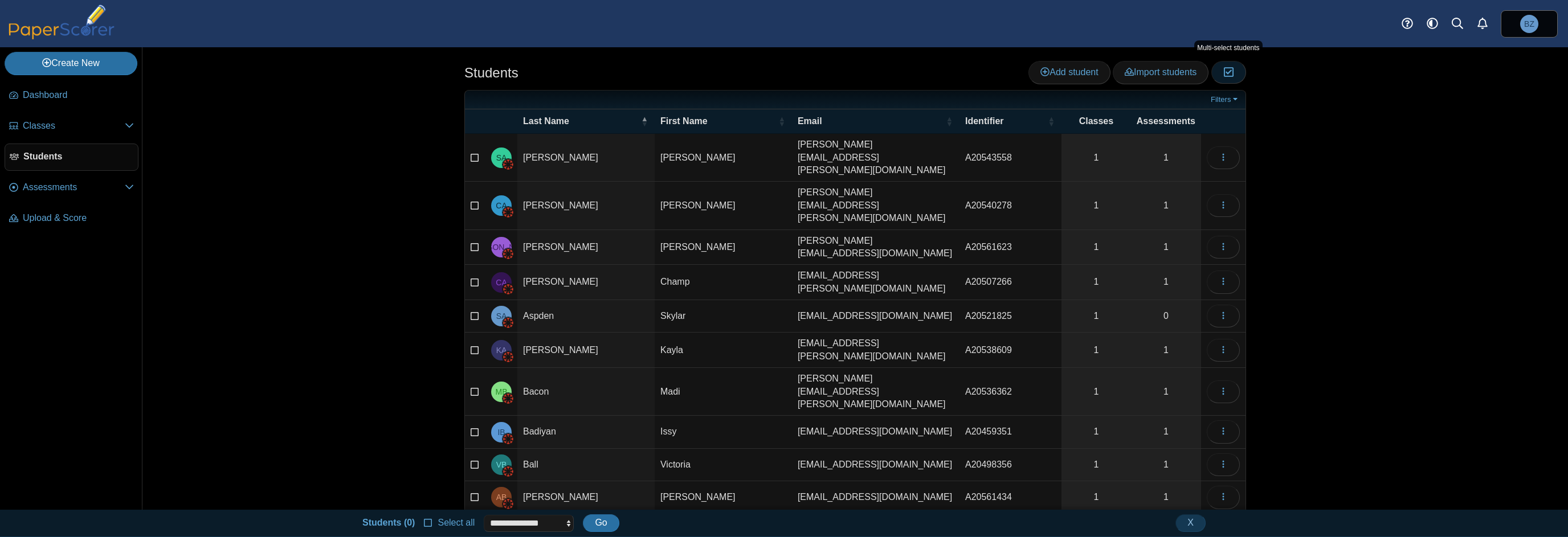
click at [1218, 71] on button "Moderation 0" at bounding box center [1229, 72] width 34 height 22
click at [465, 150] on td at bounding box center [475, 158] width 21 height 48
click at [471, 152] on icon at bounding box center [475, 156] width 9 height 8
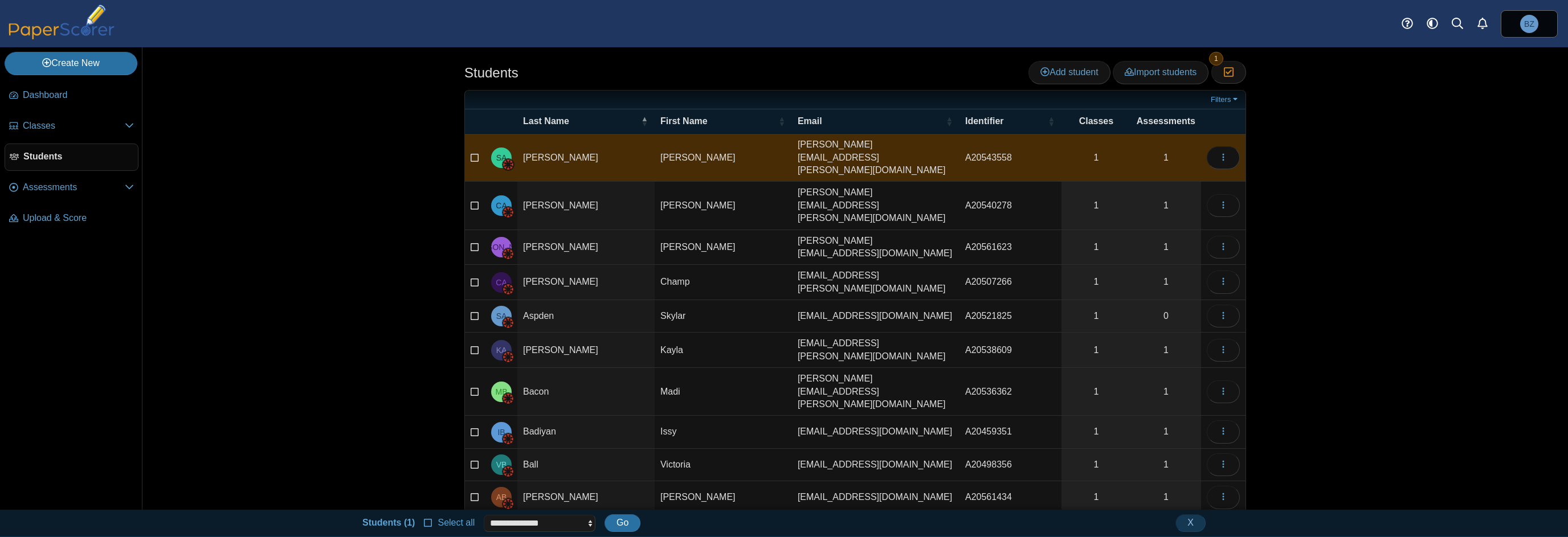
scroll to position [9, 0]
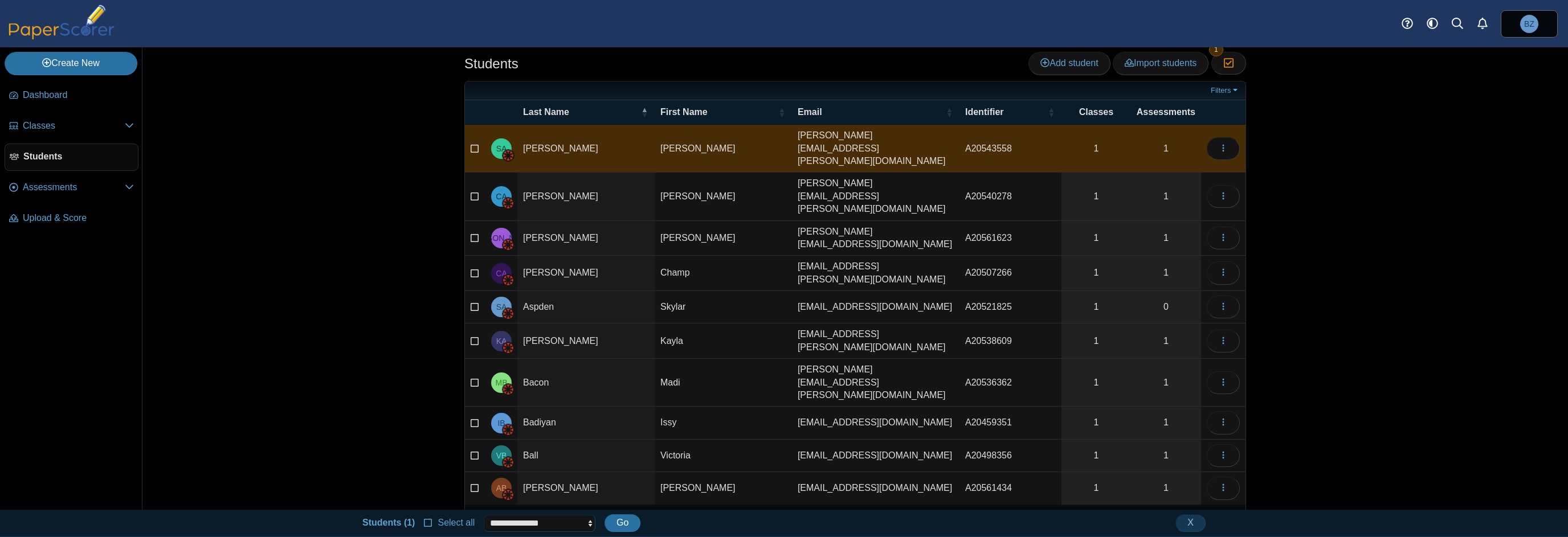
click at [588, 524] on select "**********" at bounding box center [540, 523] width 112 height 17
click at [589, 524] on select "**********" at bounding box center [540, 523] width 112 height 17
click at [380, 412] on div "Students Add student Import students Moderation 1" at bounding box center [855, 278] width 1426 height 462
click at [427, 522] on icon at bounding box center [428, 522] width 9 height 8
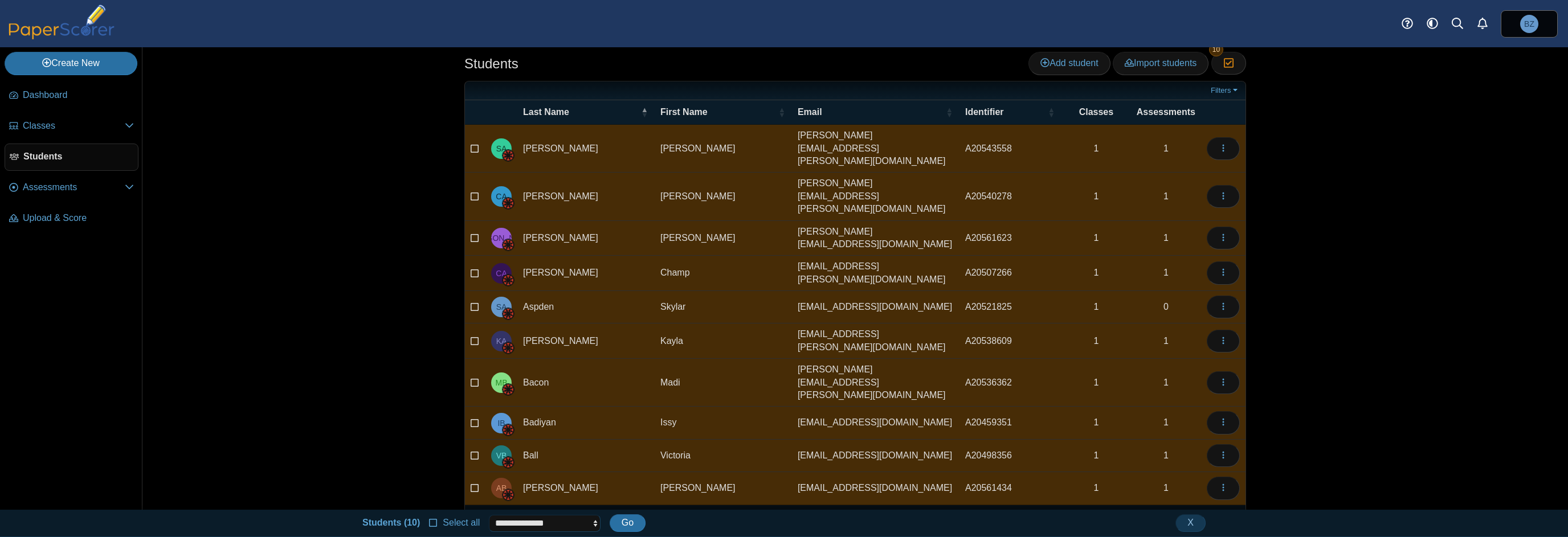
click at [593, 523] on select "**********" at bounding box center [545, 523] width 112 height 17
click at [320, 411] on div "Students Add student Import students Moderation 10" at bounding box center [855, 278] width 1426 height 462
click at [68, 151] on span "Students" at bounding box center [78, 157] width 110 height 13
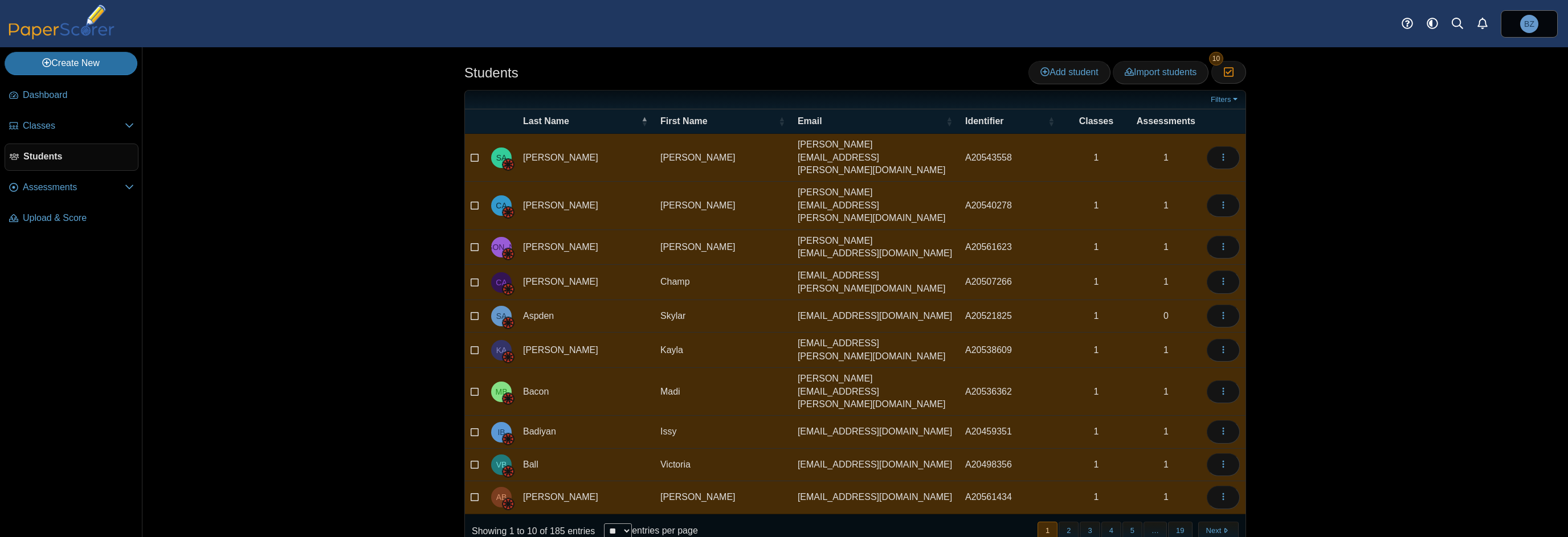
click at [385, 279] on div "Students Add student Import students Moderation 10" at bounding box center [855, 292] width 1426 height 490
click at [718, 300] on td "Skylar" at bounding box center [722, 317] width 137 height 33
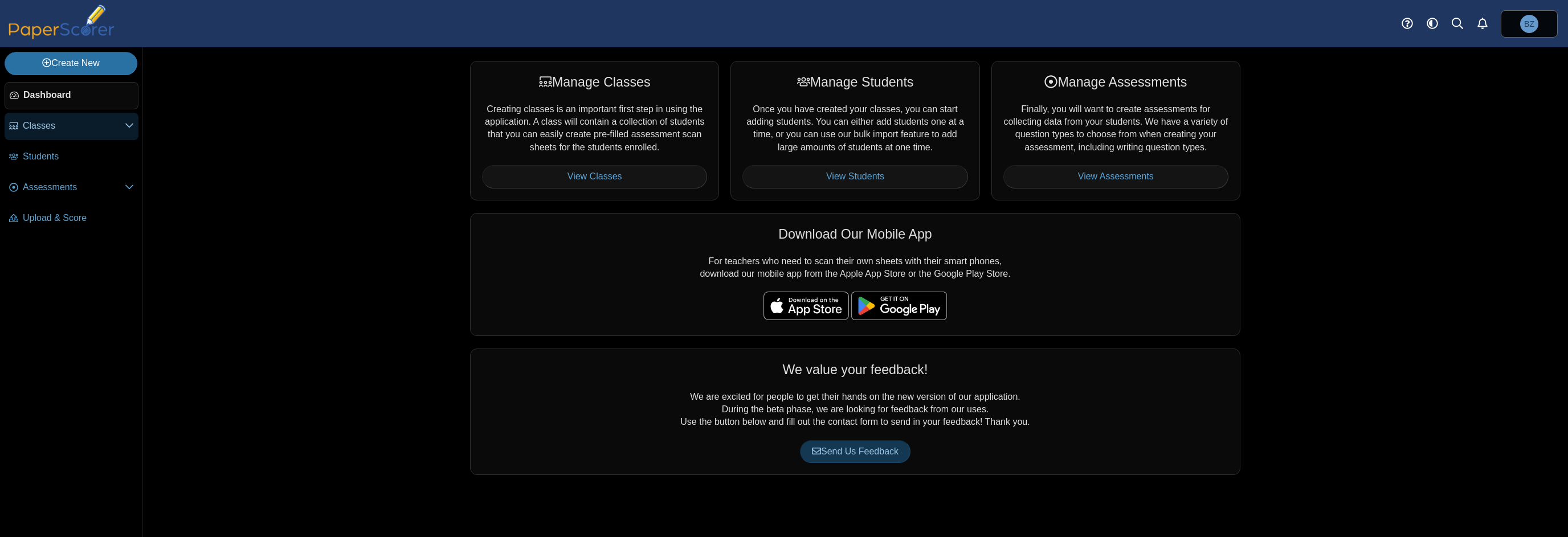
click at [104, 122] on span "Classes" at bounding box center [73, 126] width 102 height 13
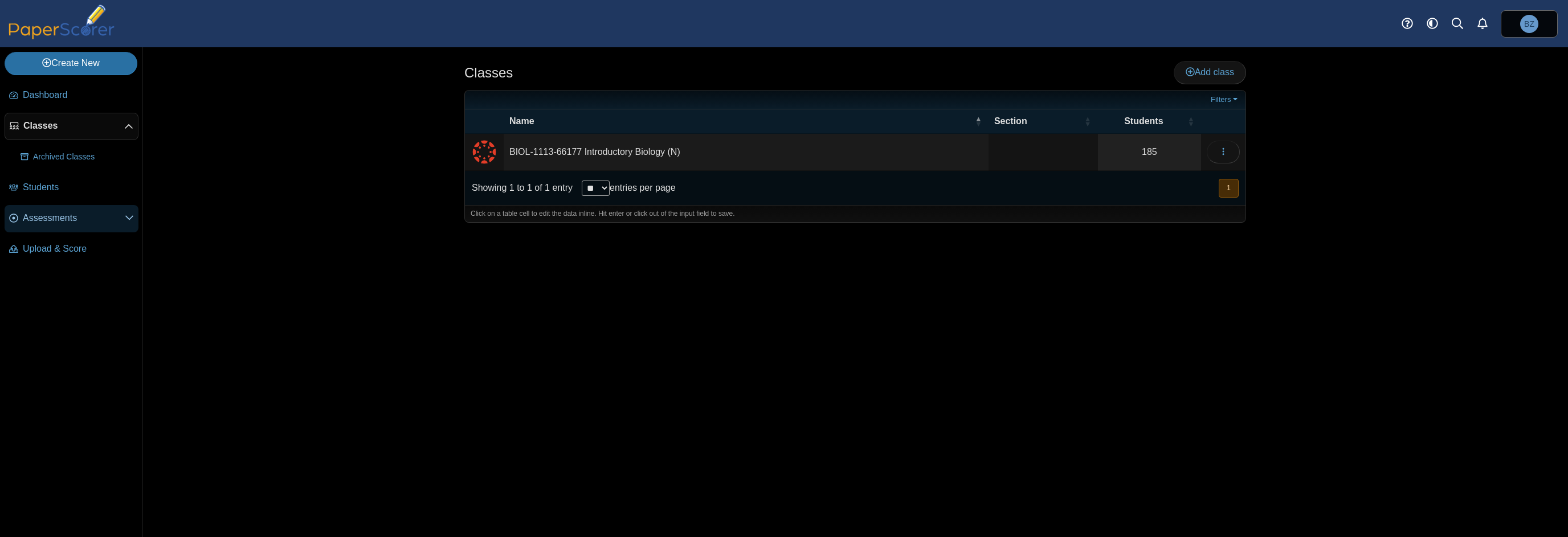
click at [57, 214] on span "Assessments" at bounding box center [73, 218] width 102 height 13
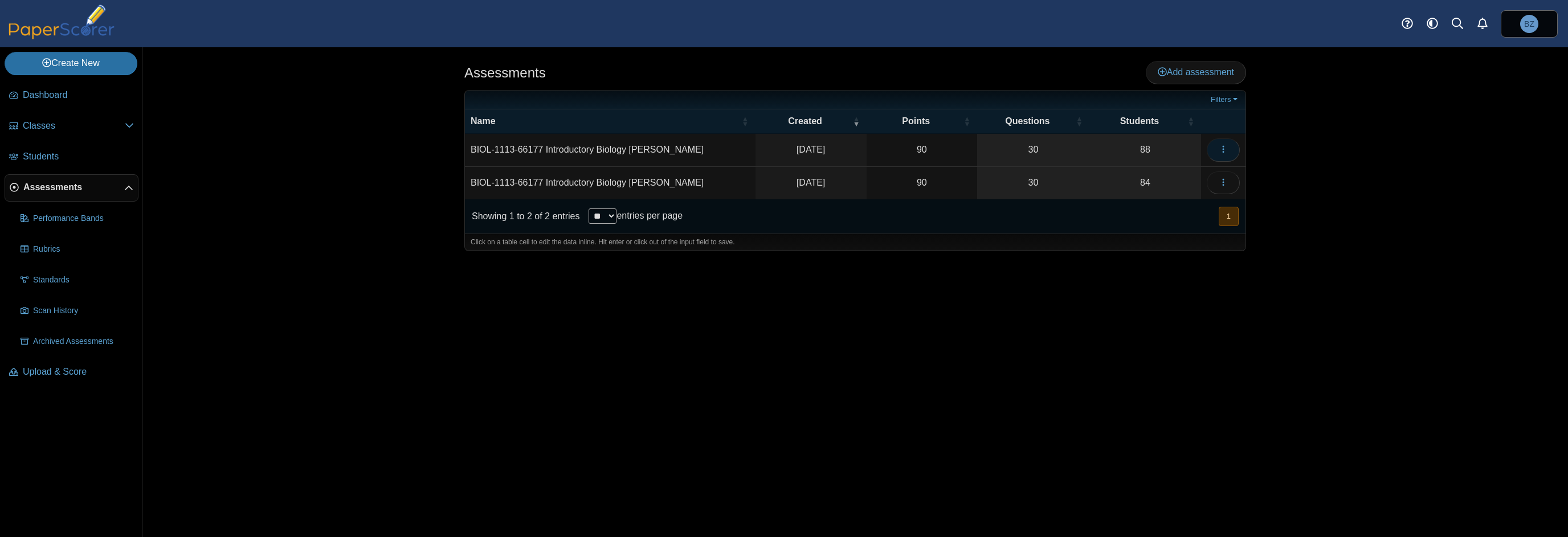
click at [1219, 147] on icon "button" at bounding box center [1224, 149] width 9 height 9
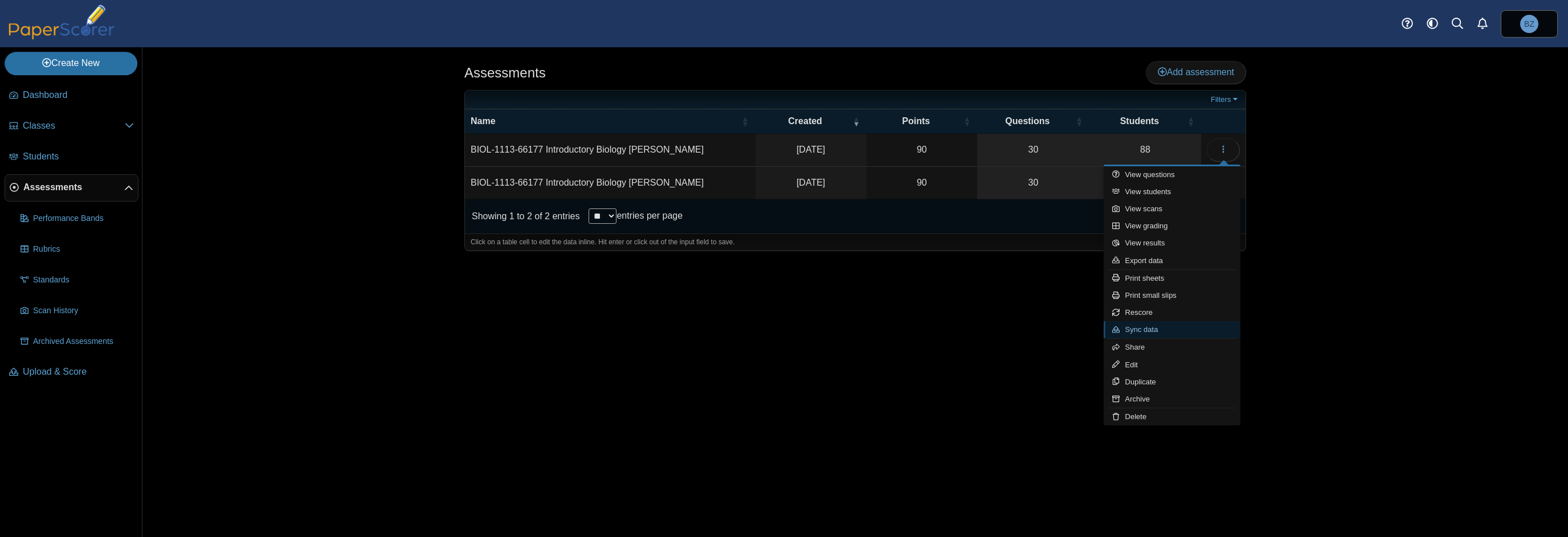
click at [1158, 325] on link "Sync data" at bounding box center [1172, 330] width 137 height 17
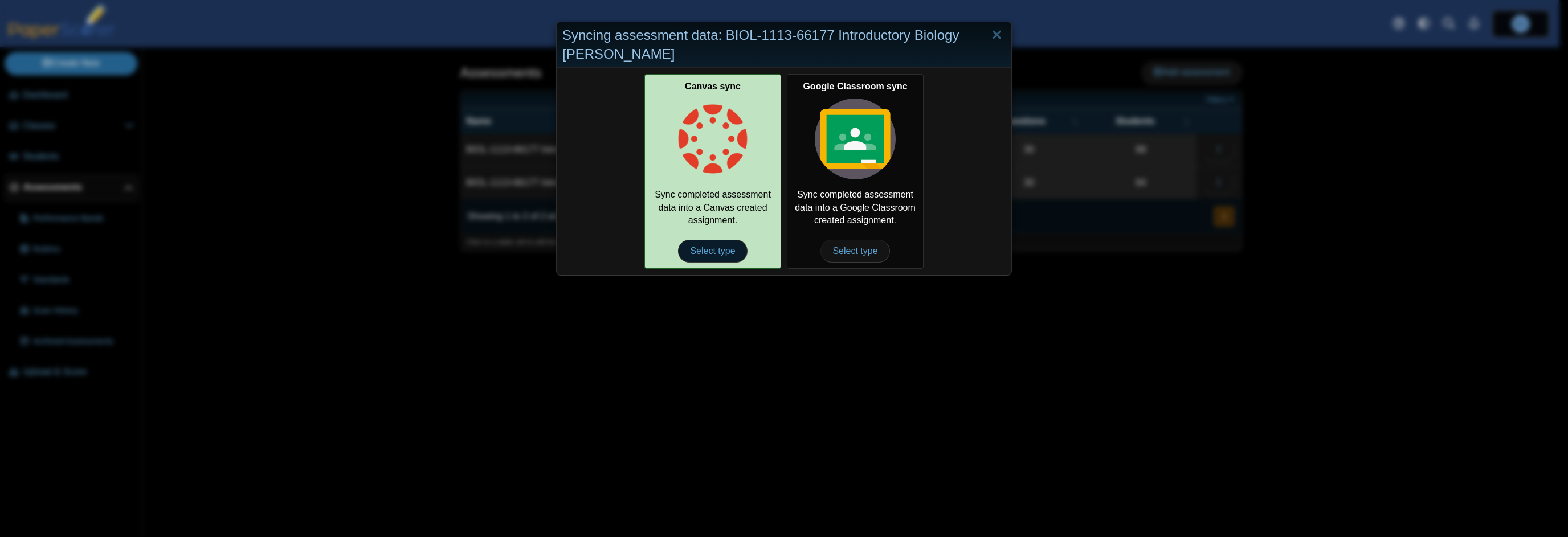
click at [716, 252] on span "Select type" at bounding box center [713, 251] width 69 height 22
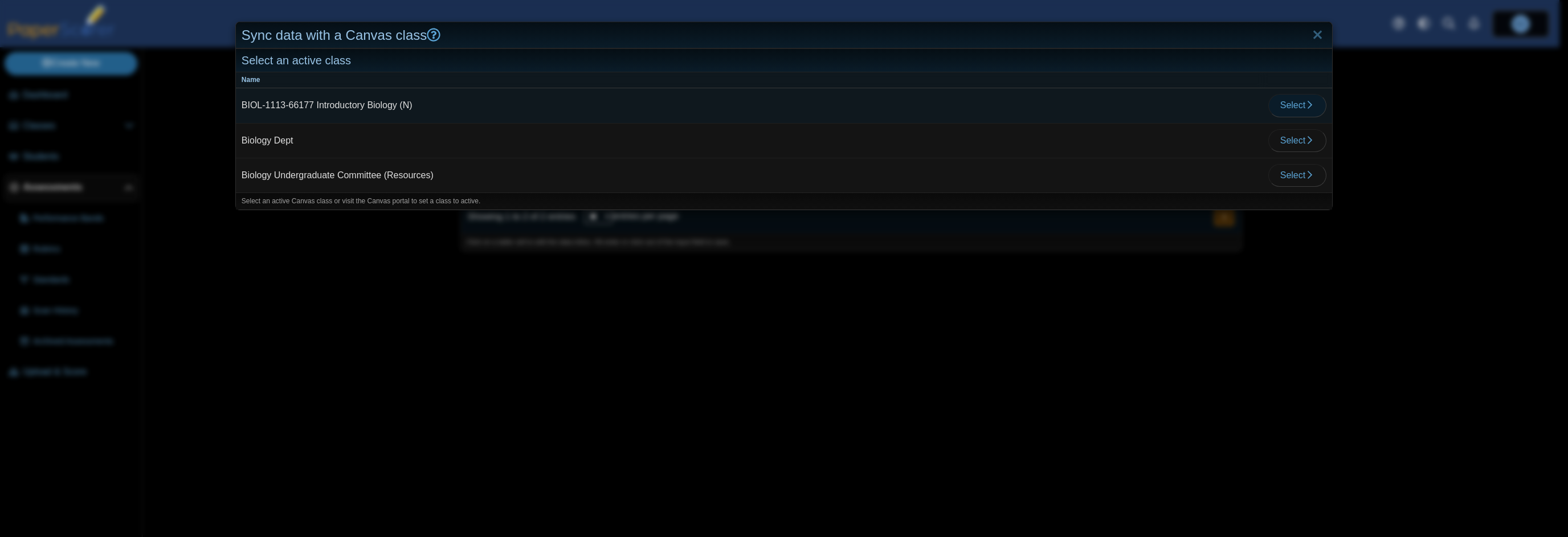
click at [1295, 108] on span "Select" at bounding box center [1298, 104] width 34 height 9
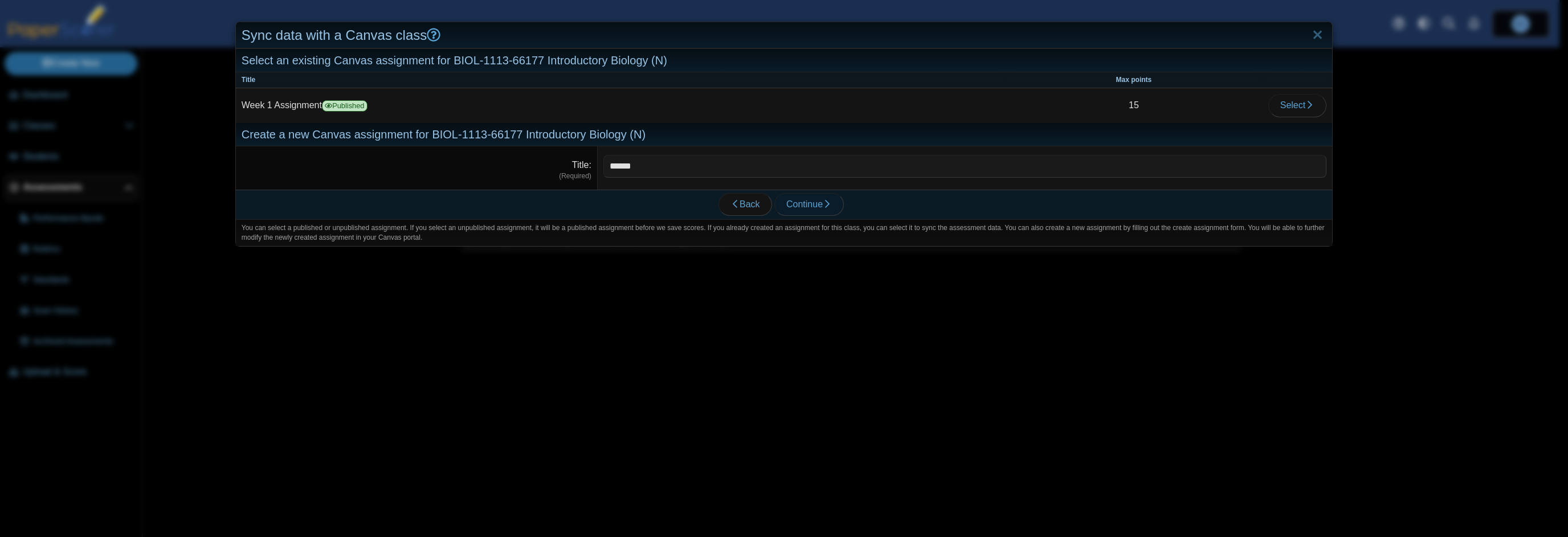
type input "******"
click at [817, 205] on span "Continue" at bounding box center [809, 204] width 46 height 9
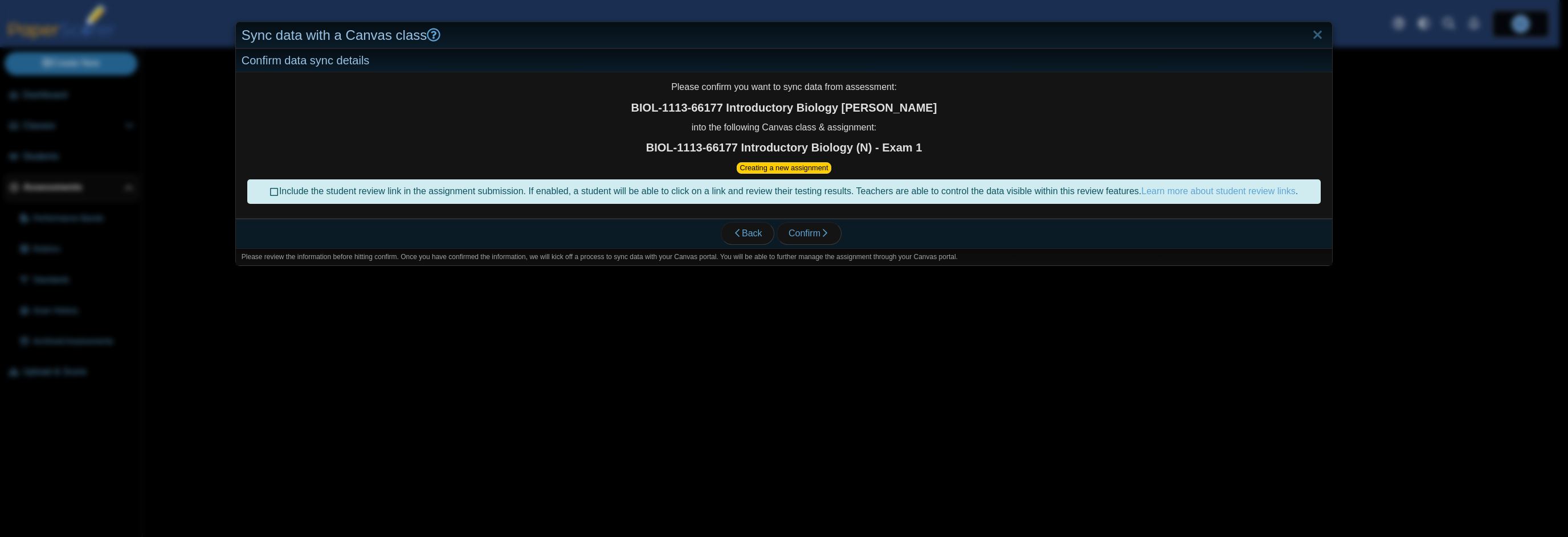
click at [261, 191] on div "Include the student review link in the assignment submission. If enabled, a stu…" at bounding box center [784, 191] width 1074 height 24
click at [270, 193] on icon at bounding box center [275, 189] width 9 height 8
click at [809, 233] on span "Confirm" at bounding box center [809, 232] width 41 height 9
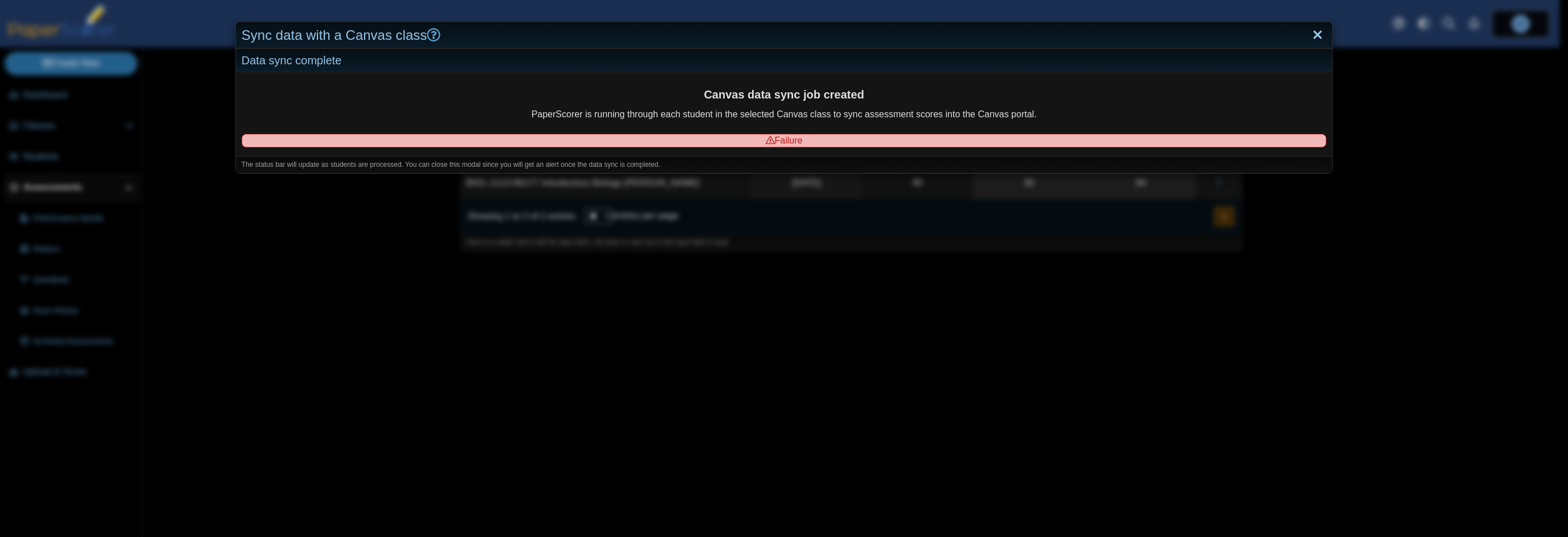
click at [1318, 33] on link "Close" at bounding box center [1317, 35] width 18 height 20
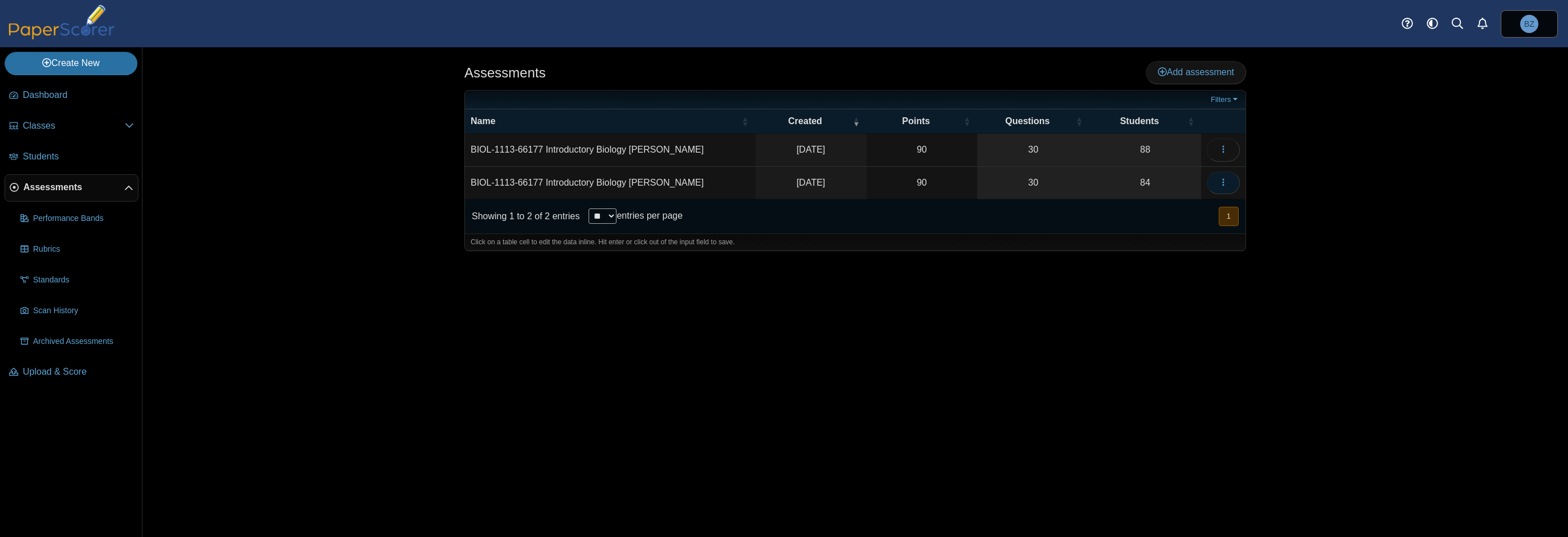
click at [1229, 177] on button "button" at bounding box center [1224, 182] width 33 height 22
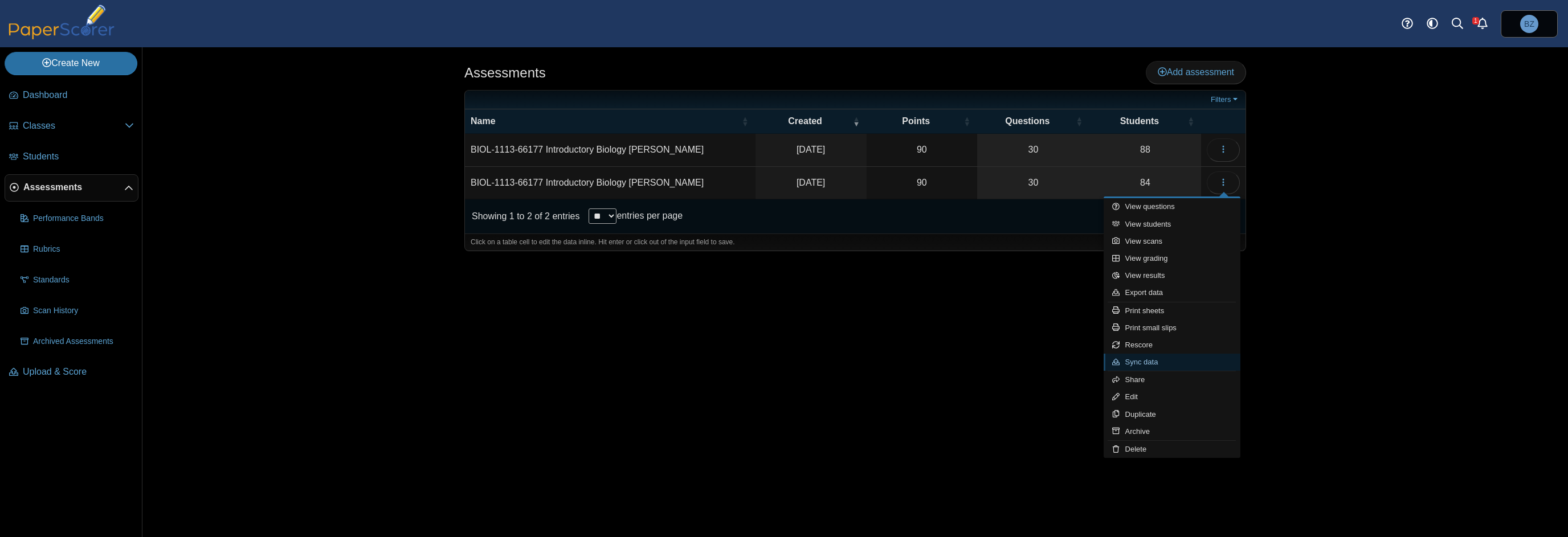
click at [1161, 361] on link "Sync data" at bounding box center [1172, 362] width 137 height 17
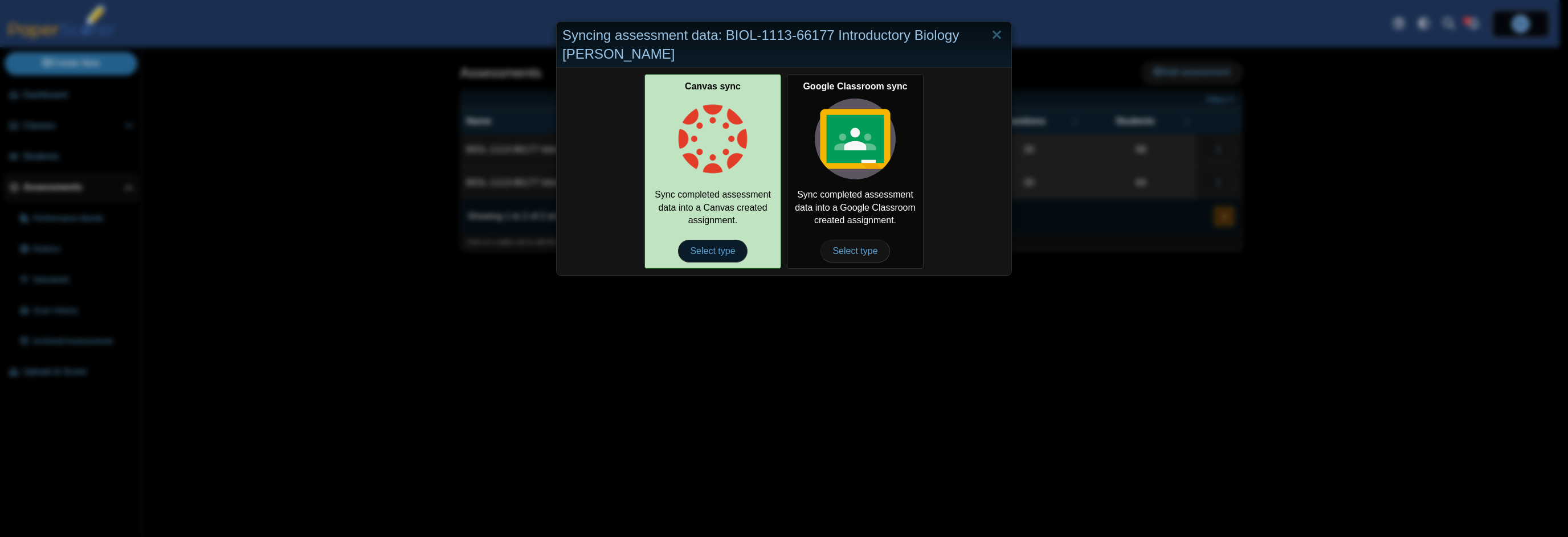
click at [697, 244] on span "Select type" at bounding box center [713, 251] width 69 height 22
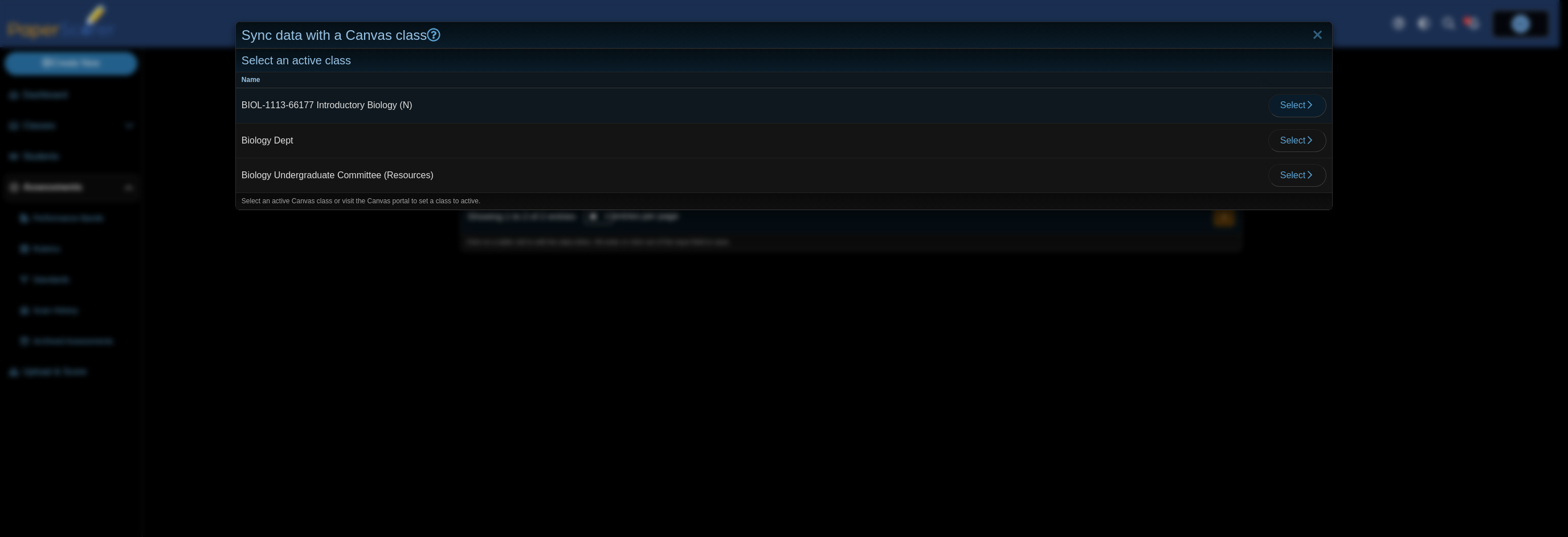
click at [1305, 107] on icon "button" at bounding box center [1310, 104] width 9 height 9
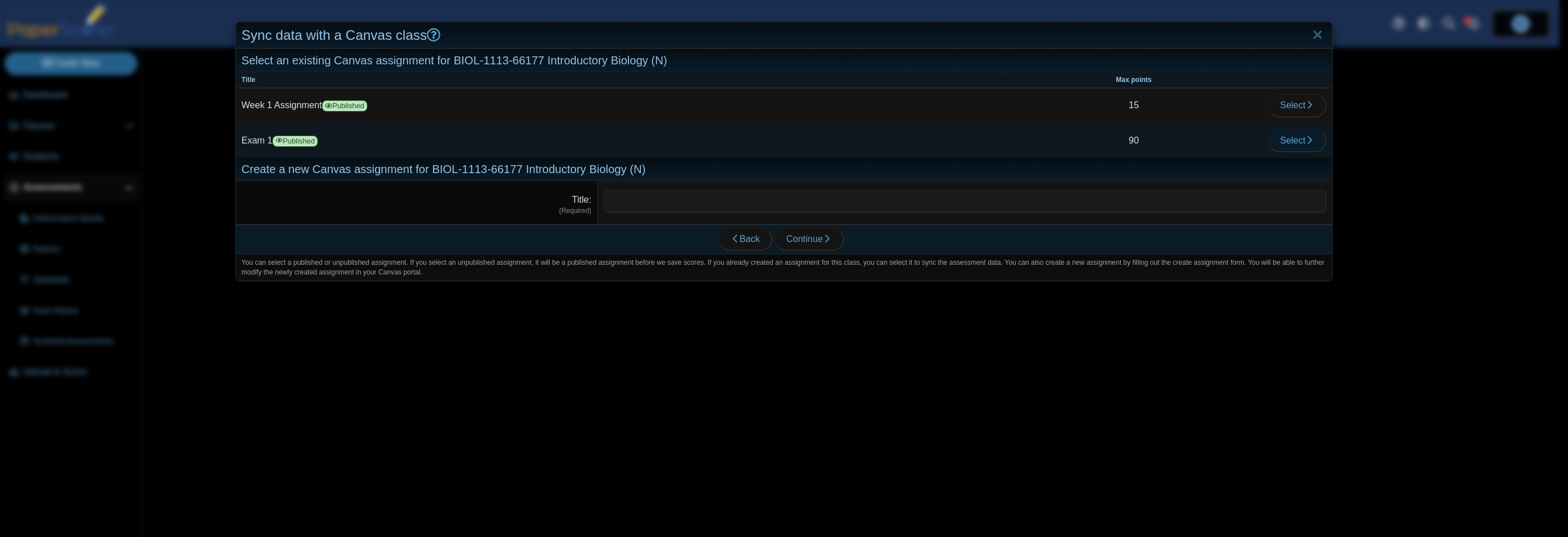
click at [1295, 141] on span "Select" at bounding box center [1298, 140] width 34 height 9
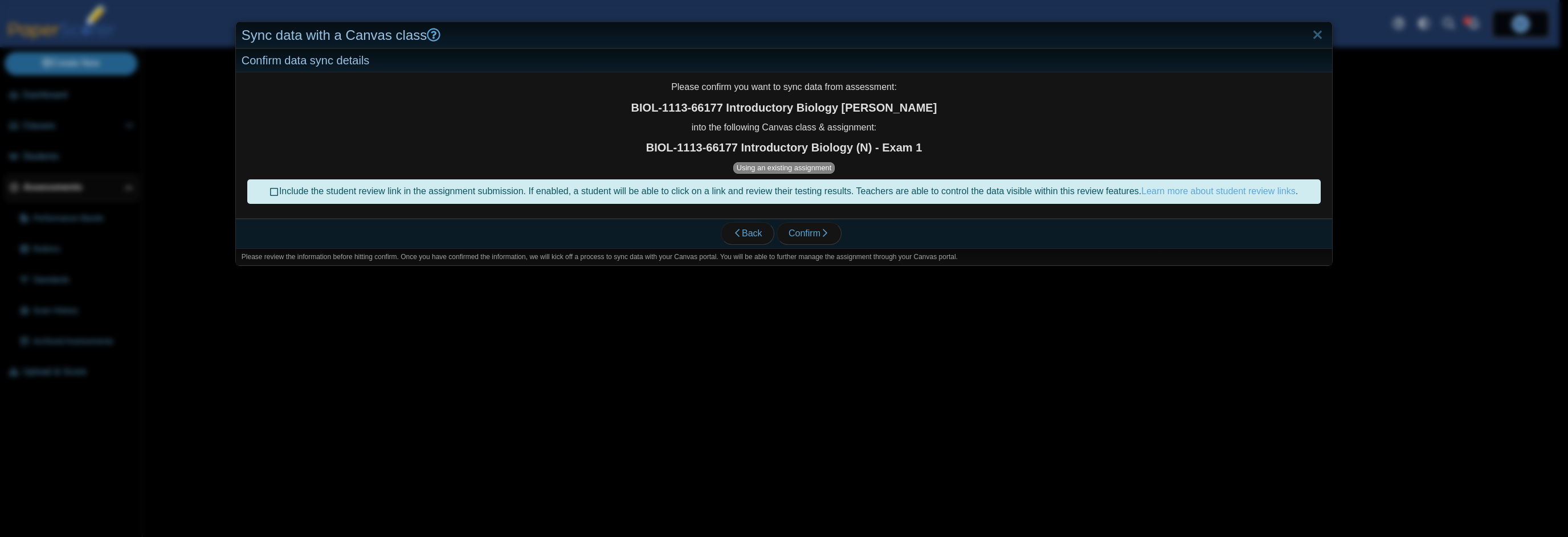
click at [270, 190] on icon at bounding box center [275, 189] width 9 height 8
click at [806, 235] on span "Confirm" at bounding box center [809, 232] width 41 height 9
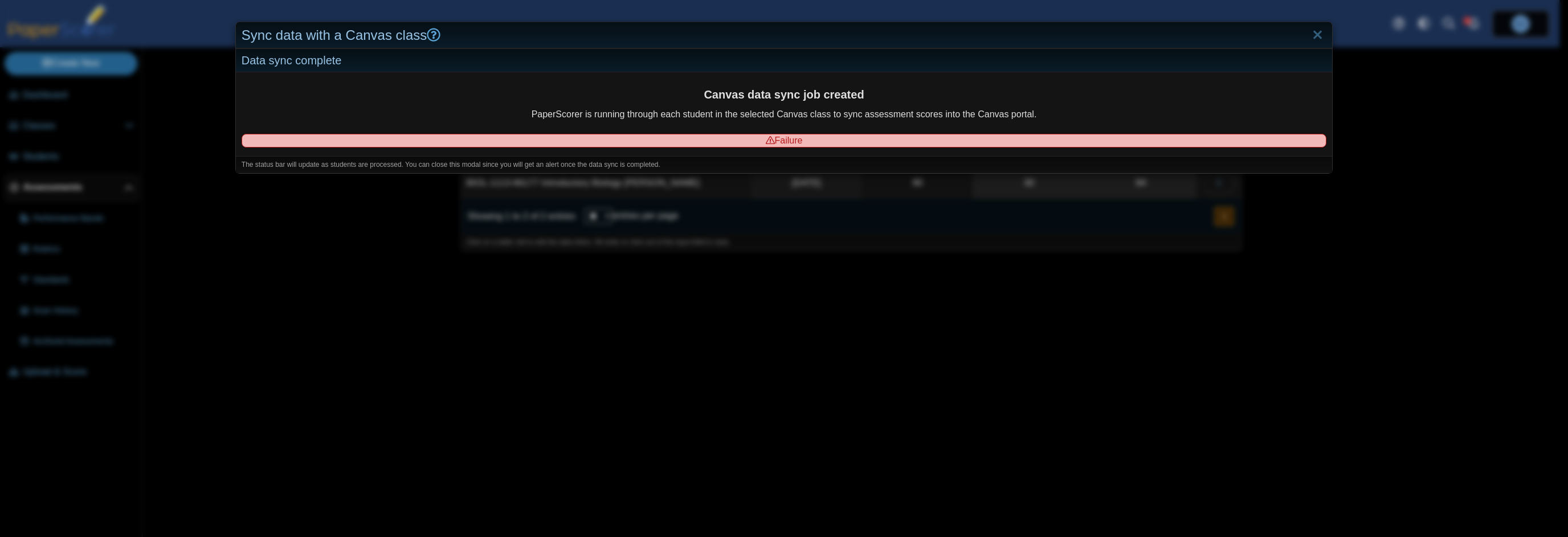
drag, startPoint x: 1313, startPoint y: 29, endPoint x: 1299, endPoint y: 28, distance: 14.0
click at [1313, 28] on link "Close" at bounding box center [1317, 35] width 18 height 20
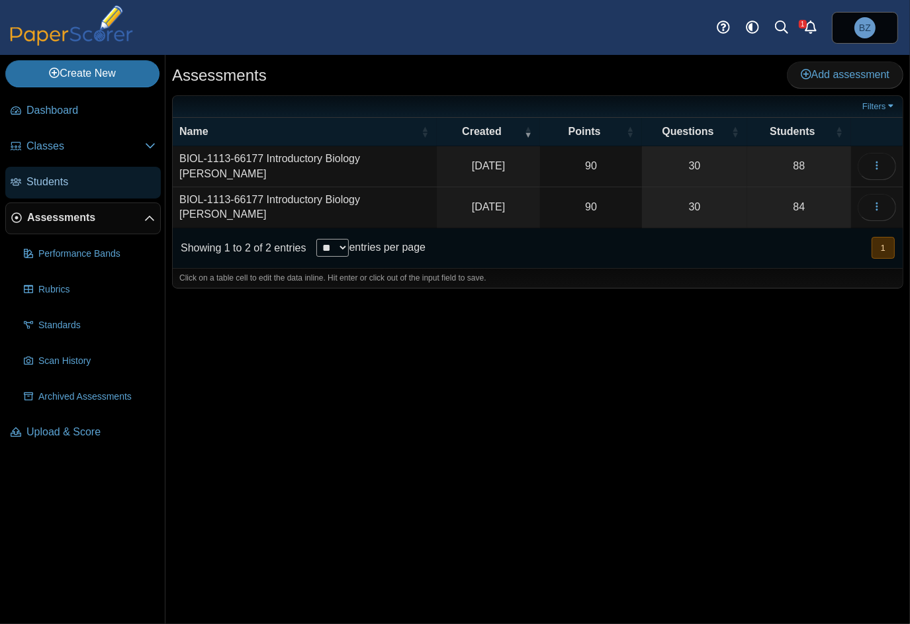
click at [85, 179] on span "Students" at bounding box center [90, 182] width 129 height 15
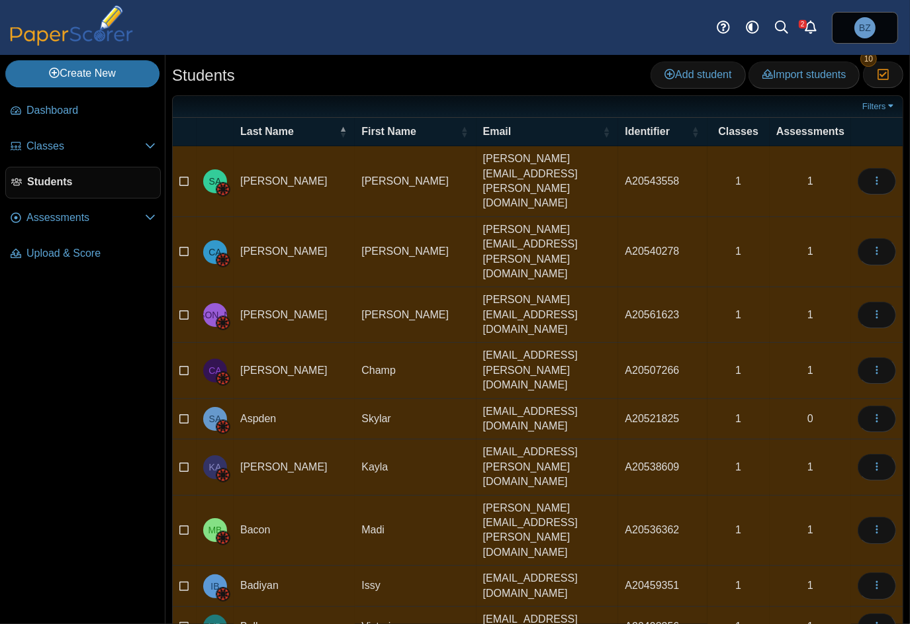
click at [184, 175] on icon at bounding box center [184, 179] width 11 height 9
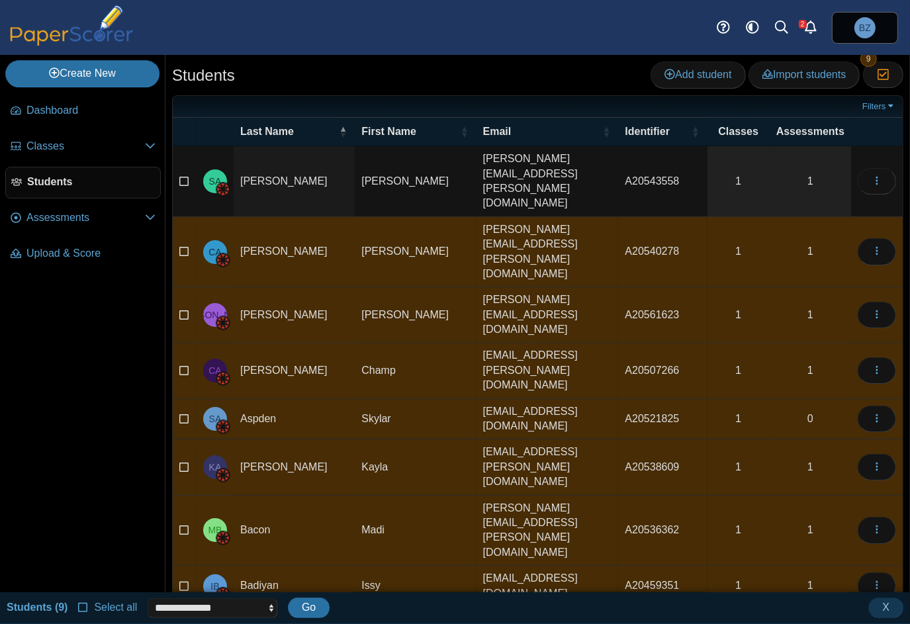
scroll to position [1, 0]
click at [83, 608] on icon at bounding box center [83, 606] width 11 height 9
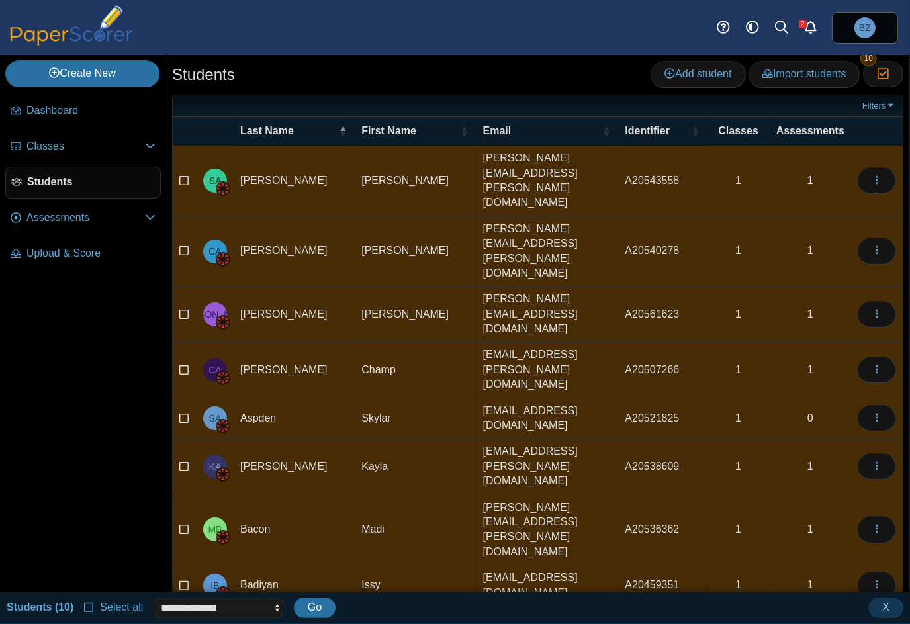
click at [87, 607] on icon at bounding box center [89, 606] width 11 height 9
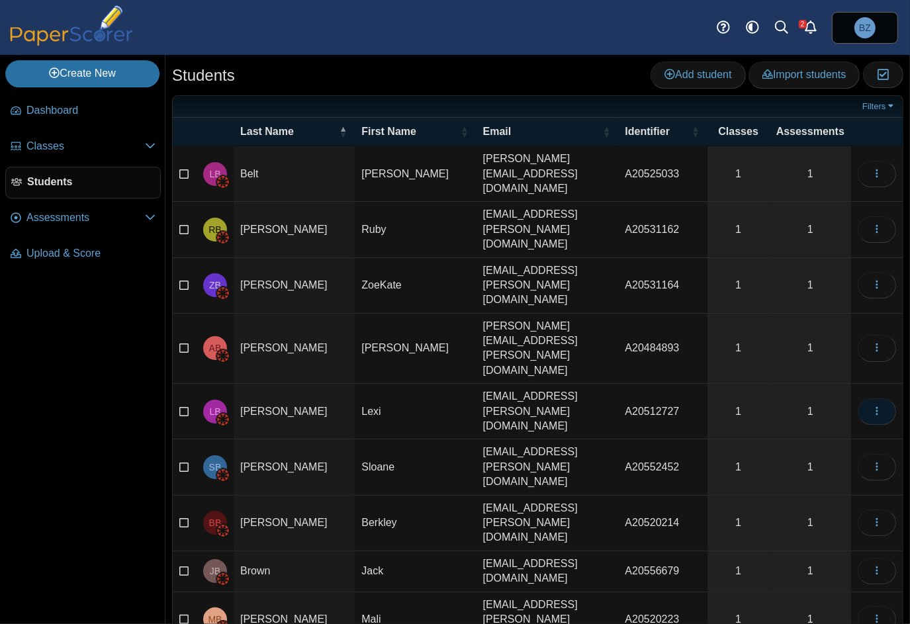
click at [871, 398] on button "button" at bounding box center [877, 411] width 38 height 26
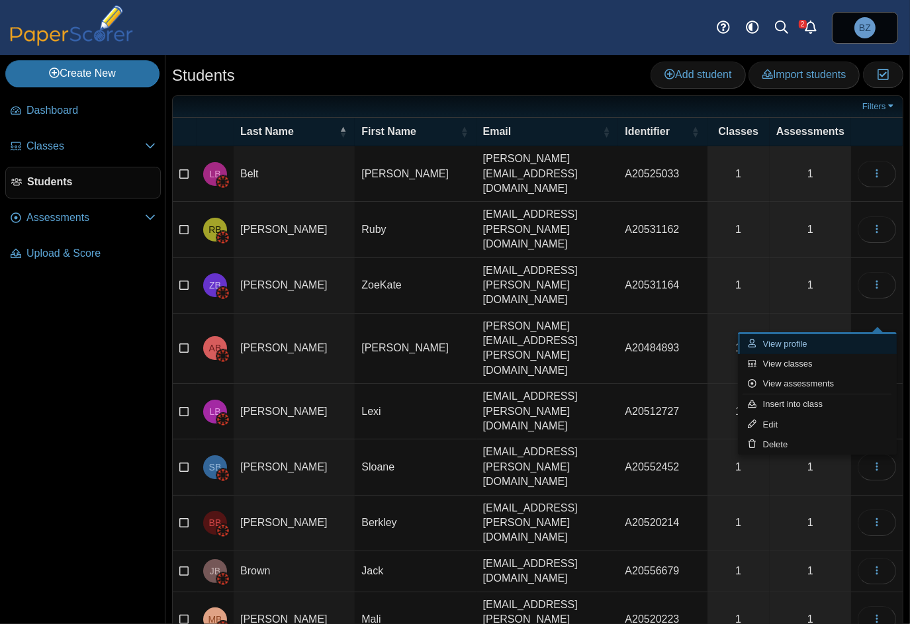
click at [854, 344] on link "View profile" at bounding box center [817, 344] width 159 height 20
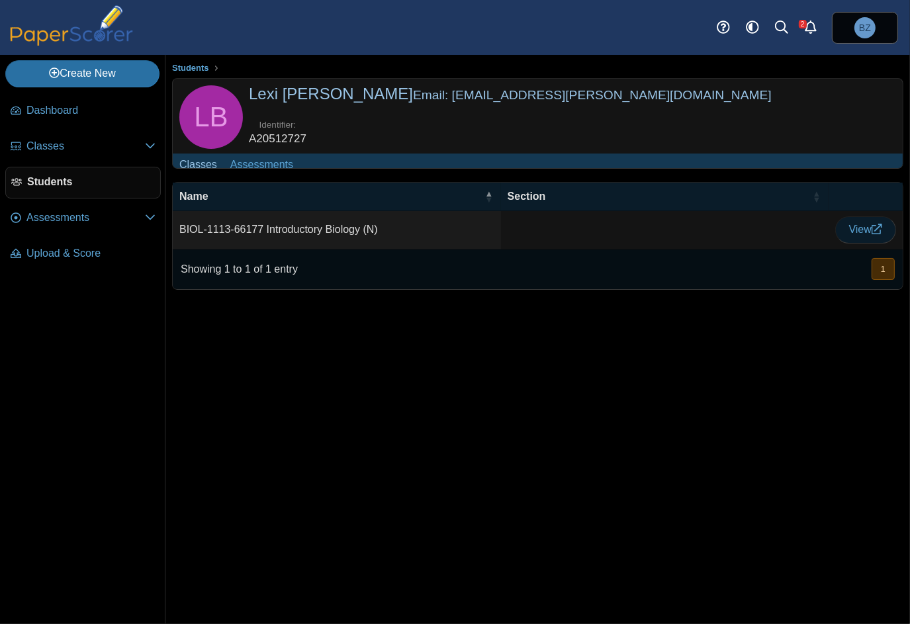
click at [870, 243] on link "View" at bounding box center [865, 229] width 61 height 26
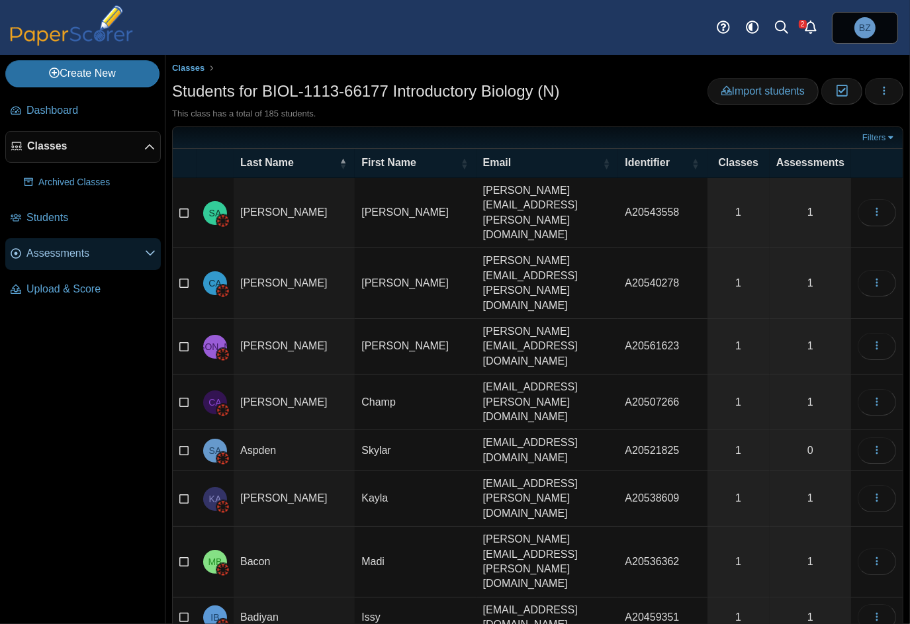
click at [61, 257] on span "Assessments" at bounding box center [85, 253] width 118 height 15
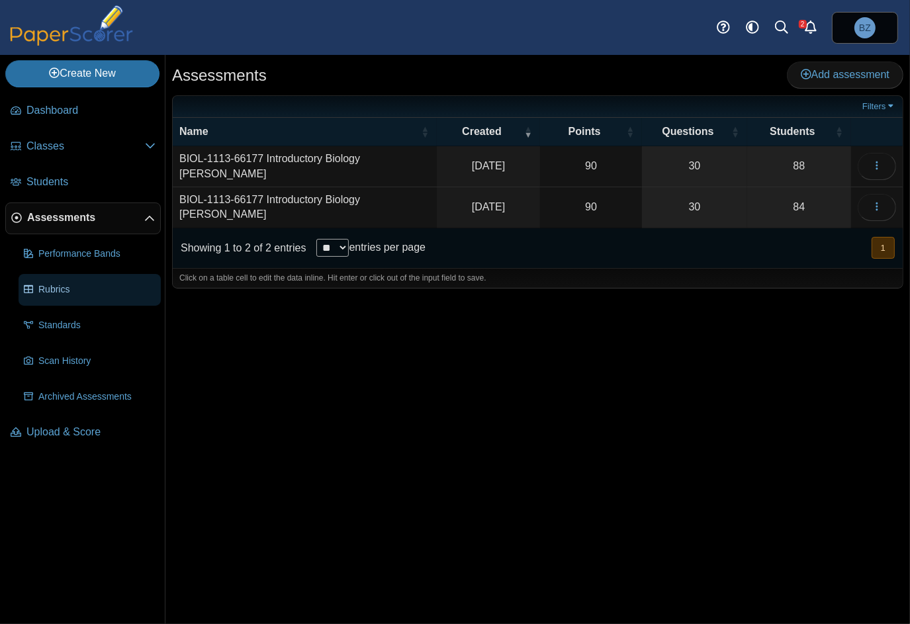
click at [48, 289] on span "Rubrics" at bounding box center [96, 289] width 117 height 13
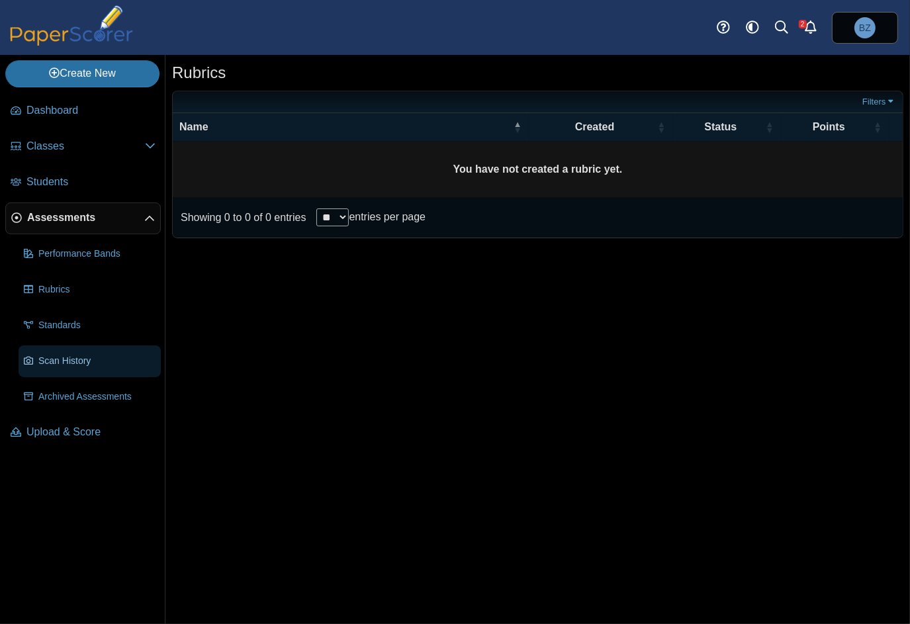
click at [58, 355] on span "Scan History" at bounding box center [96, 361] width 117 height 13
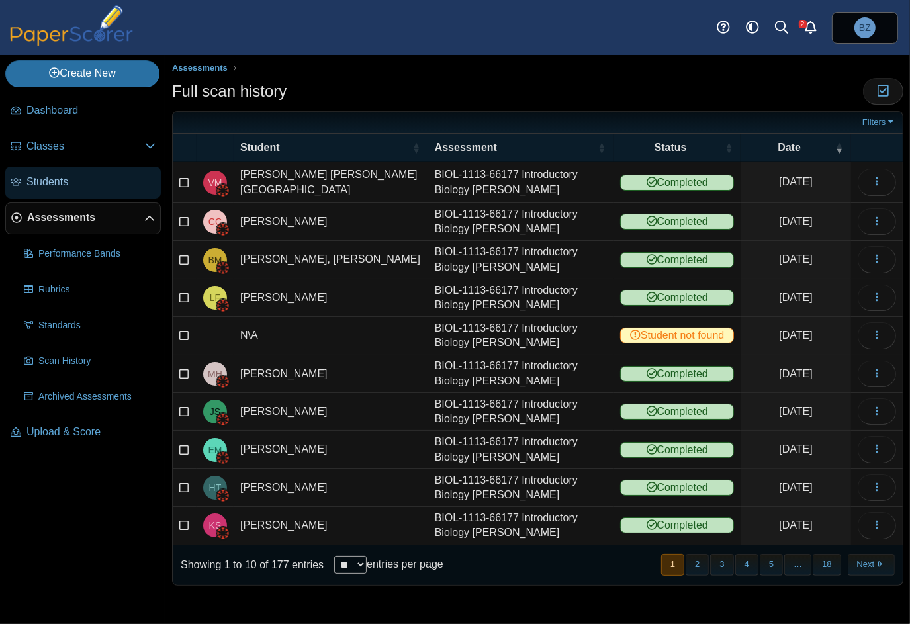
click at [38, 180] on span "Students" at bounding box center [90, 182] width 129 height 15
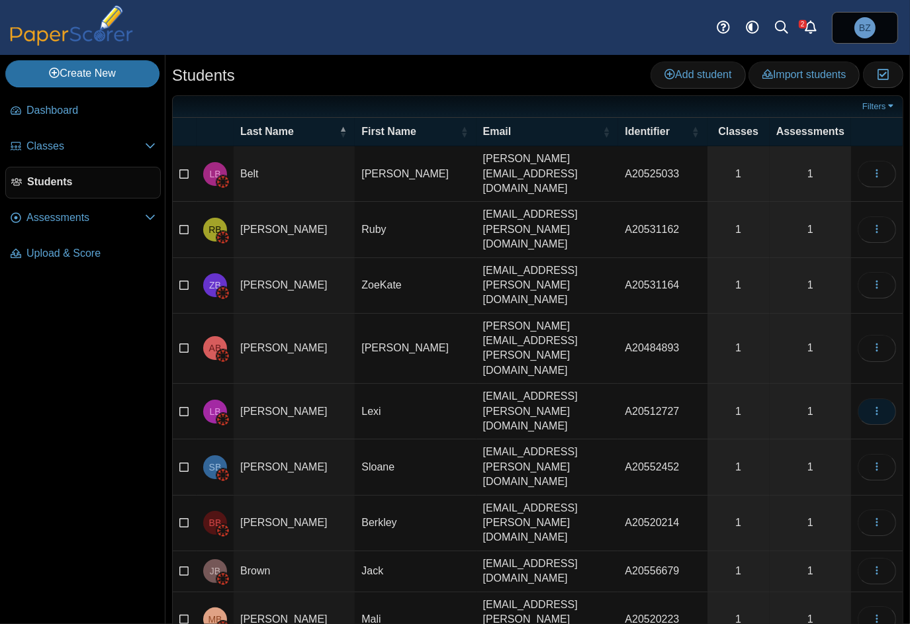
click at [881, 406] on span "button" at bounding box center [877, 411] width 11 height 11
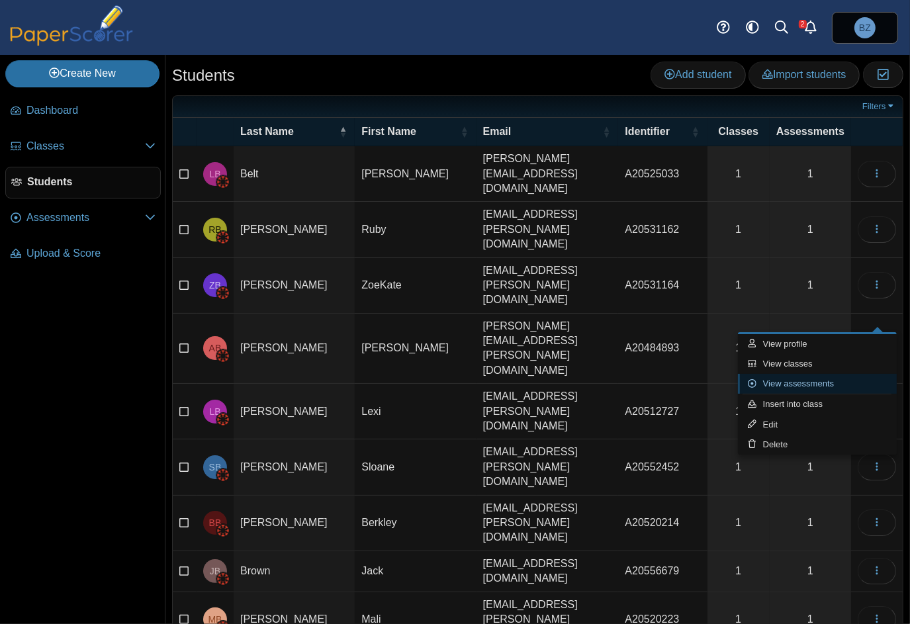
click at [826, 380] on link "View assessments" at bounding box center [817, 384] width 159 height 20
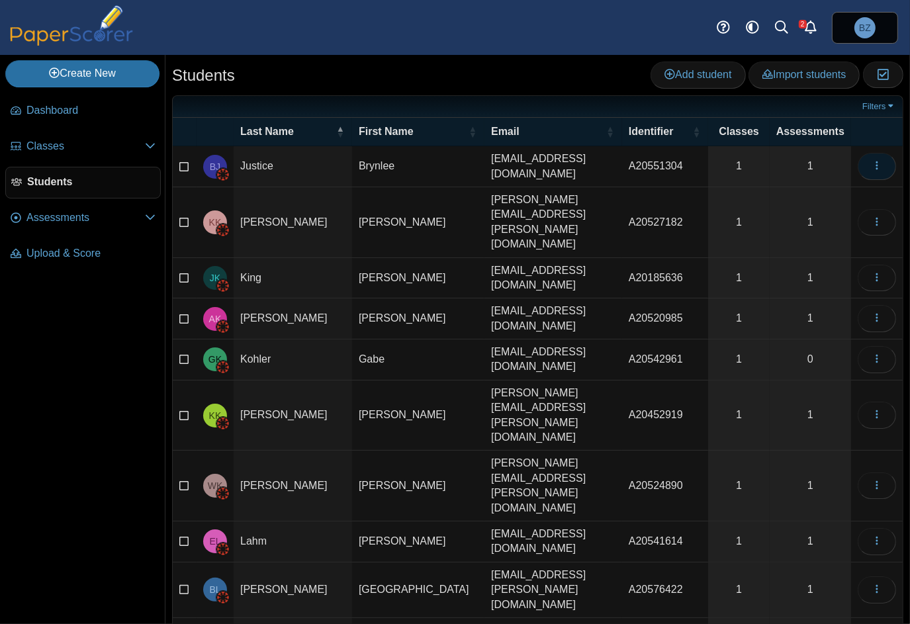
click icon "button"
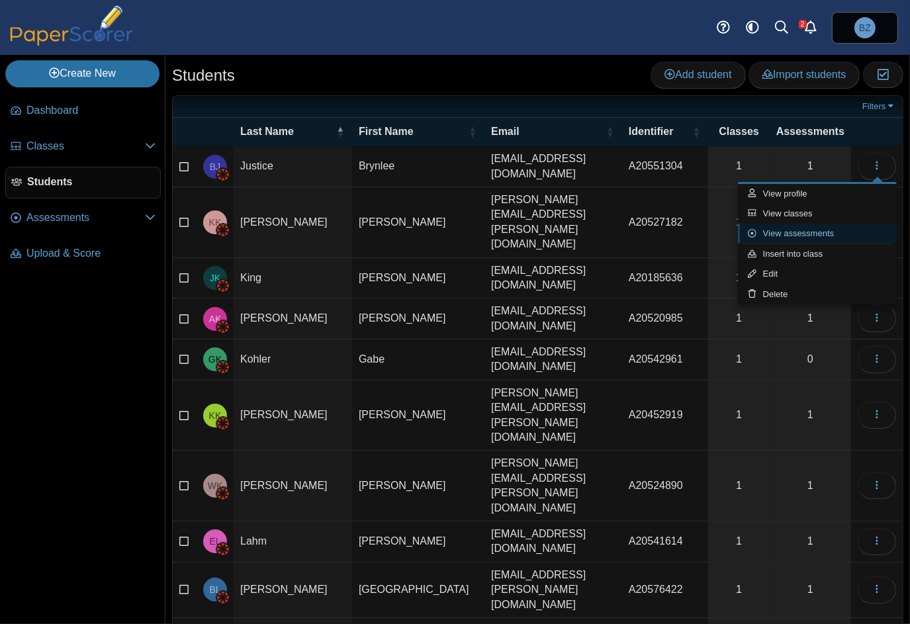
click link "View assessments"
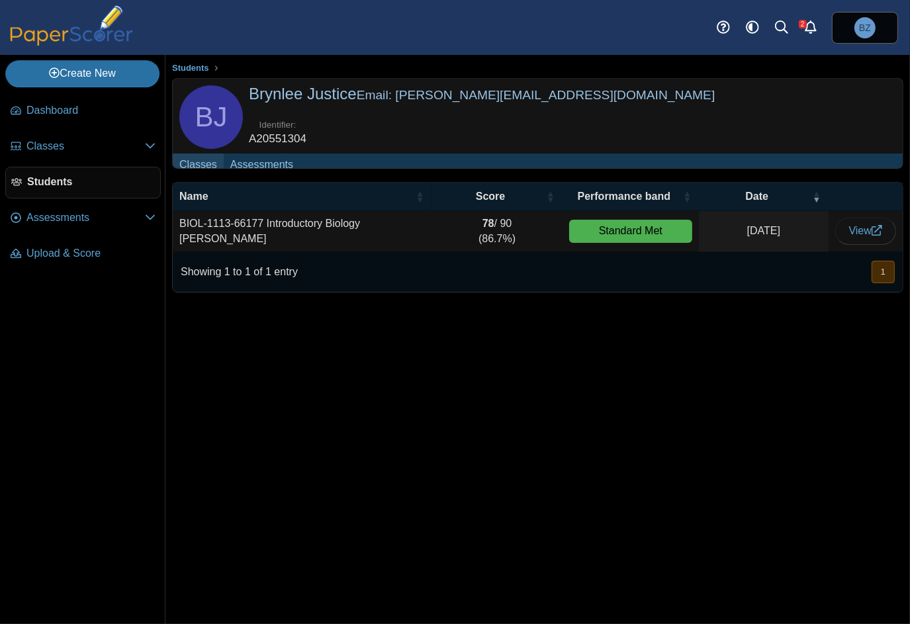
click at [188, 165] on link "Classes" at bounding box center [198, 166] width 51 height 24
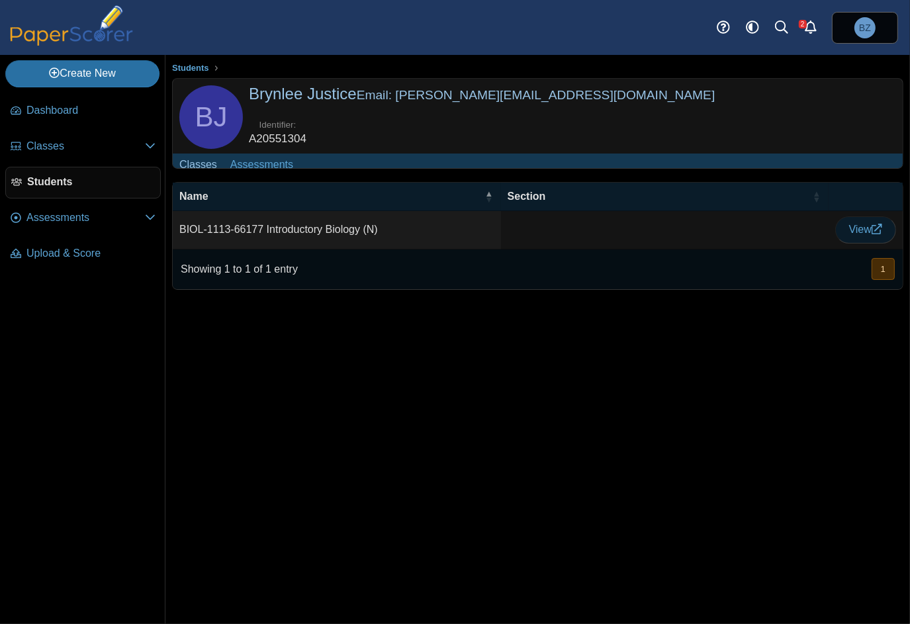
click at [839, 236] on link "View" at bounding box center [865, 229] width 61 height 26
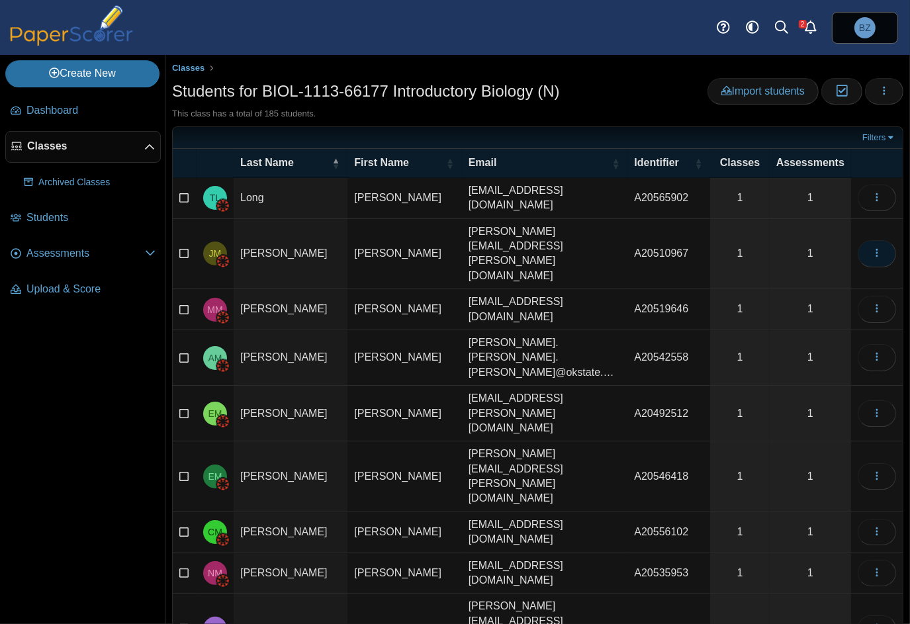
click at [874, 240] on button "button" at bounding box center [877, 253] width 38 height 26
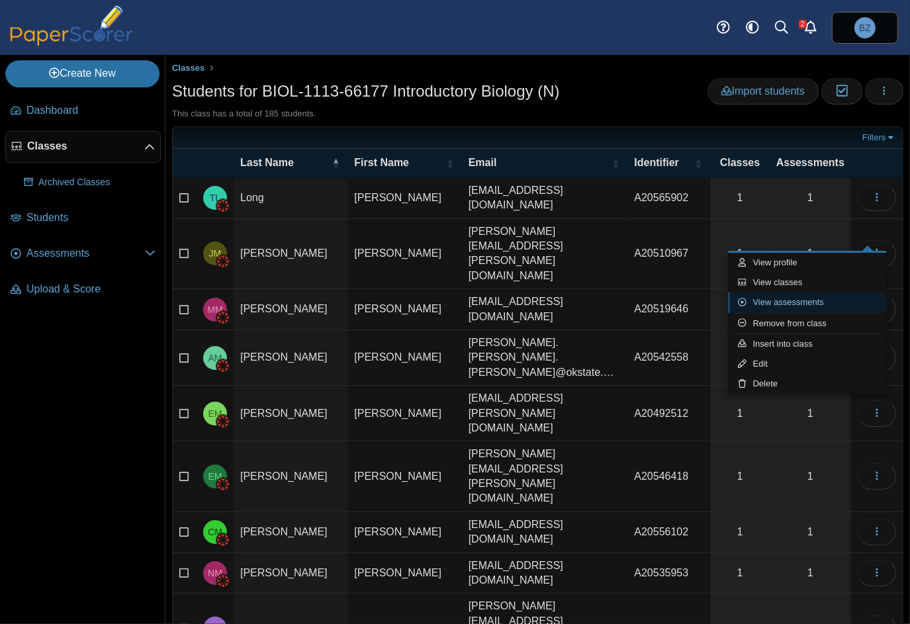
click at [805, 298] on link "View assessments" at bounding box center [807, 303] width 159 height 20
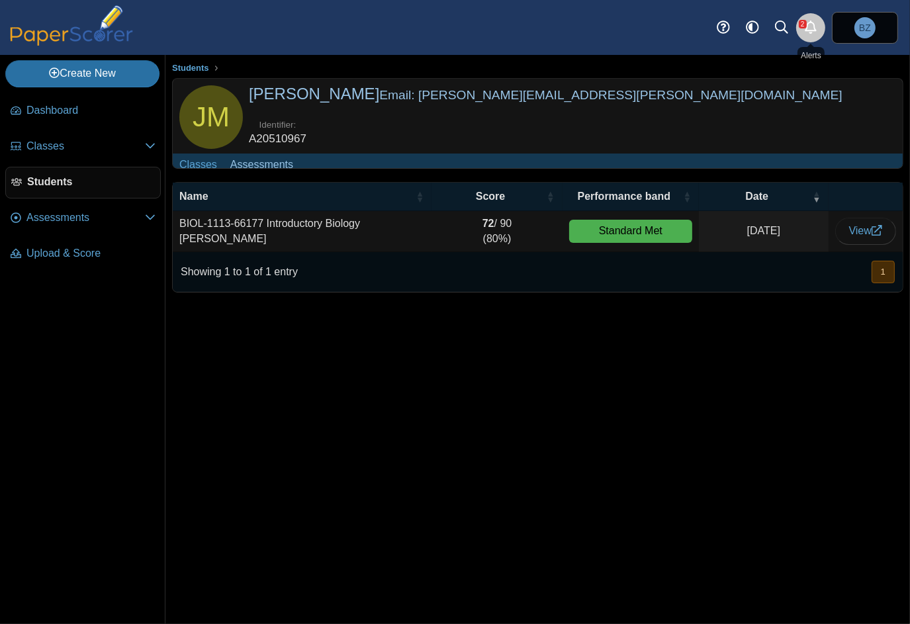
click at [805, 26] on link "Alerts" at bounding box center [810, 27] width 29 height 29
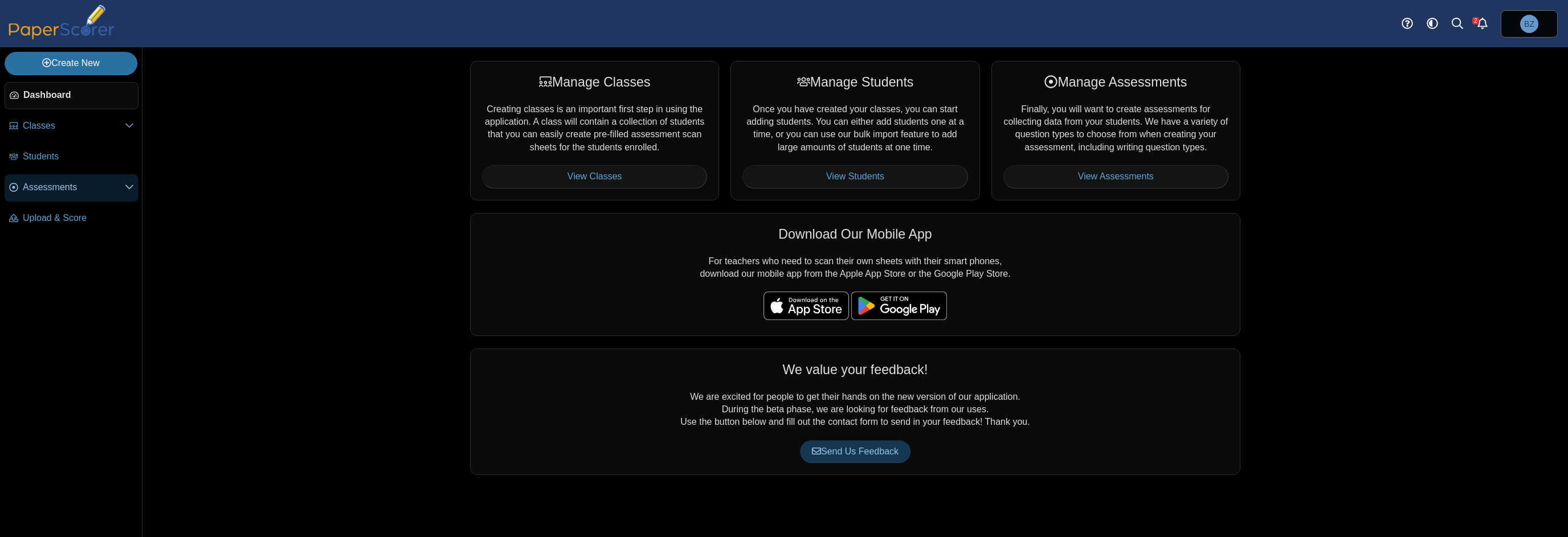
click at [57, 181] on span "Assessments" at bounding box center [73, 187] width 102 height 13
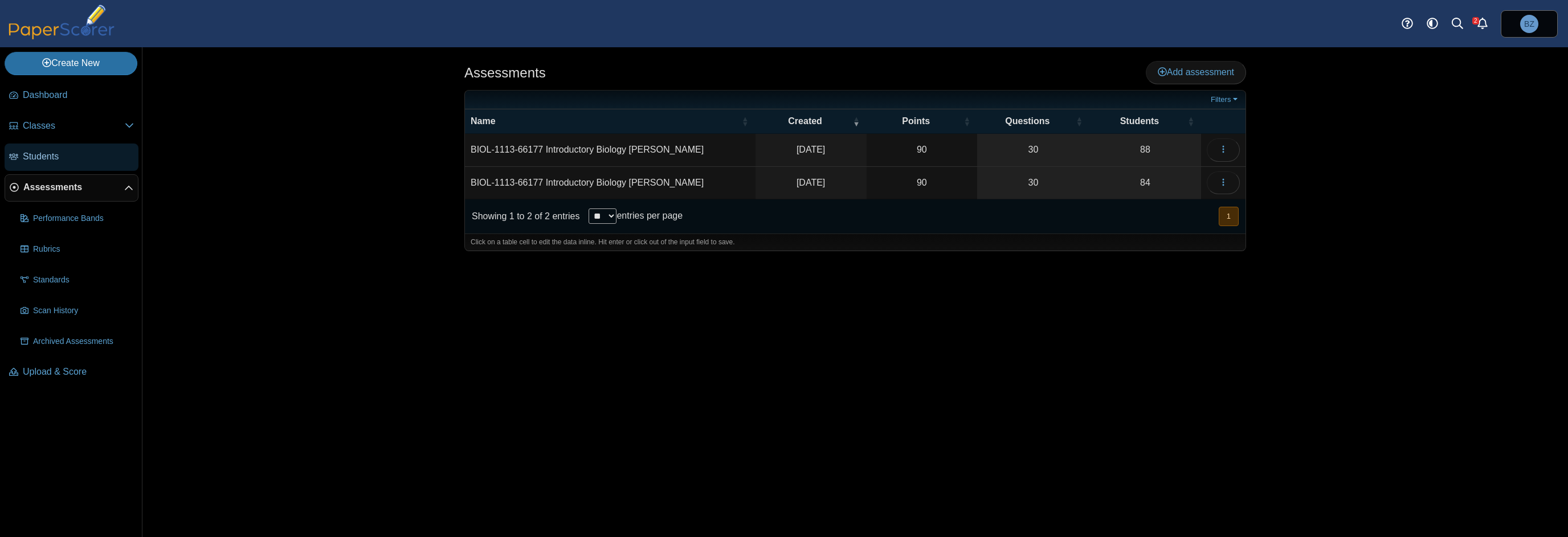
click at [36, 158] on span "Students" at bounding box center [77, 157] width 111 height 13
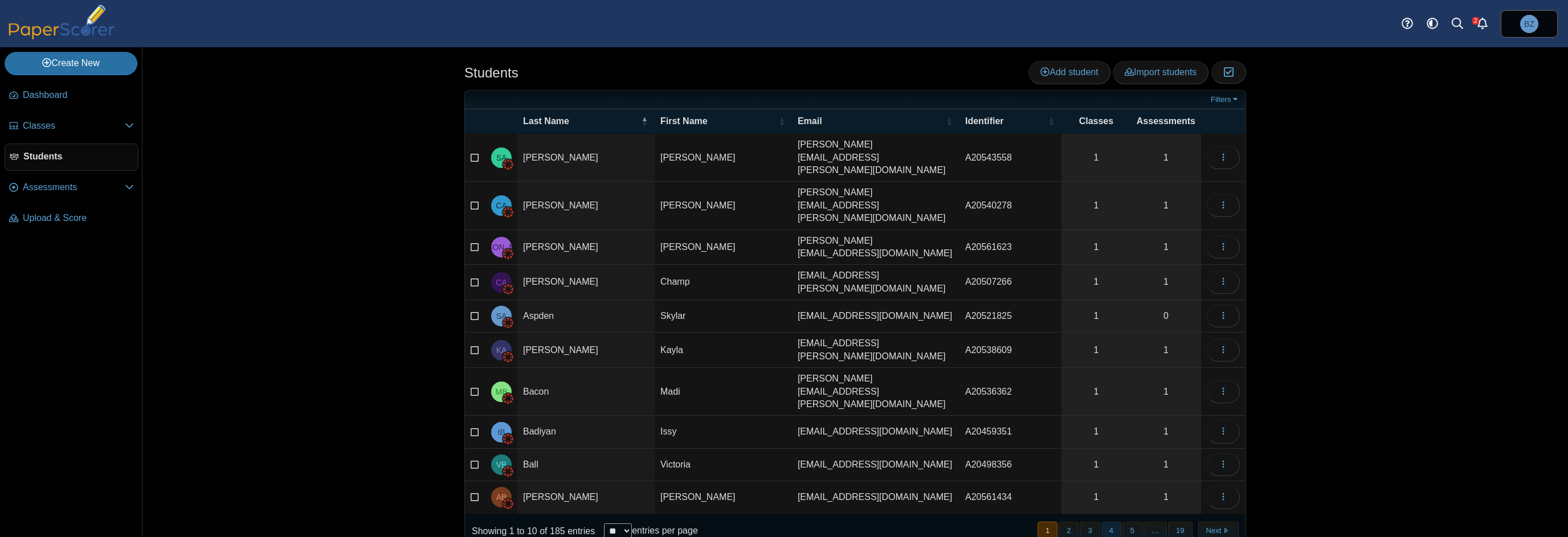
click at [1114, 522] on button "4" at bounding box center [1111, 531] width 20 height 19
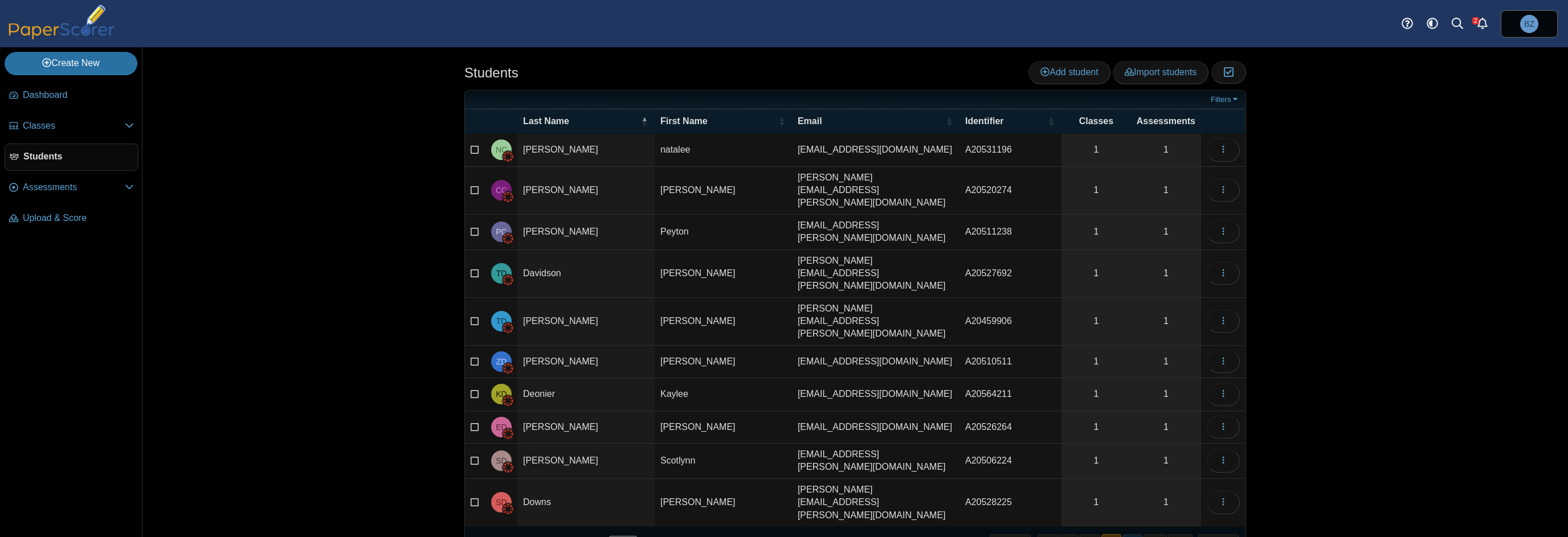
click at [1132, 534] on button "5" at bounding box center [1132, 544] width 20 height 19
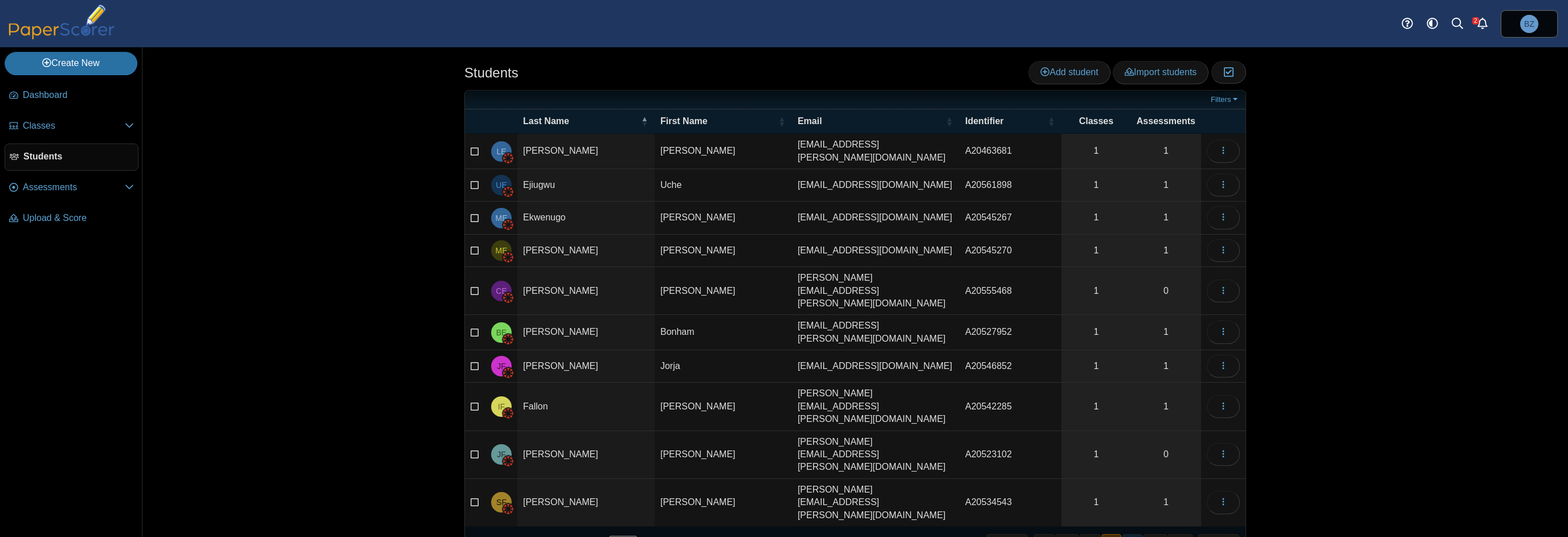
click at [1135, 534] on button "6" at bounding box center [1132, 544] width 20 height 19
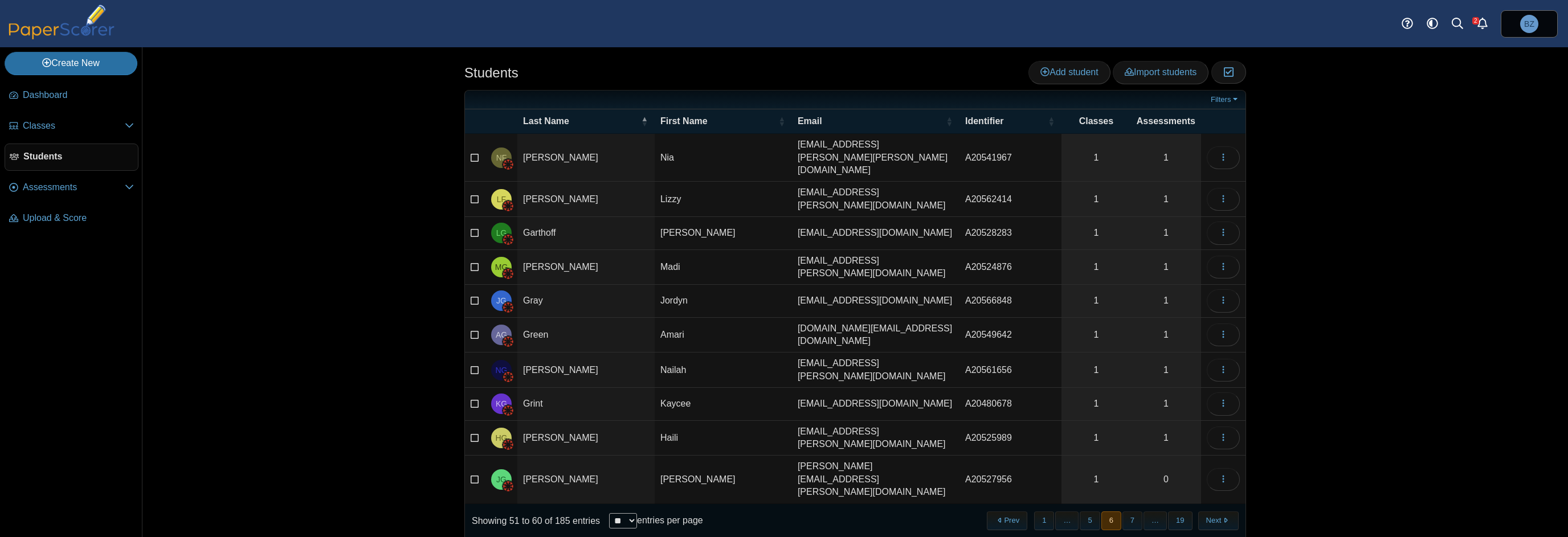
click at [1135, 511] on button "7" at bounding box center [1132, 521] width 20 height 19
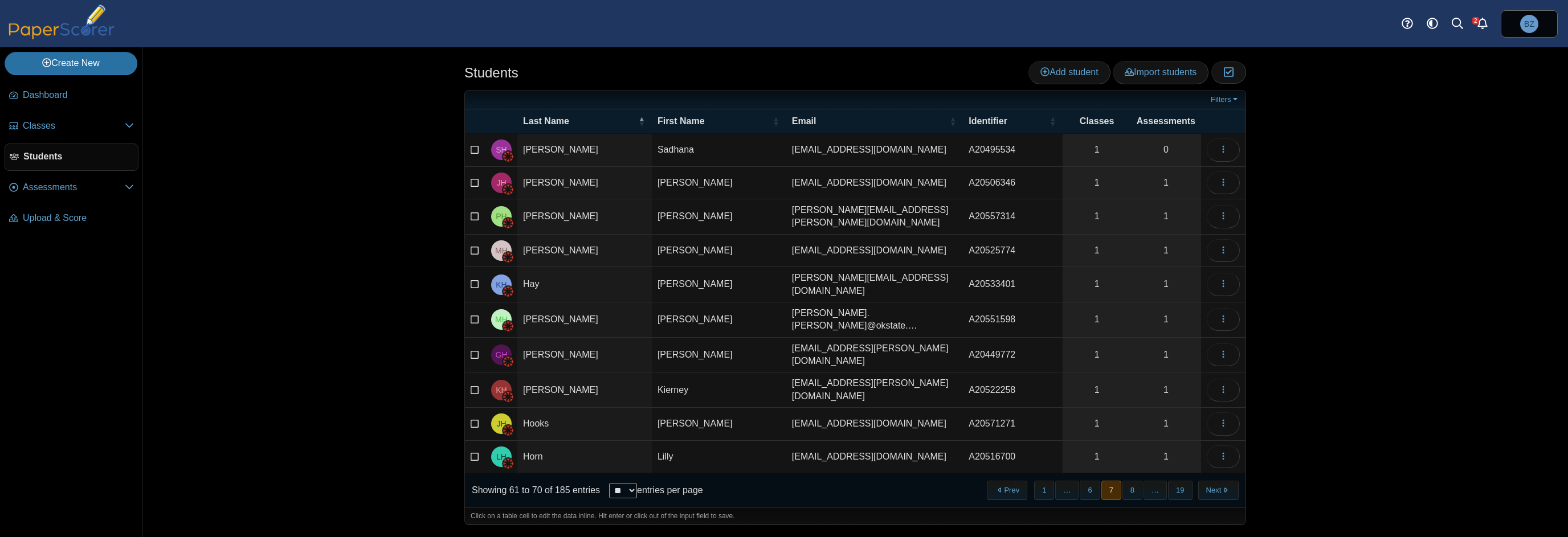
click at [1135, 481] on button "8" at bounding box center [1132, 491] width 20 height 19
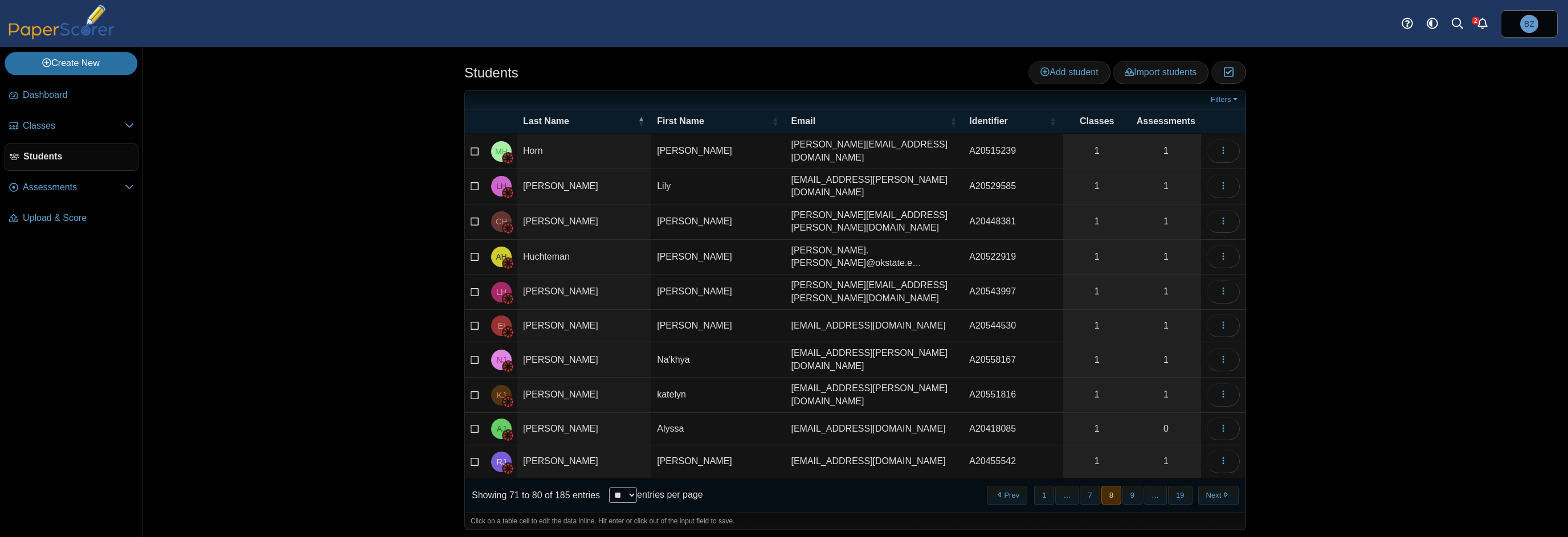
click at [1135, 485] on button "9" at bounding box center [1132, 495] width 20 height 19
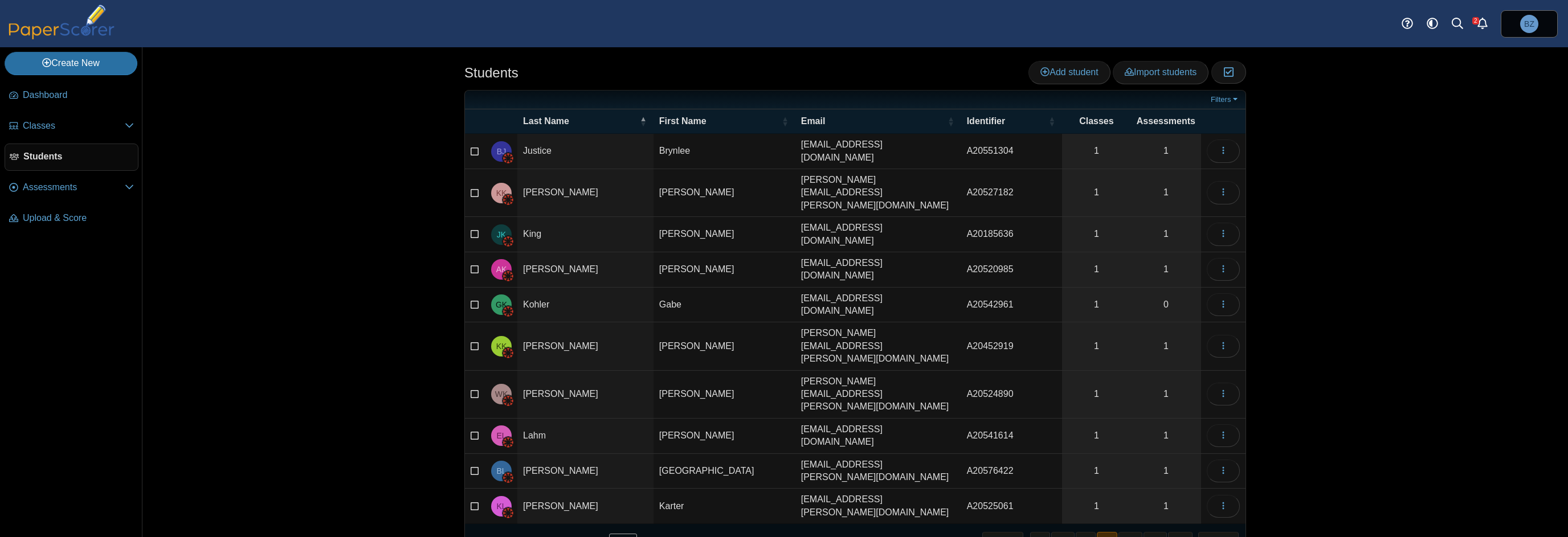
click at [1135, 532] on button "10" at bounding box center [1131, 541] width 24 height 19
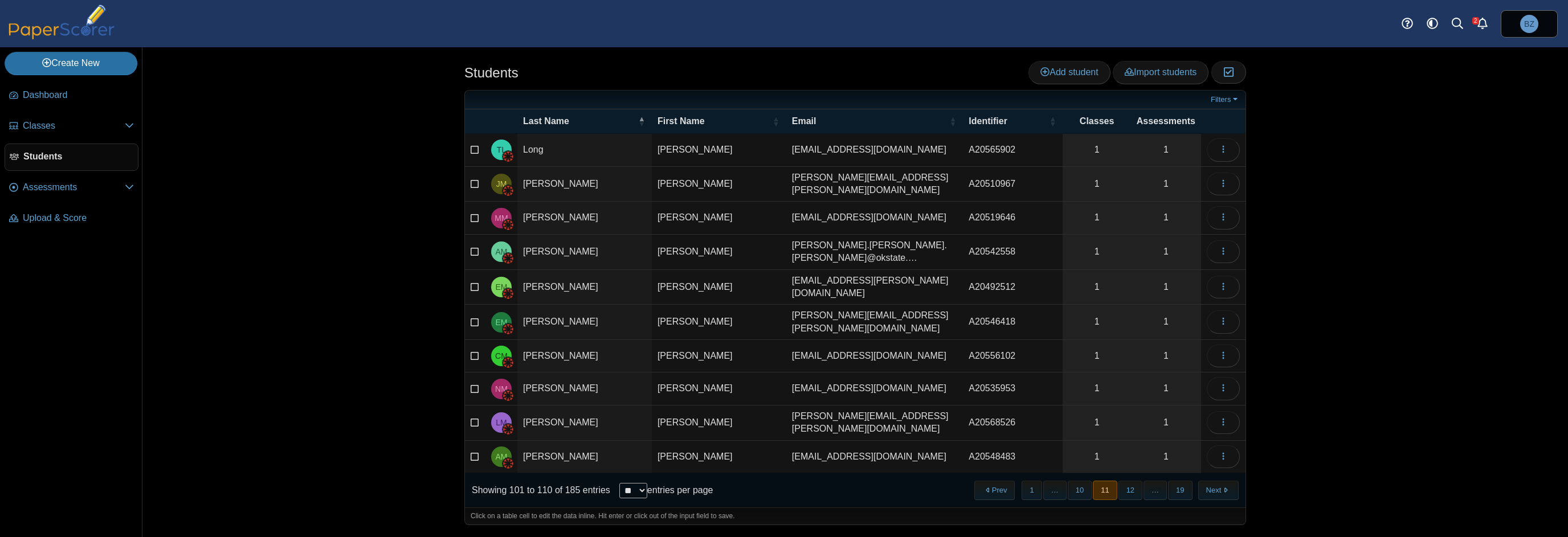
click at [1135, 481] on button "12" at bounding box center [1131, 491] width 24 height 19
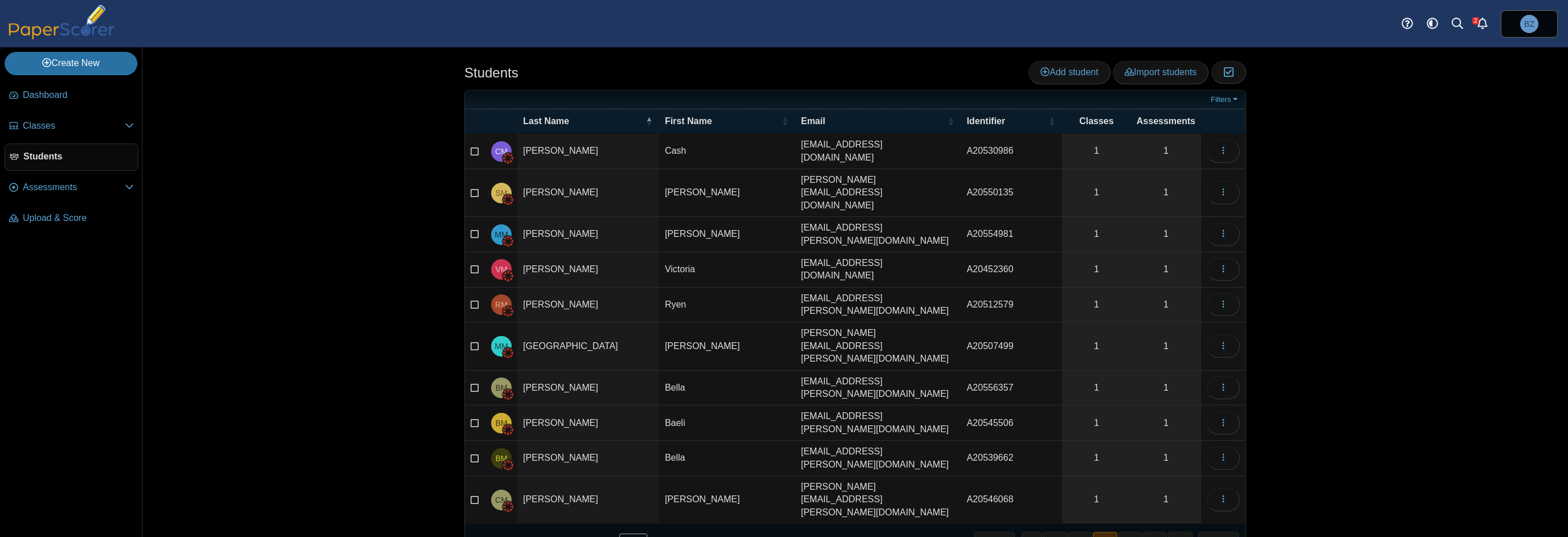
click at [1135, 532] on button "13" at bounding box center [1131, 541] width 24 height 19
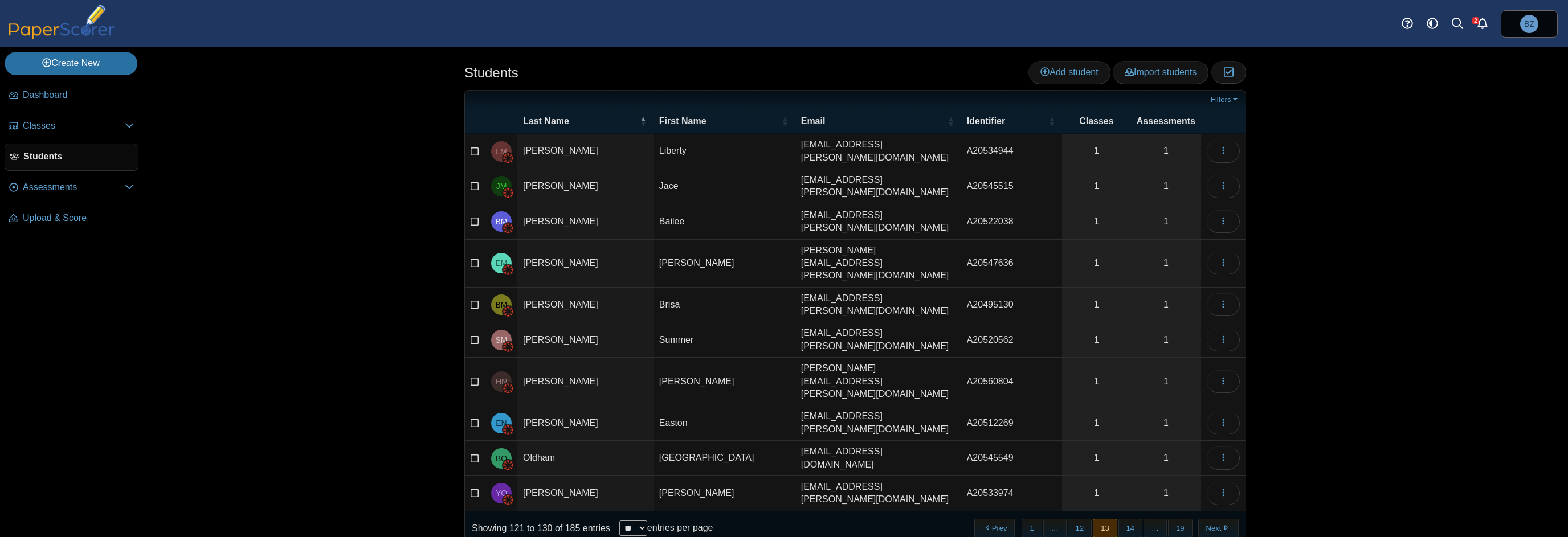
click at [1135, 519] on button "14" at bounding box center [1131, 528] width 24 height 19
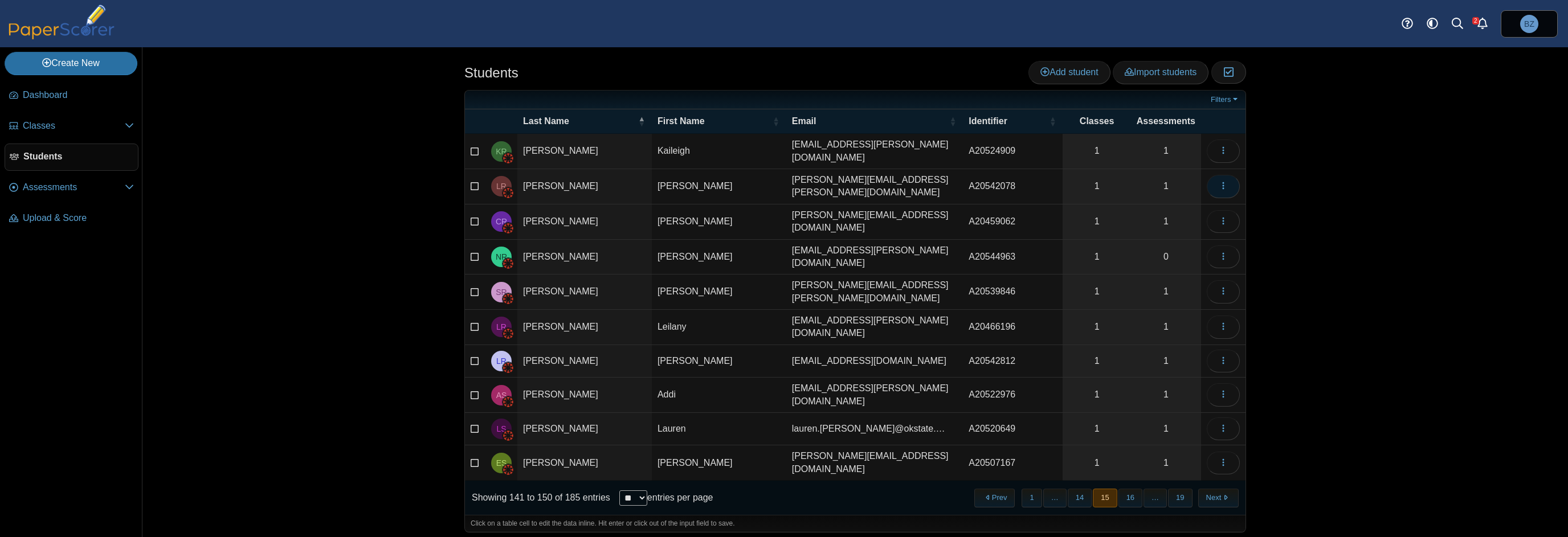
click at [1227, 181] on span "button" at bounding box center [1224, 185] width 9 height 9
click at [1180, 240] on link "View assessments" at bounding box center [1172, 242] width 137 height 17
